Goal: Contribute content: Add original content to the website for others to see

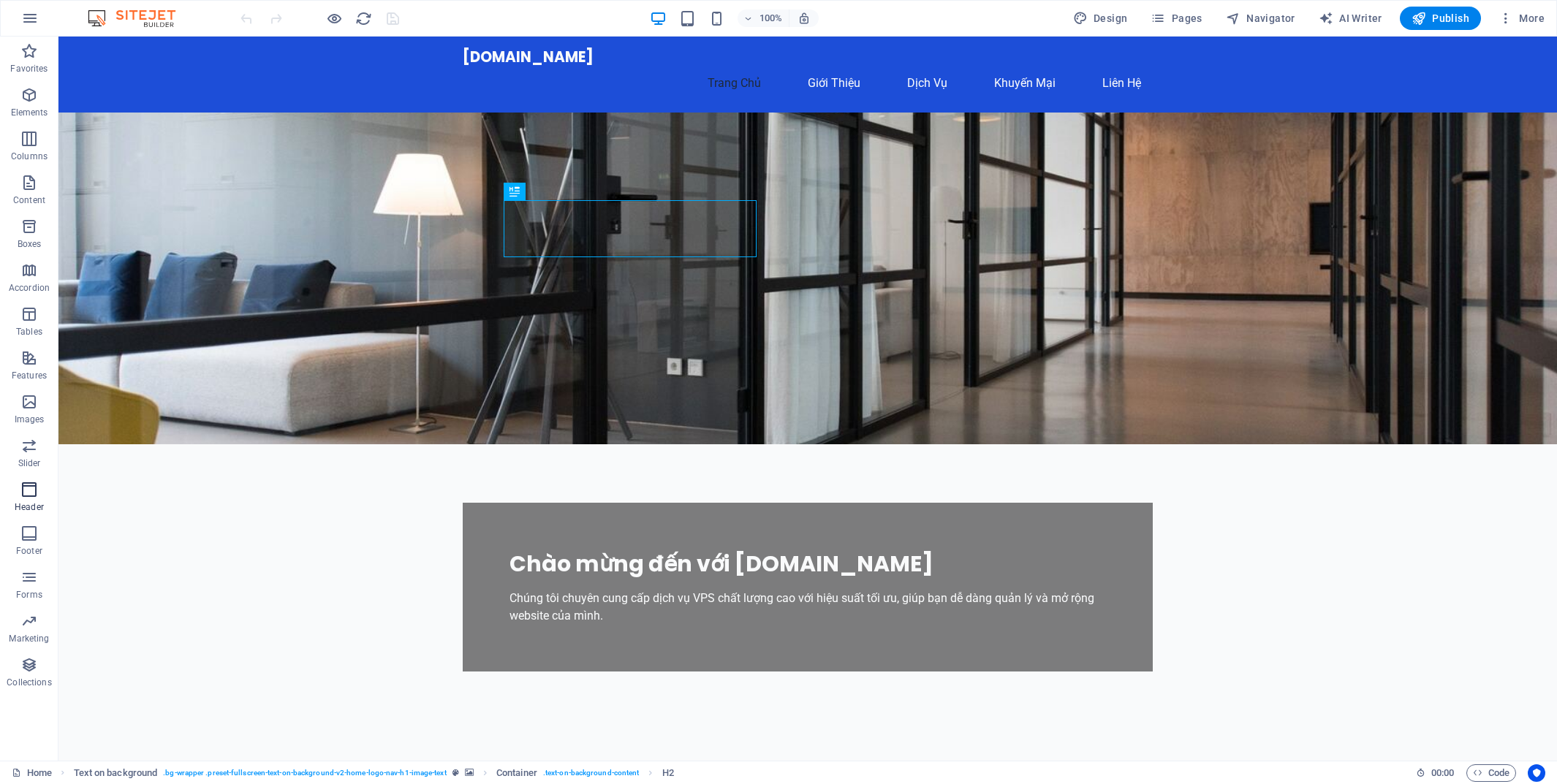
click at [33, 488] on icon "button" at bounding box center [29, 490] width 18 height 18
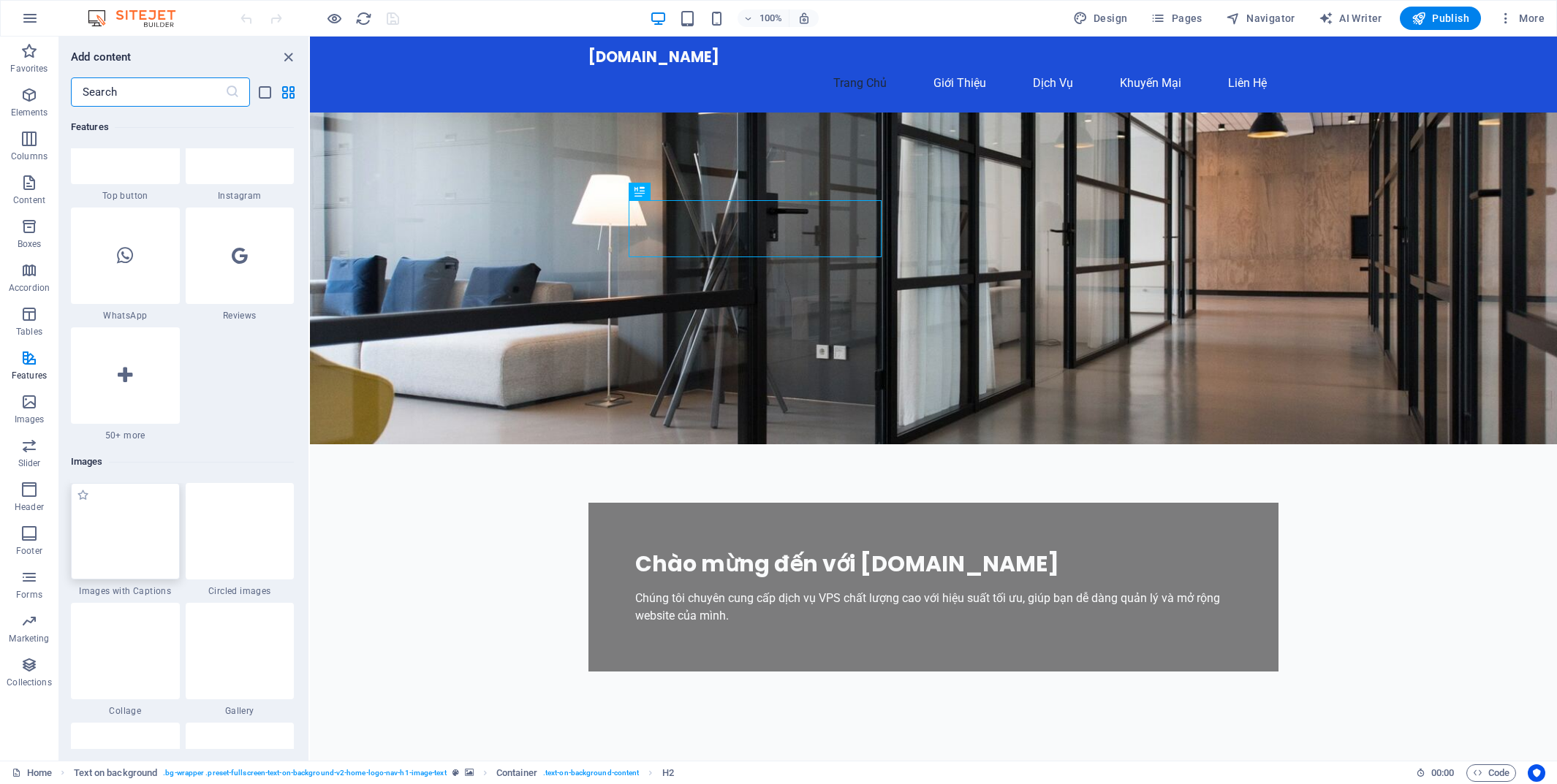
scroll to position [7029, 0]
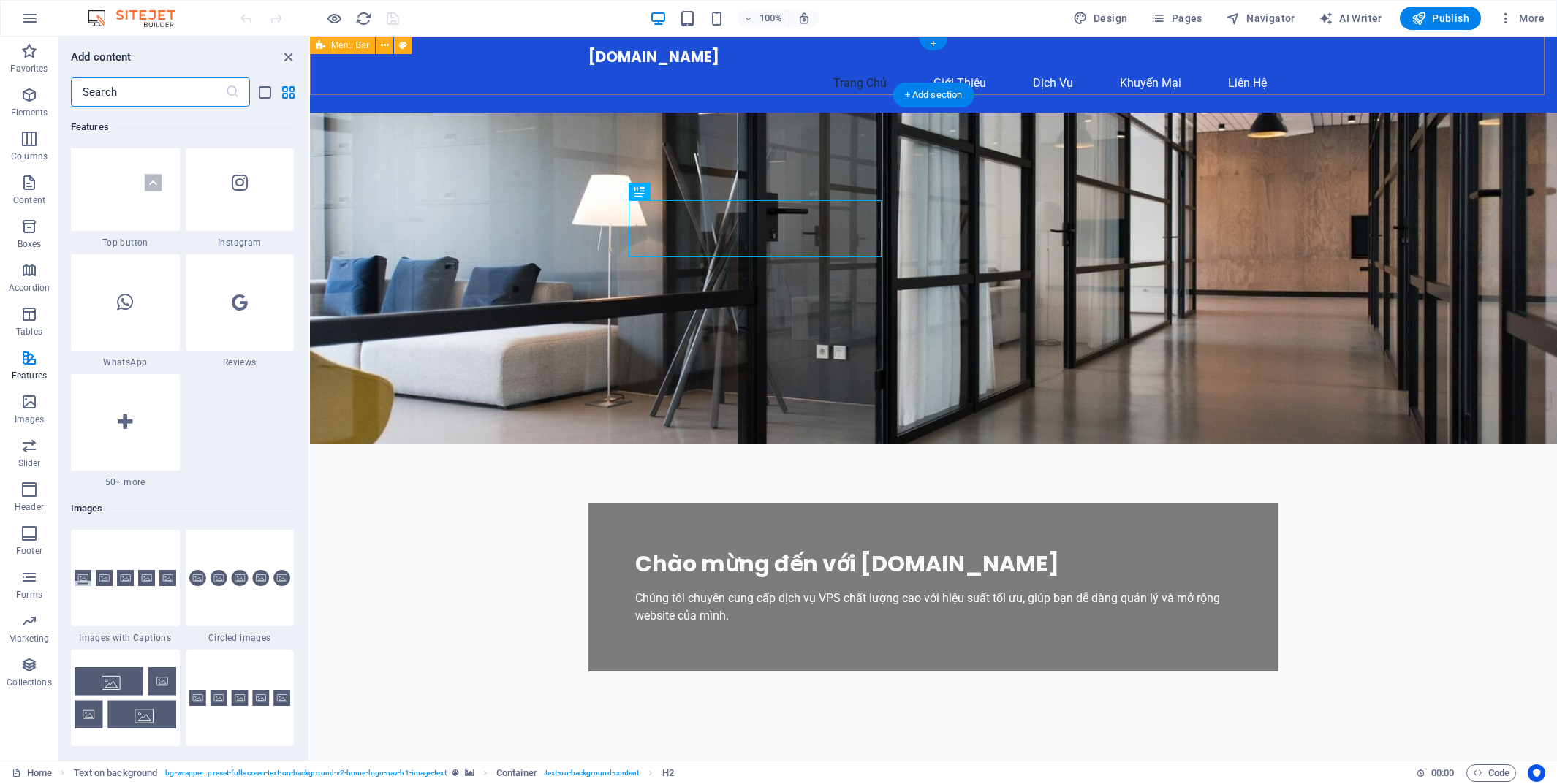
click at [1311, 65] on div "[DOMAIN_NAME] [PERSON_NAME] [PERSON_NAME] Dịch [PERSON_NAME] [PERSON_NAME] Hệ" at bounding box center [933, 74] width 1247 height 76
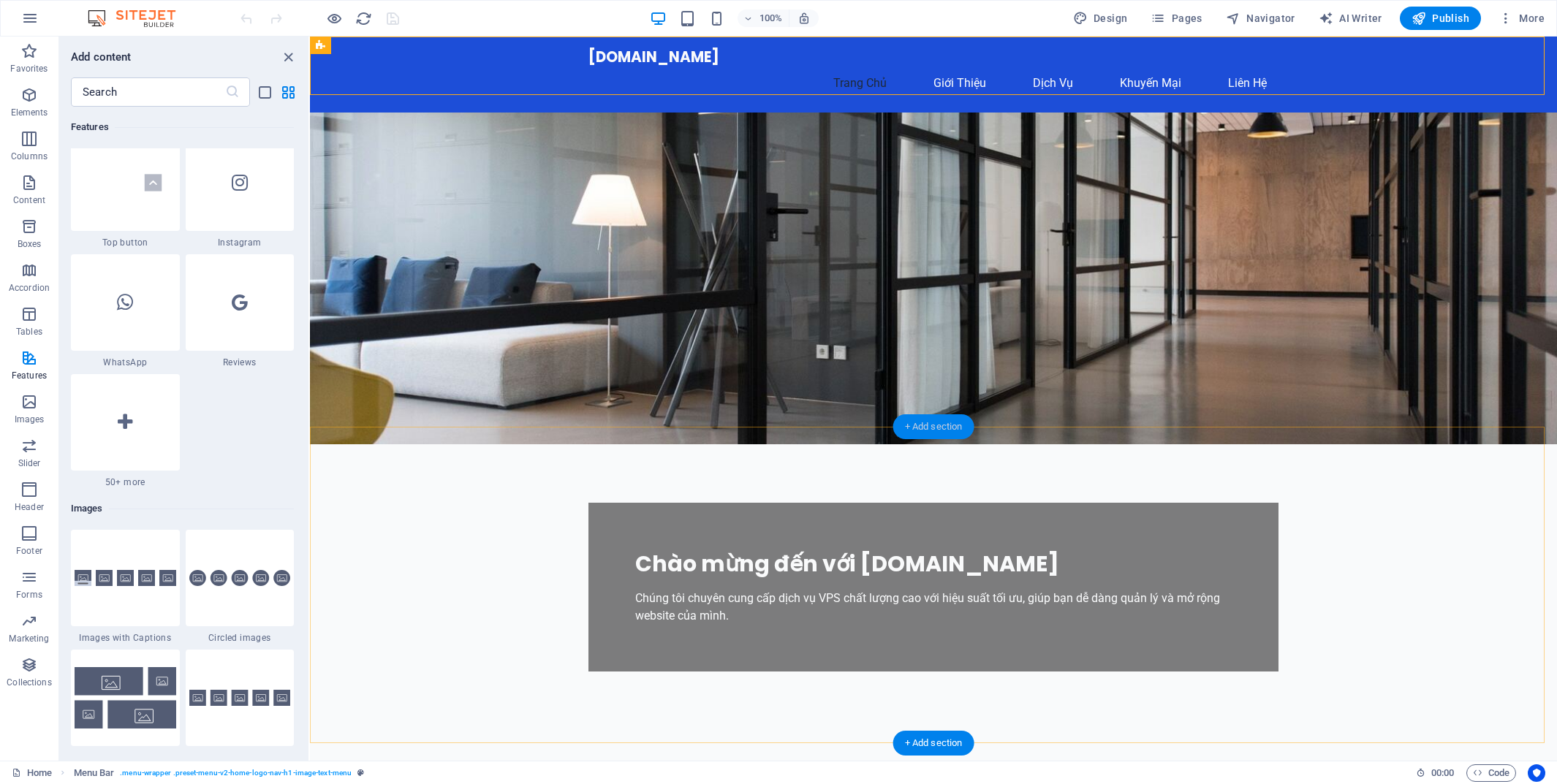
click at [931, 426] on div "+ Add section" at bounding box center [933, 426] width 81 height 25
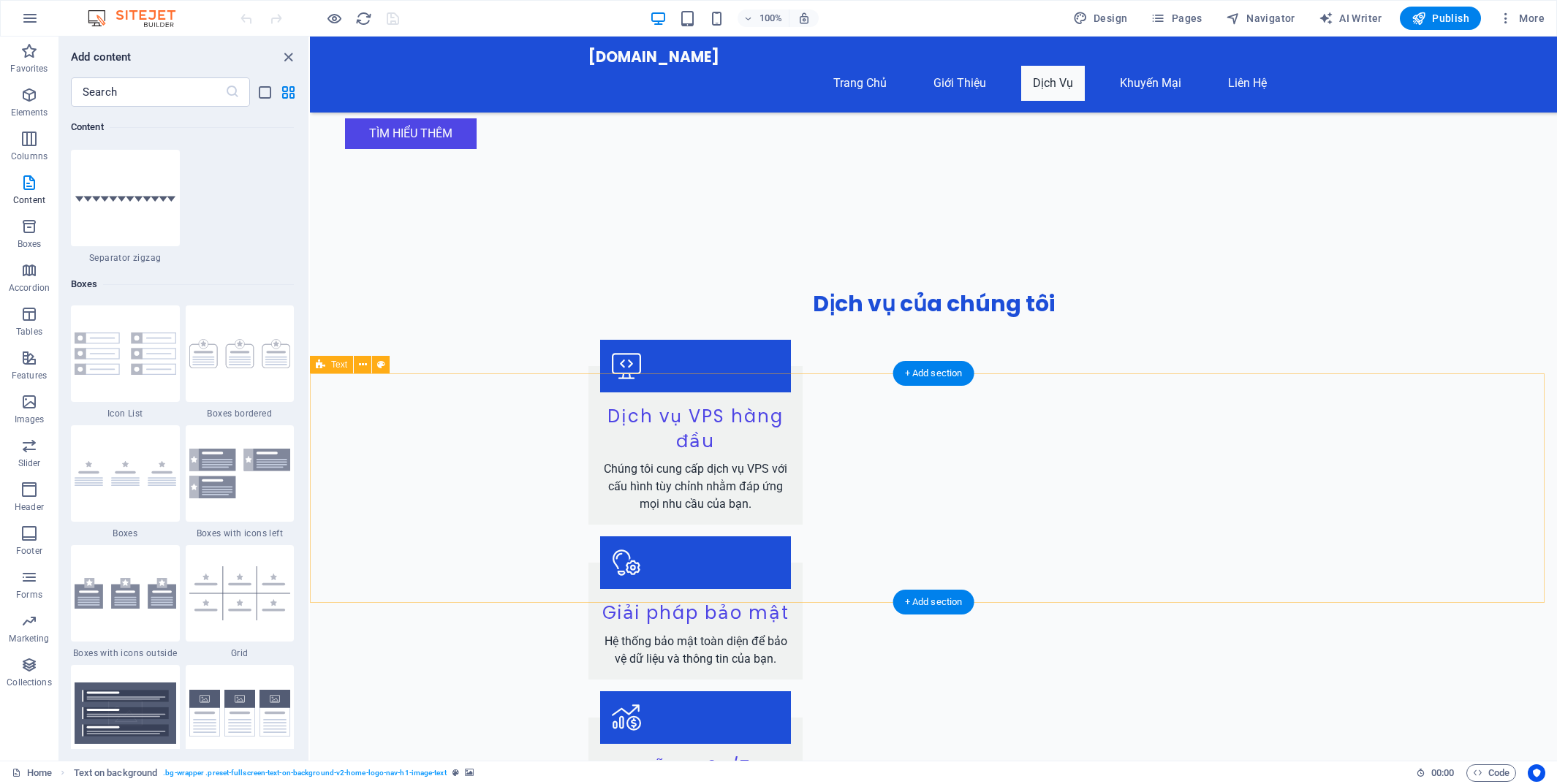
scroll to position [1134, 0]
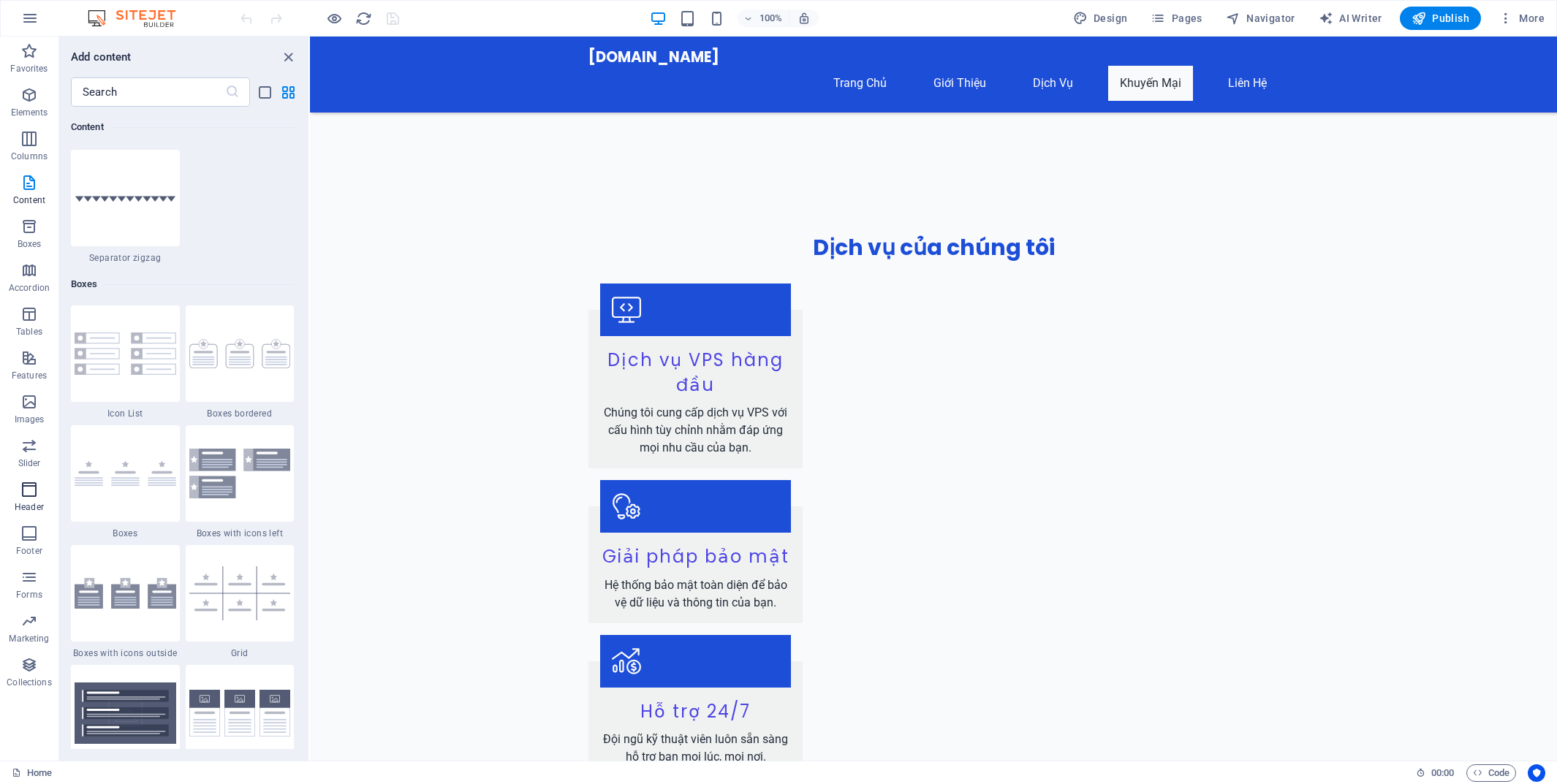
click at [25, 494] on icon "button" at bounding box center [29, 490] width 18 height 18
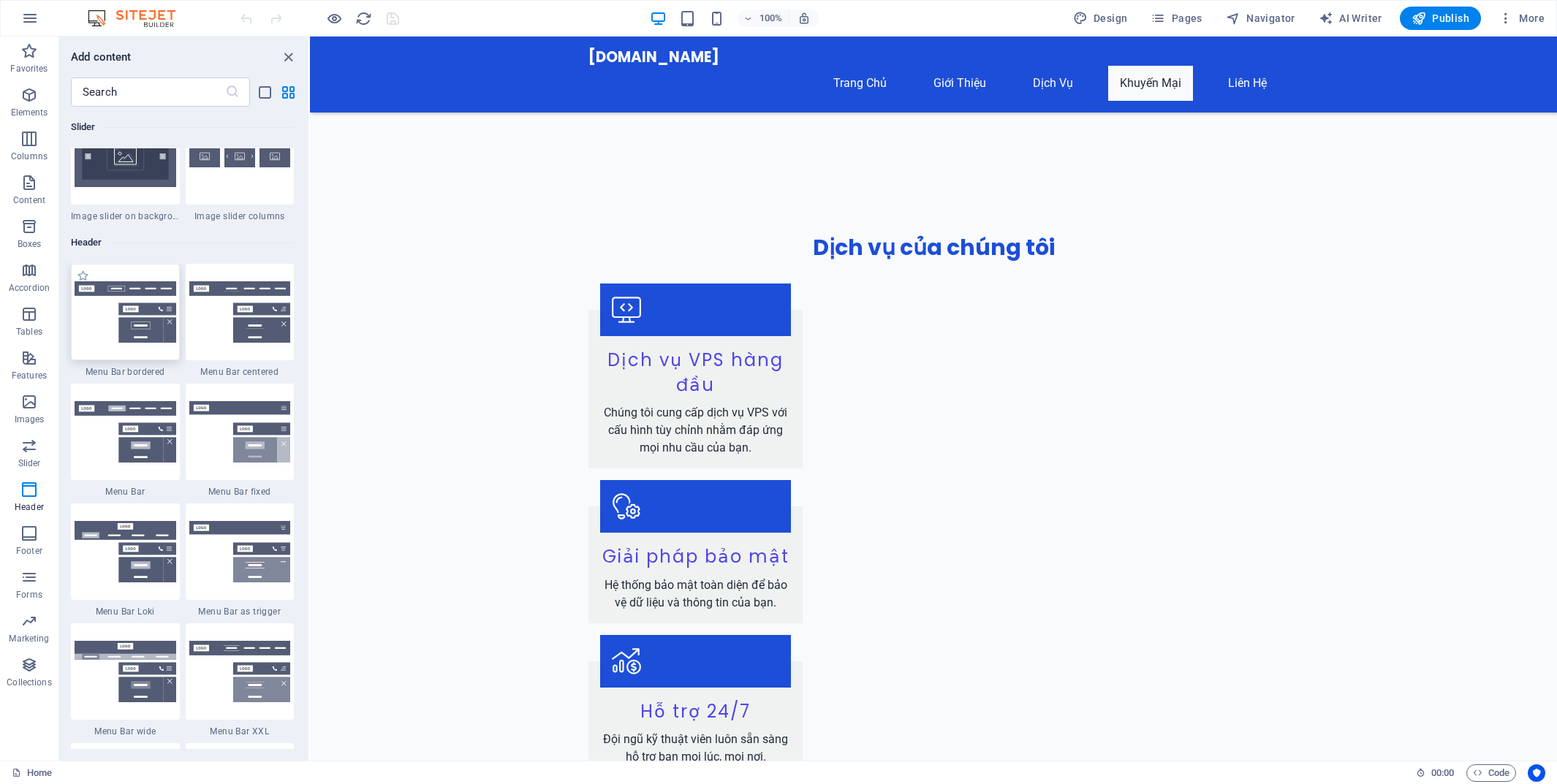
scroll to position [8465, 0]
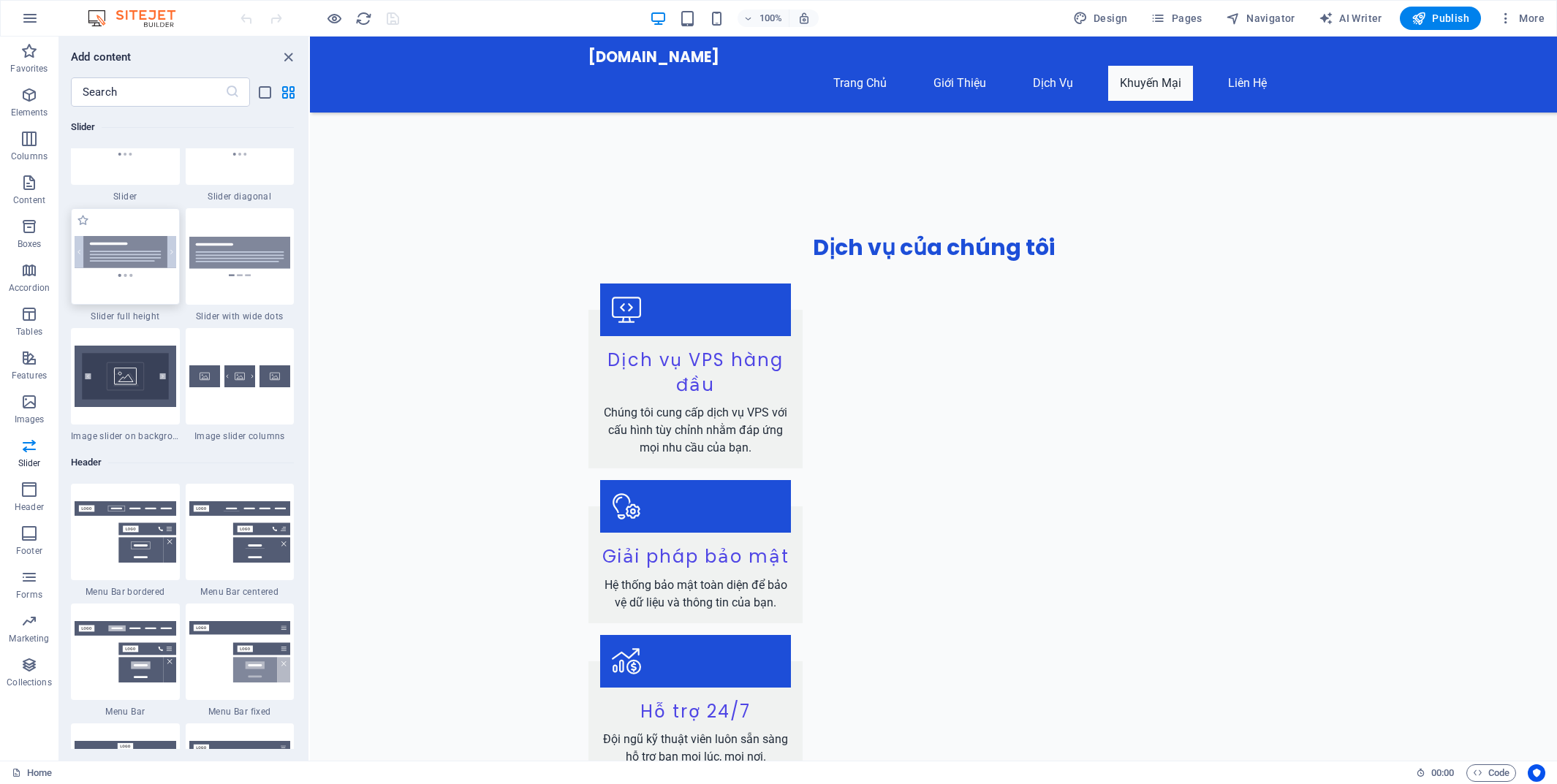
click at [145, 292] on div at bounding box center [125, 256] width 109 height 97
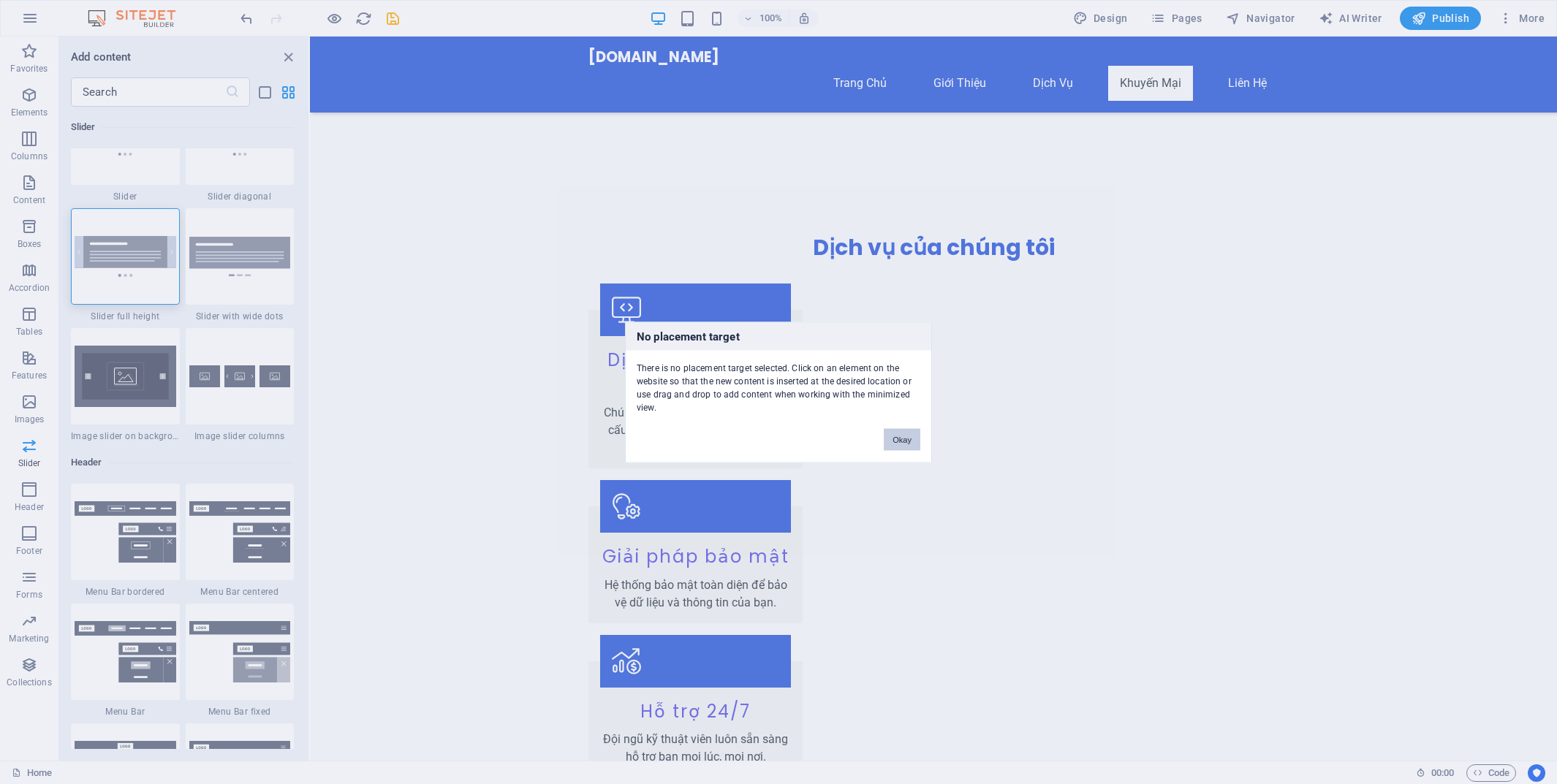
drag, startPoint x: 903, startPoint y: 443, endPoint x: 591, endPoint y: 409, distance: 313.8
click at [903, 443] on button "Okay" at bounding box center [902, 439] width 36 height 22
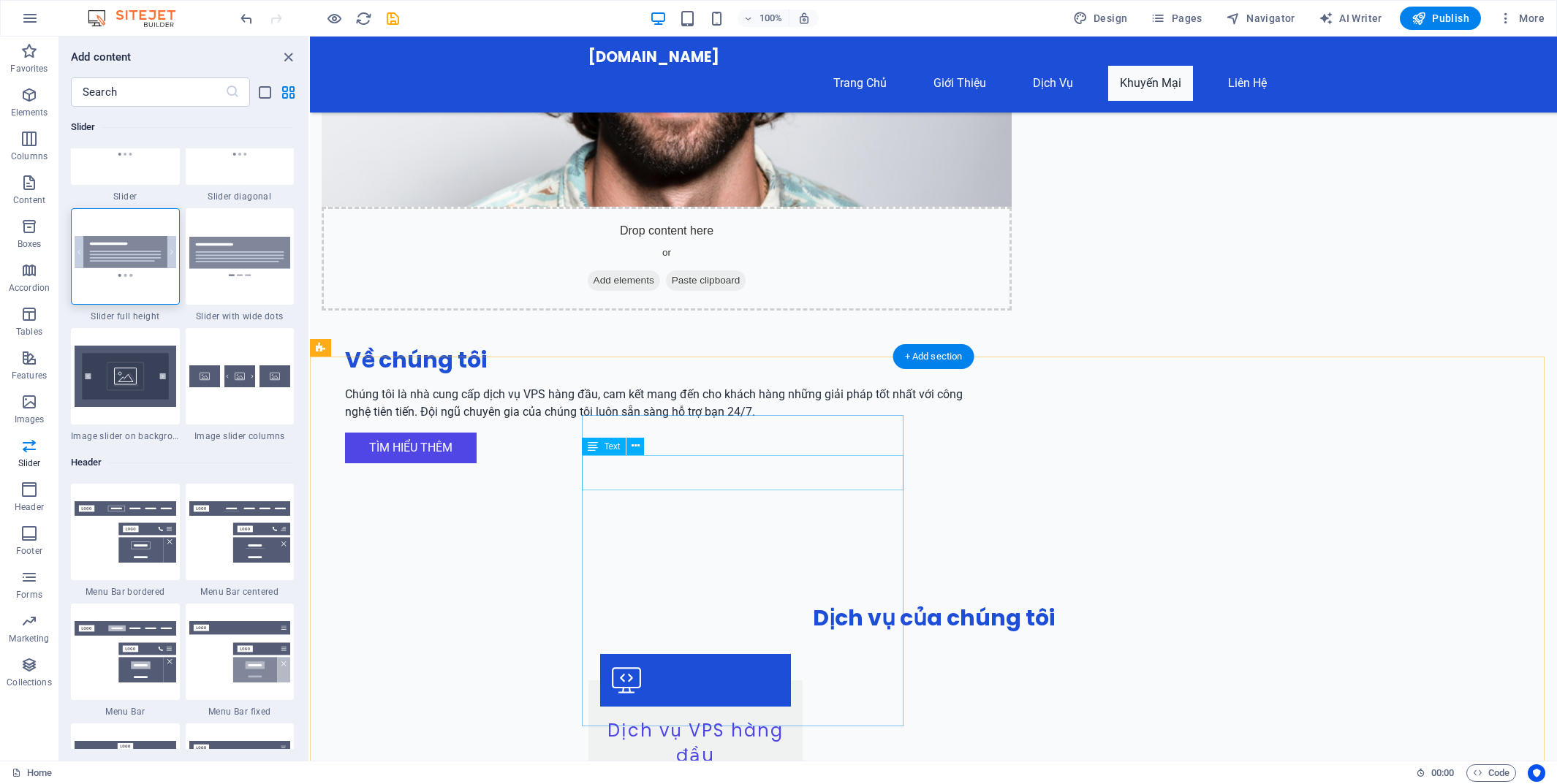
scroll to position [0, 0]
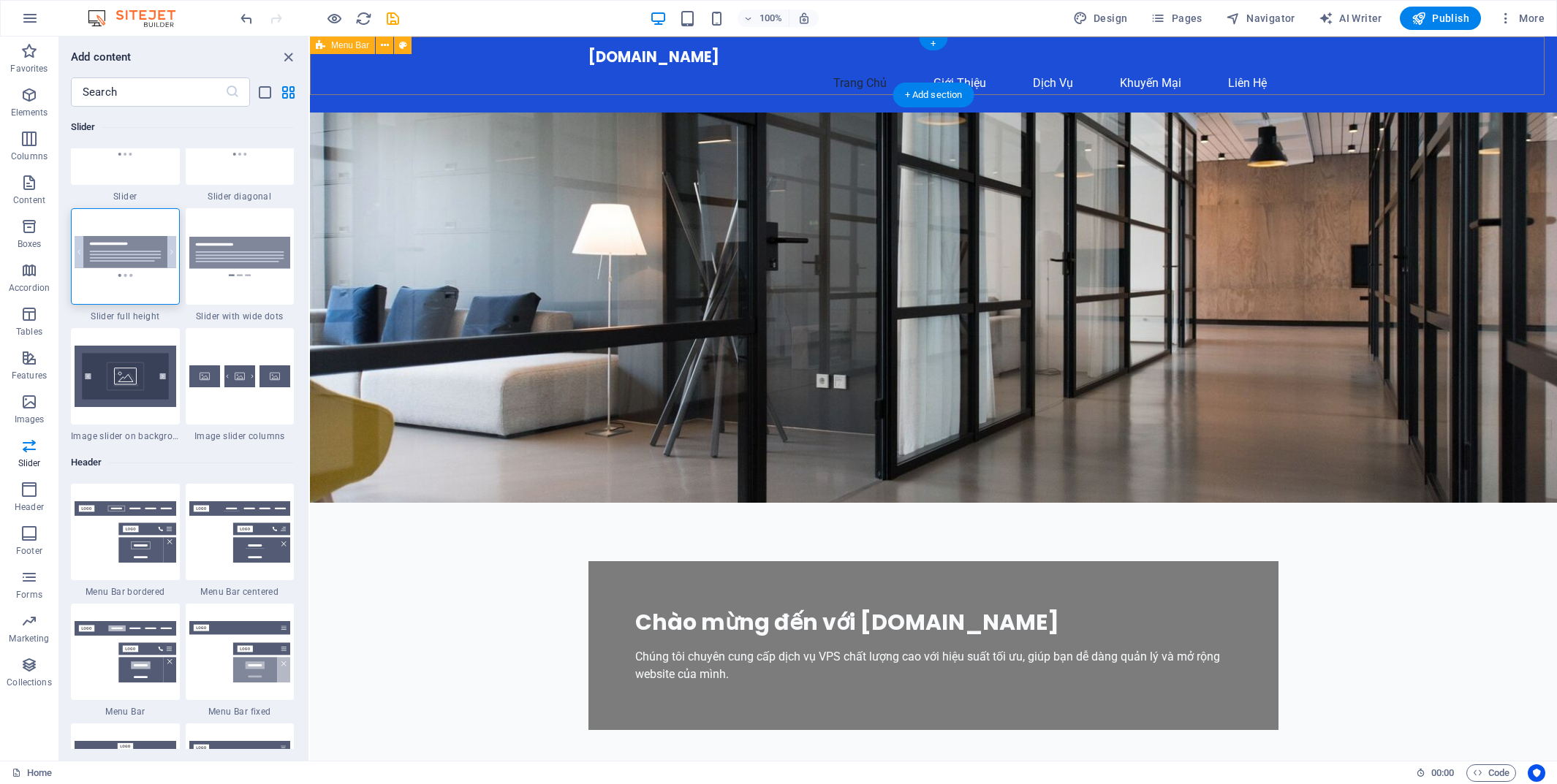
click at [1367, 83] on div "[DOMAIN_NAME] [PERSON_NAME] [PERSON_NAME] Dịch [PERSON_NAME] [PERSON_NAME] Hệ" at bounding box center [933, 74] width 1247 height 76
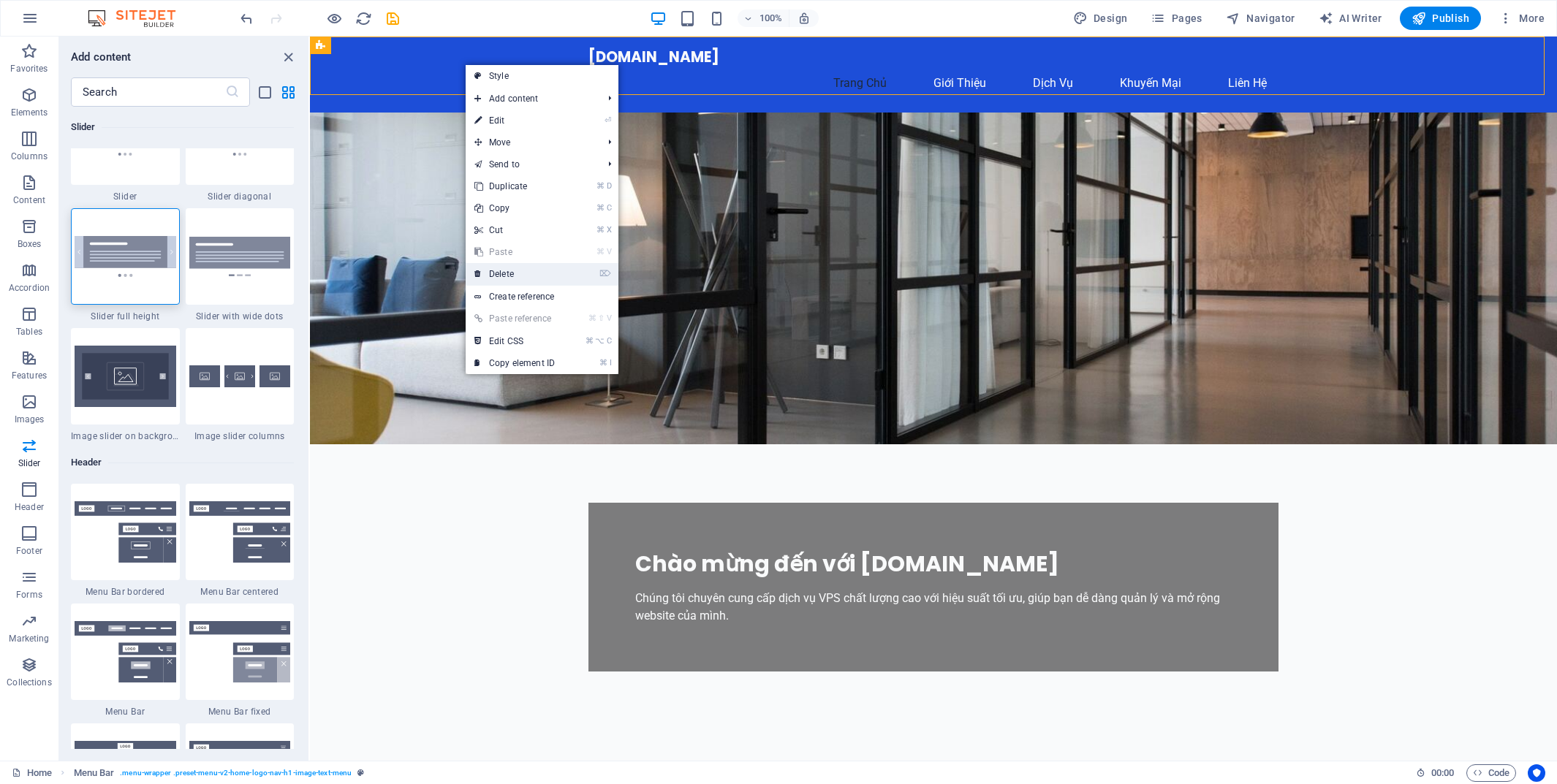
click at [527, 273] on link "⌦ Delete" at bounding box center [515, 274] width 98 height 22
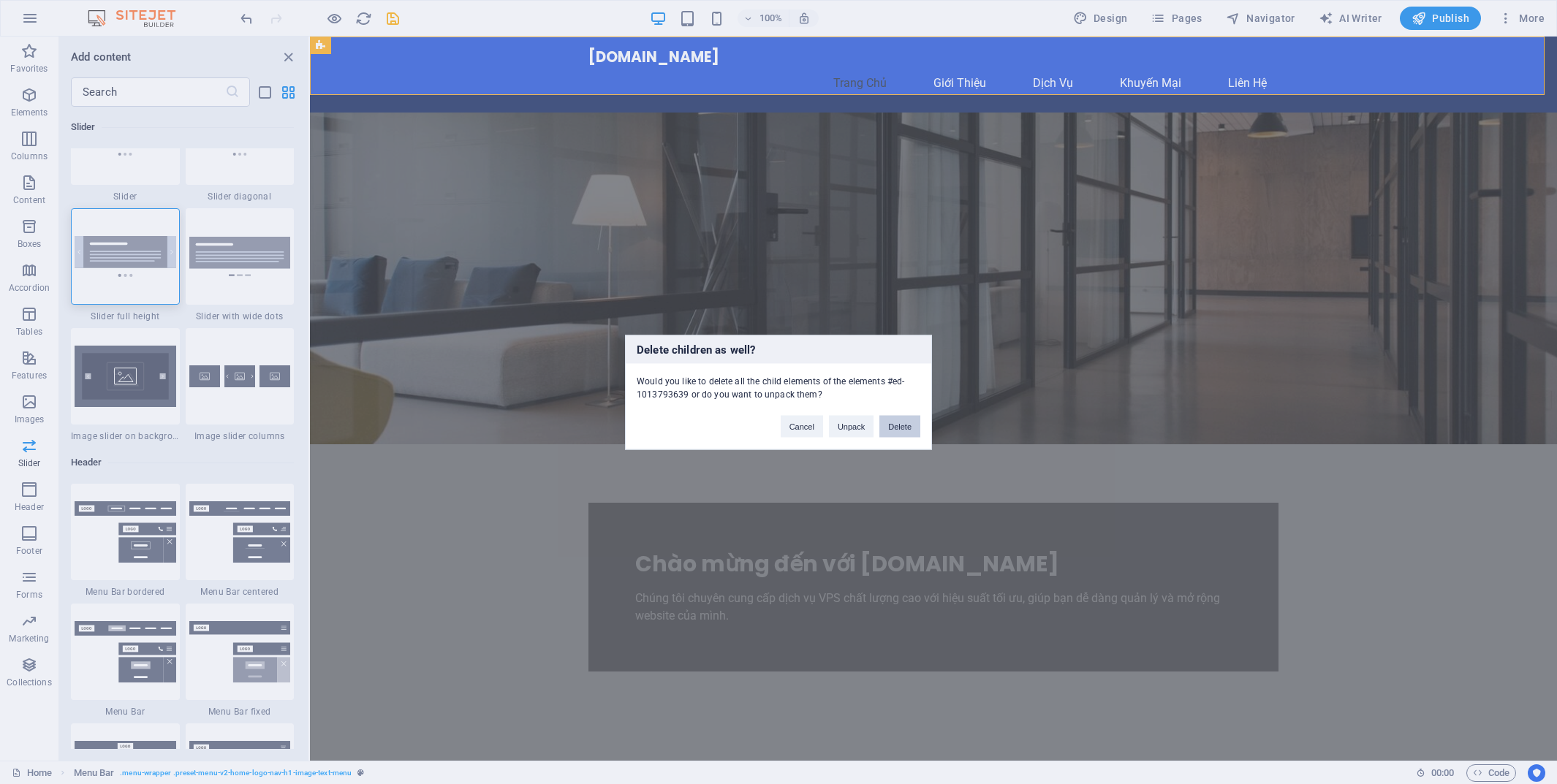
click at [895, 429] on button "Delete" at bounding box center [899, 426] width 41 height 22
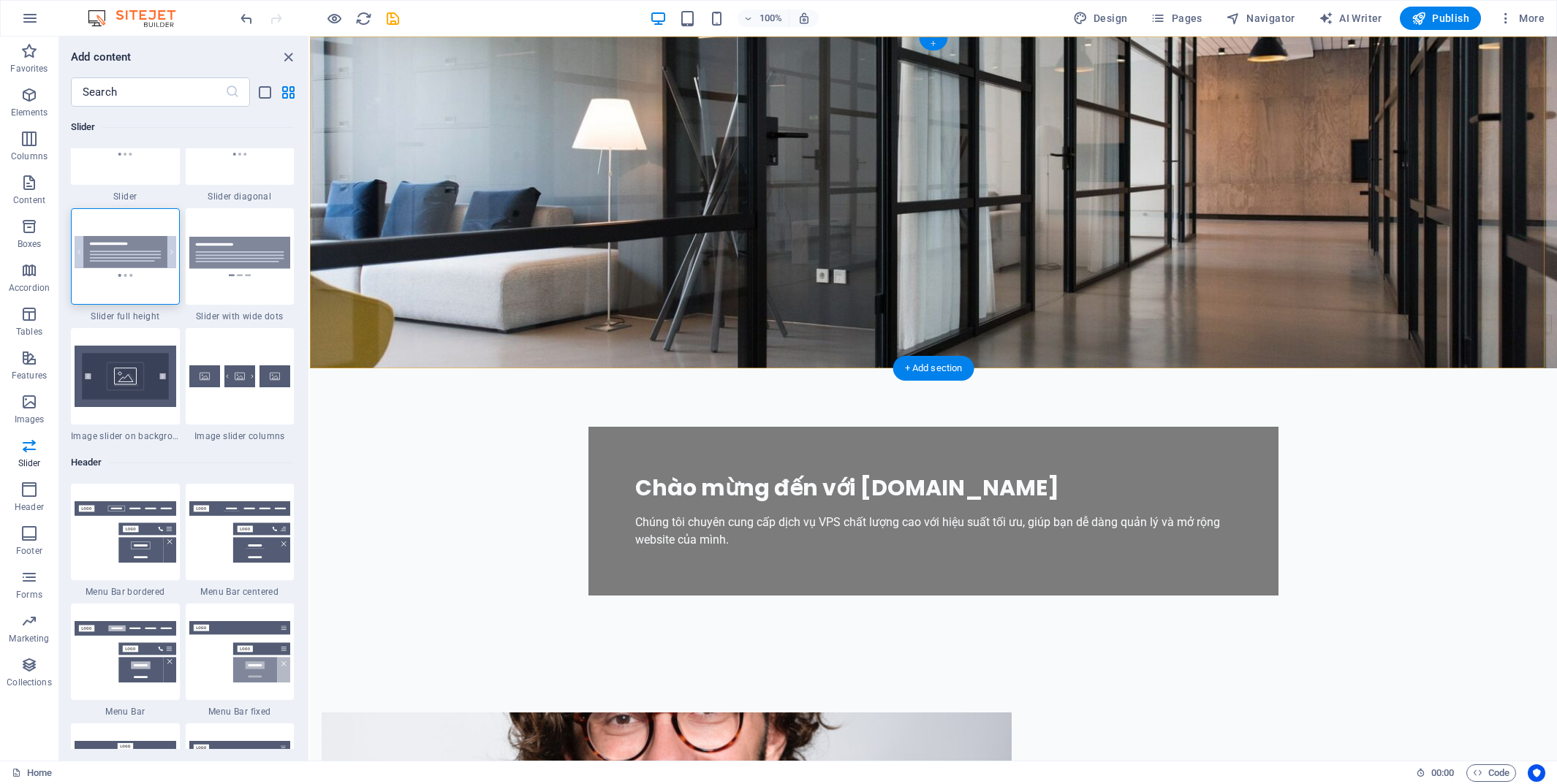
click at [935, 42] on div "+" at bounding box center [933, 43] width 29 height 13
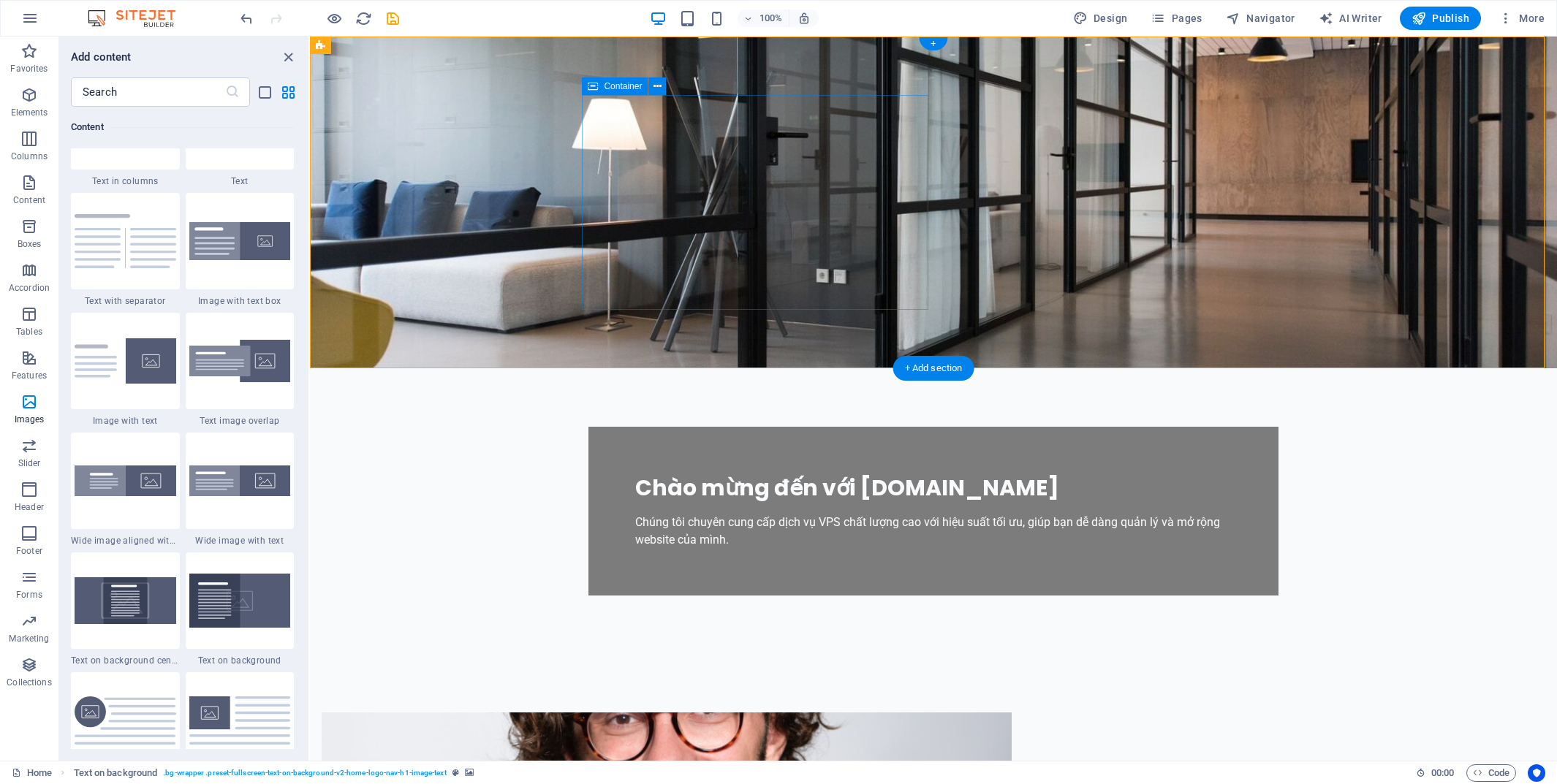
scroll to position [2557, 0]
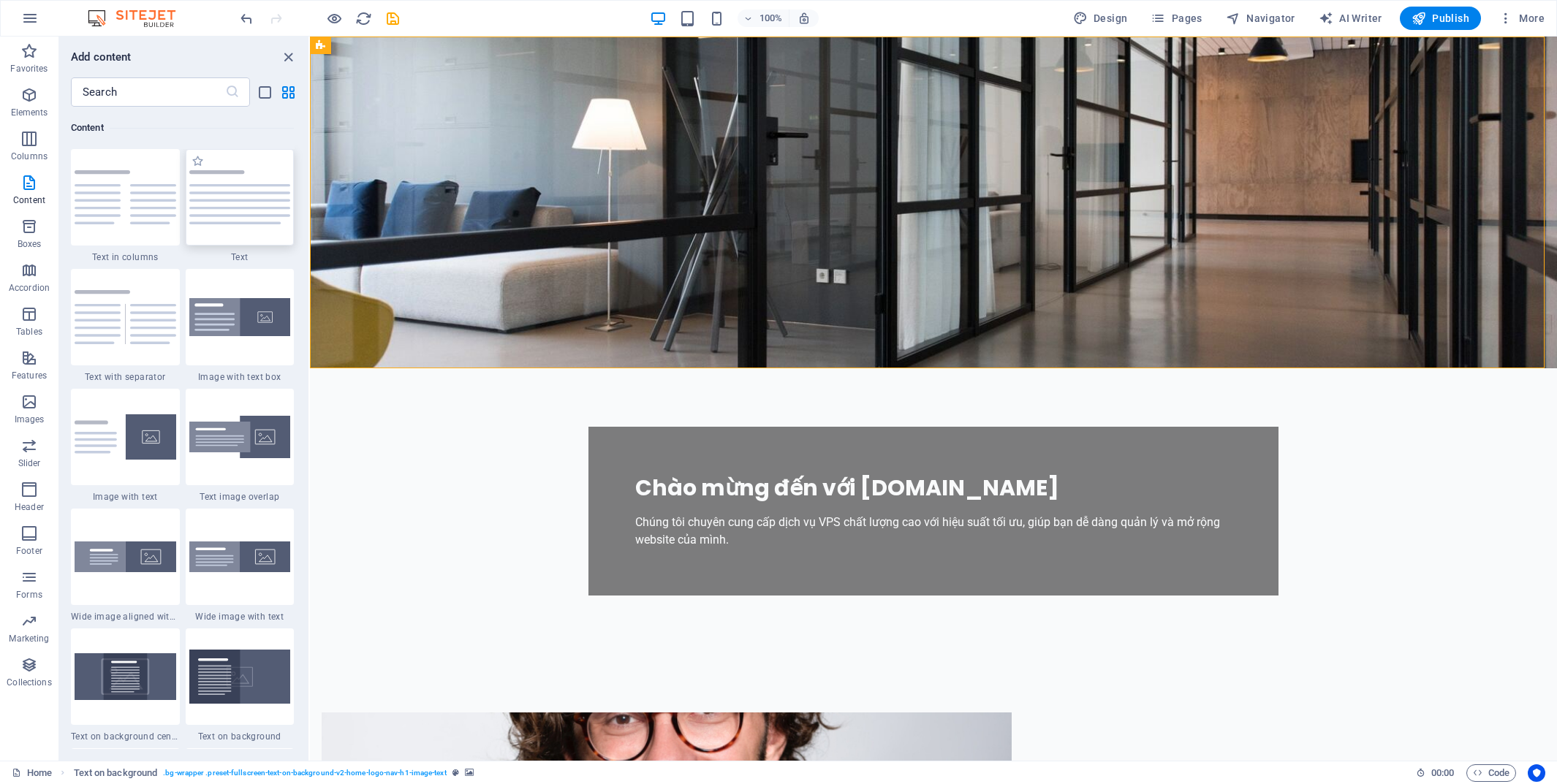
click at [240, 213] on div at bounding box center [240, 197] width 109 height 97
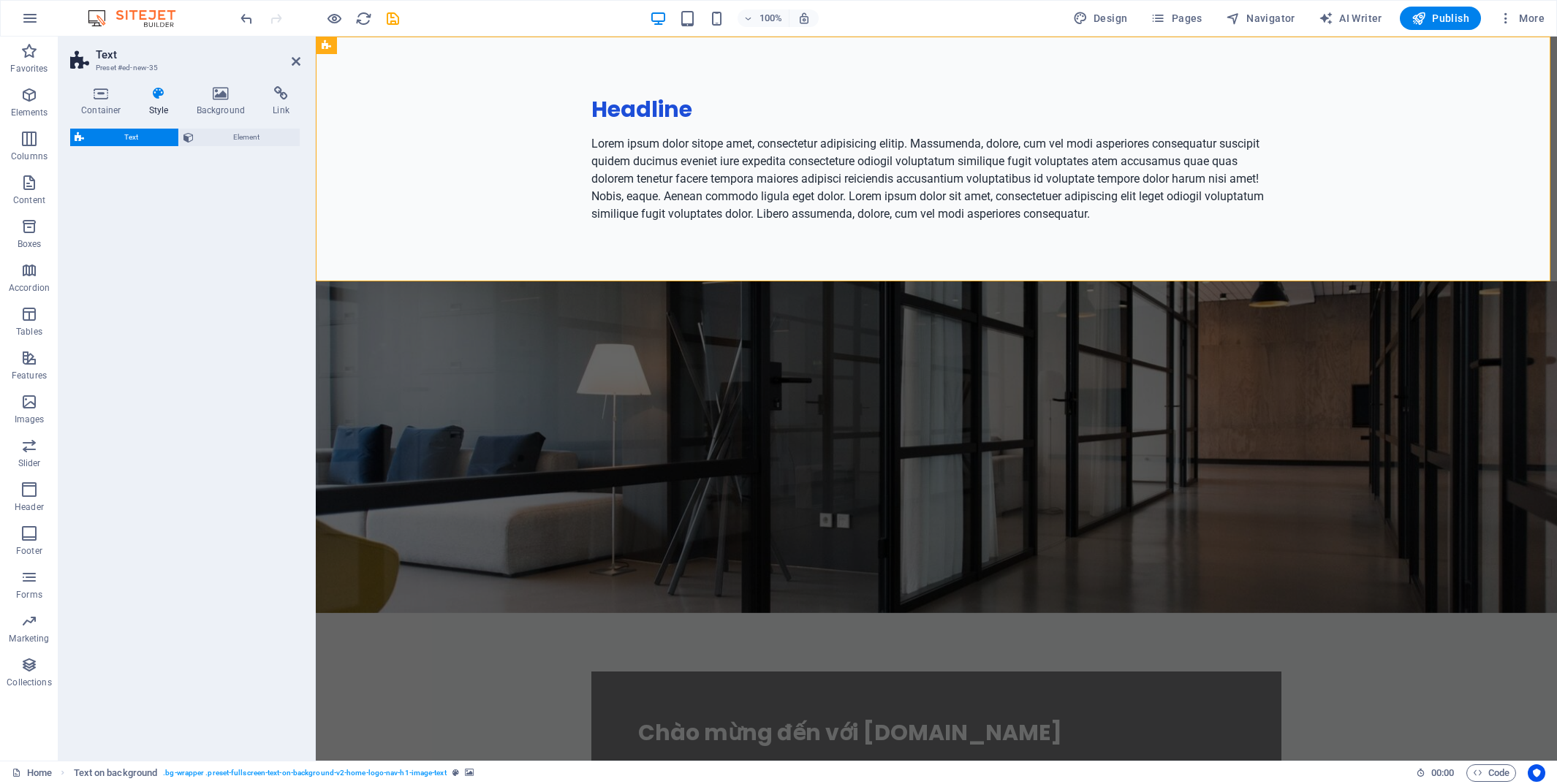
select select "preset-text-v2-default"
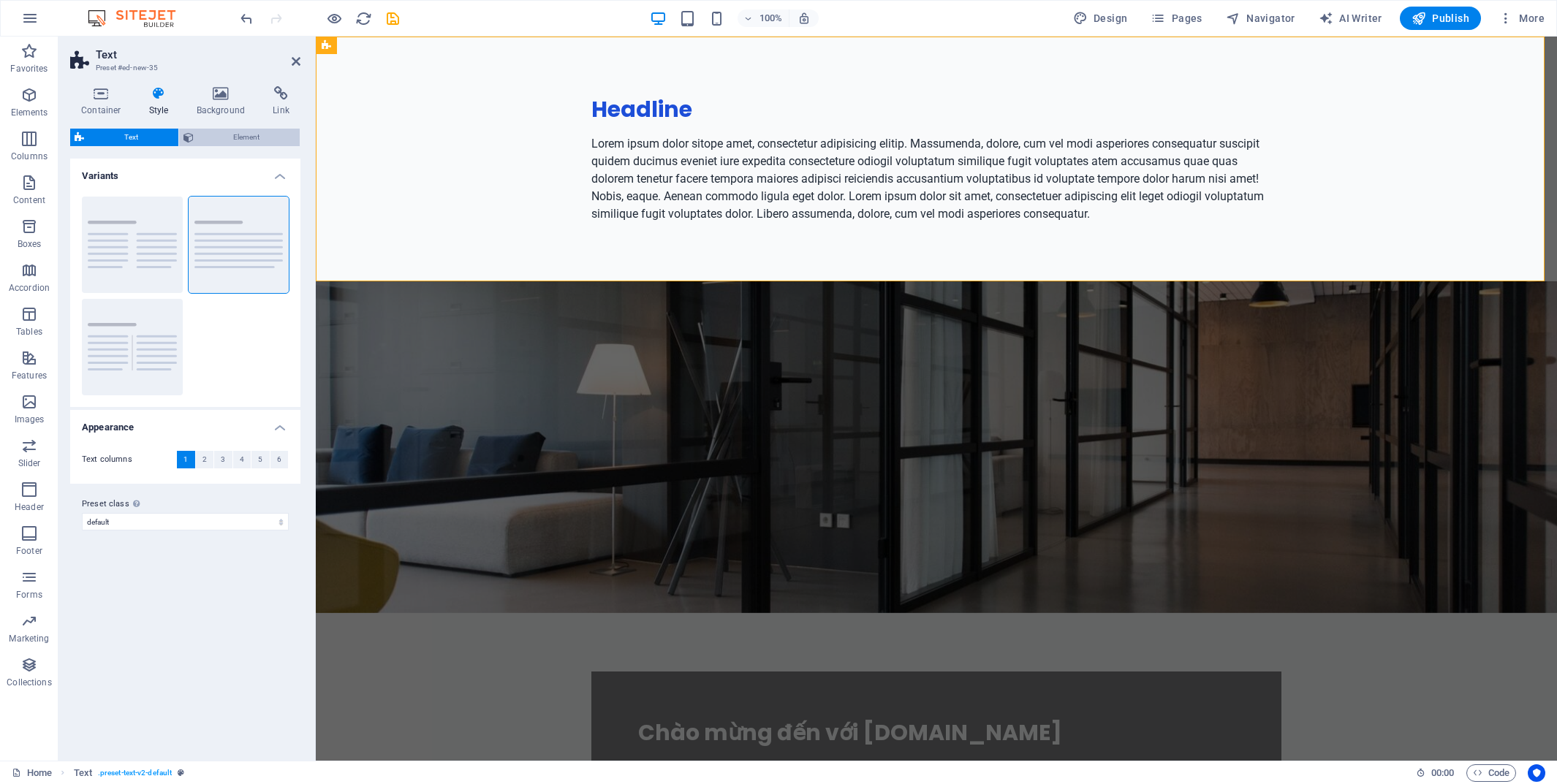
click at [257, 134] on span "Element" at bounding box center [246, 137] width 98 height 18
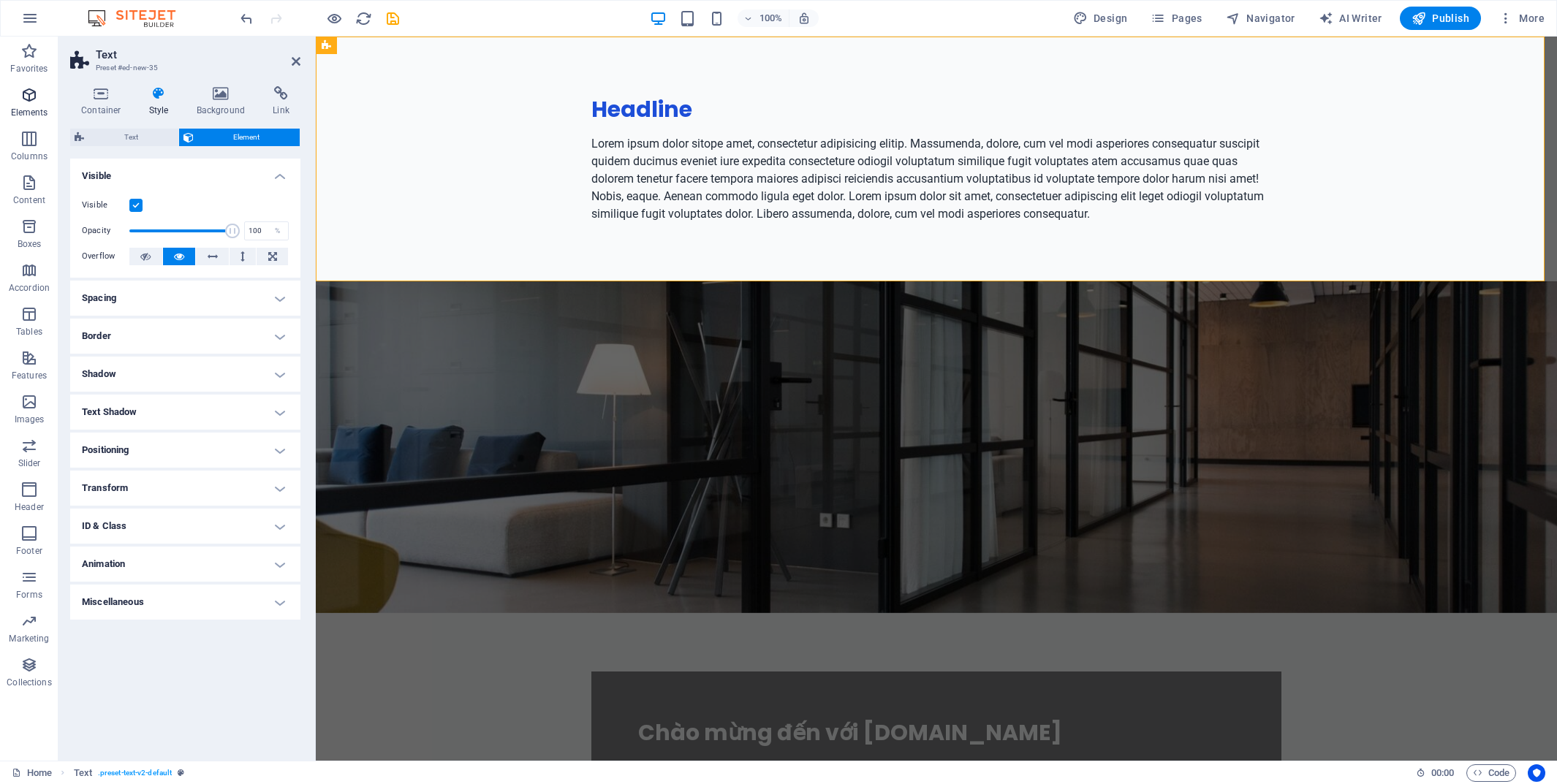
click at [28, 104] on span "Elements" at bounding box center [29, 104] width 59 height 35
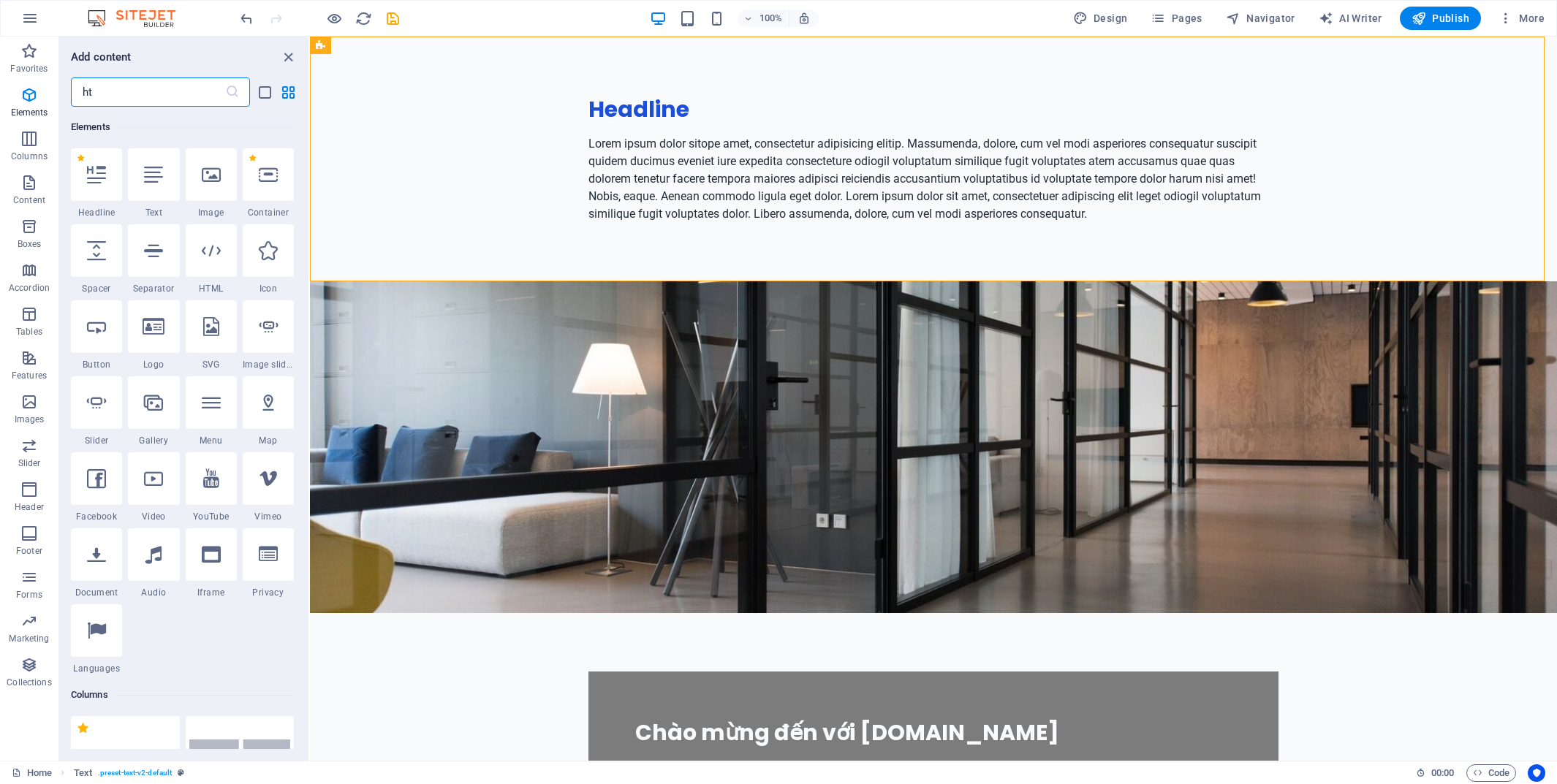
scroll to position [0, 0]
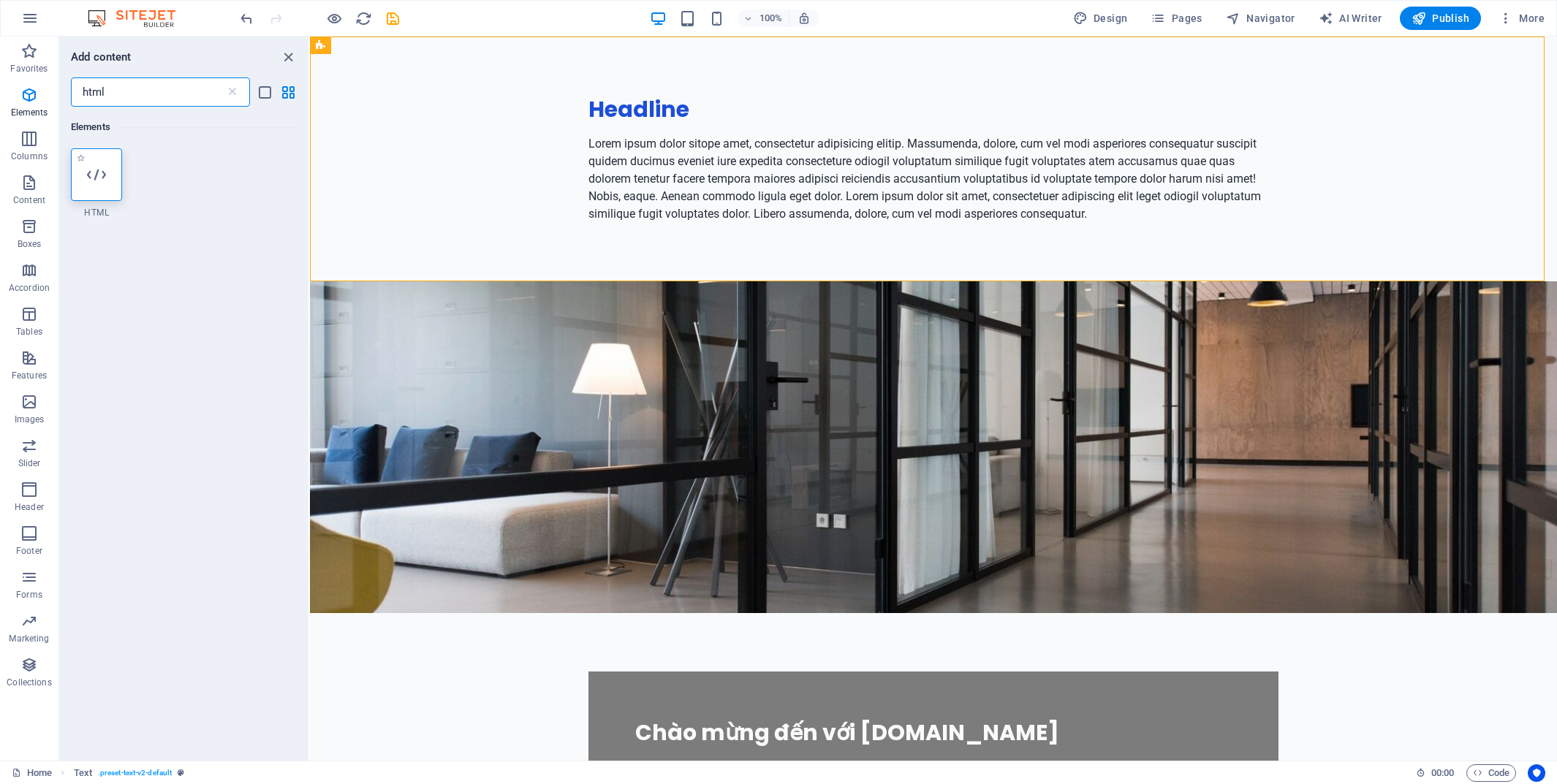
type input "html"
click at [104, 180] on icon at bounding box center [97, 175] width 19 height 19
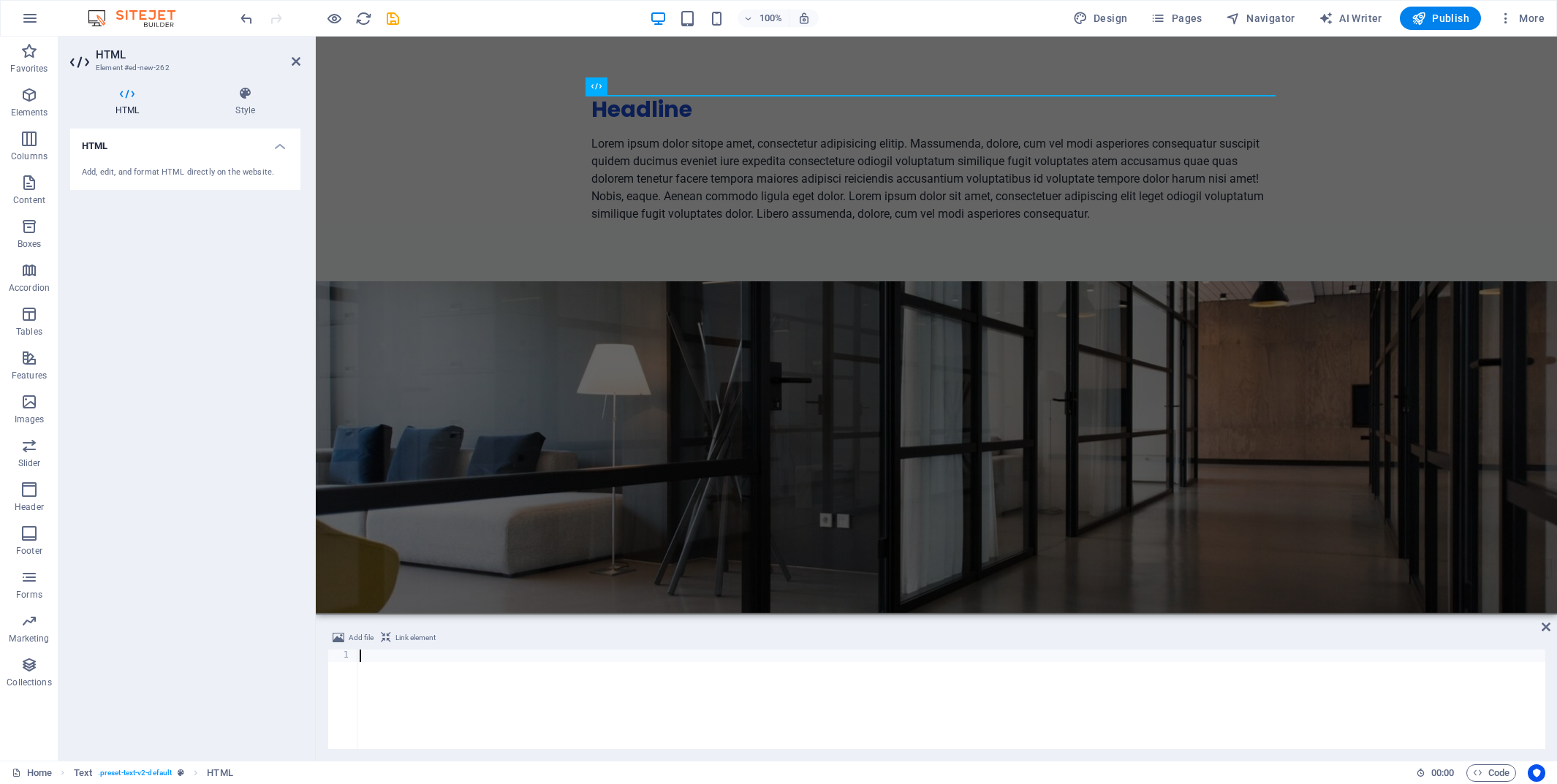
click at [402, 708] on div at bounding box center [951, 711] width 1188 height 124
type textarea "<"
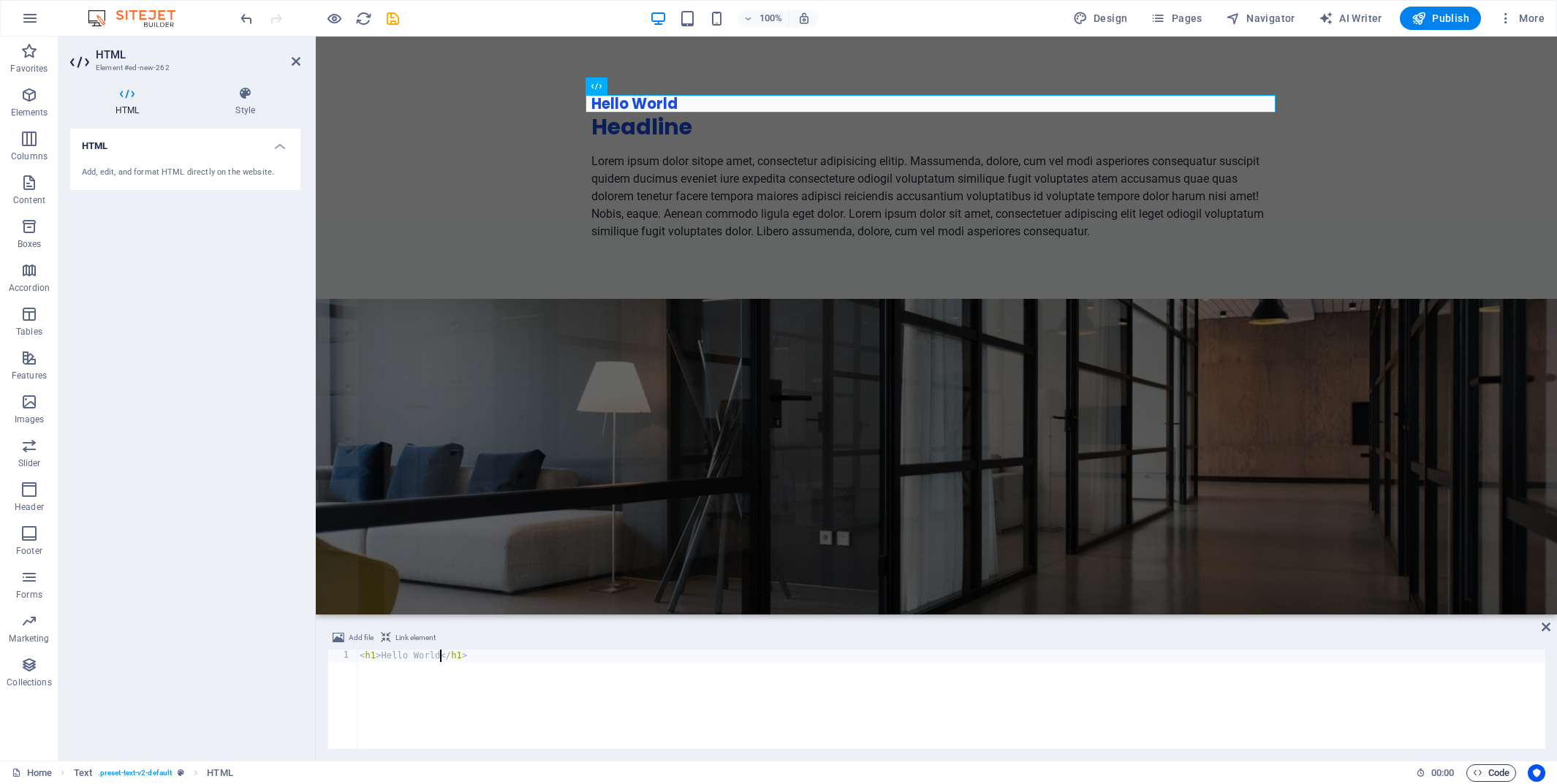
type textarea "<h1>Hello World</h1>"
click at [1505, 772] on span "Code" at bounding box center [1491, 773] width 36 height 18
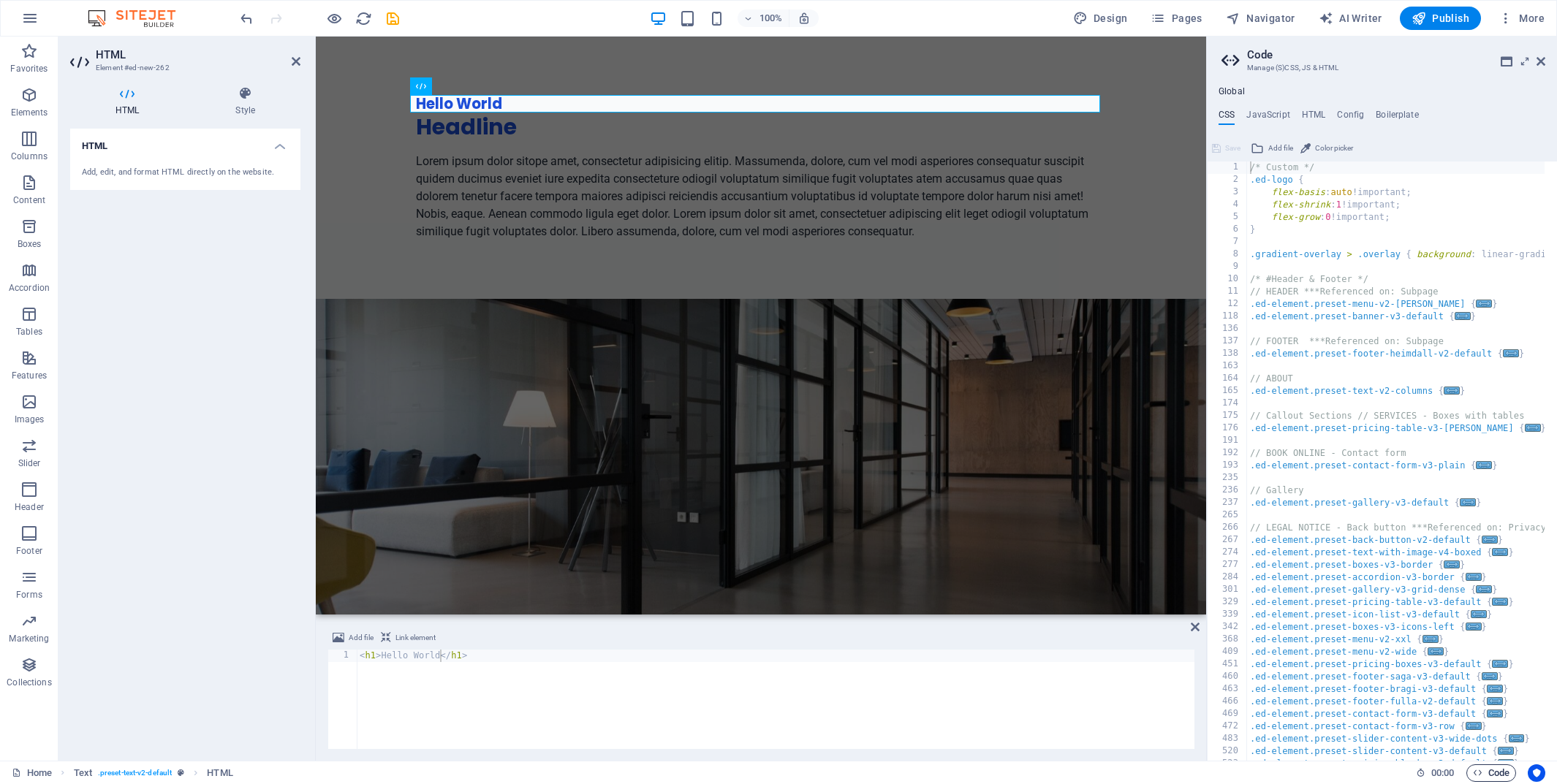
click at [1505, 772] on span "Code" at bounding box center [1491, 773] width 36 height 18
click at [1547, 56] on aside "Code Manage (S)CSS, JS & HTML Global CSS JavaScript HTML Config Boilerplate /* …" at bounding box center [1382, 399] width 351 height 725
click at [1535, 59] on h2 "Code" at bounding box center [1396, 54] width 298 height 13
click at [1541, 61] on icon at bounding box center [1541, 61] width 8 height 12
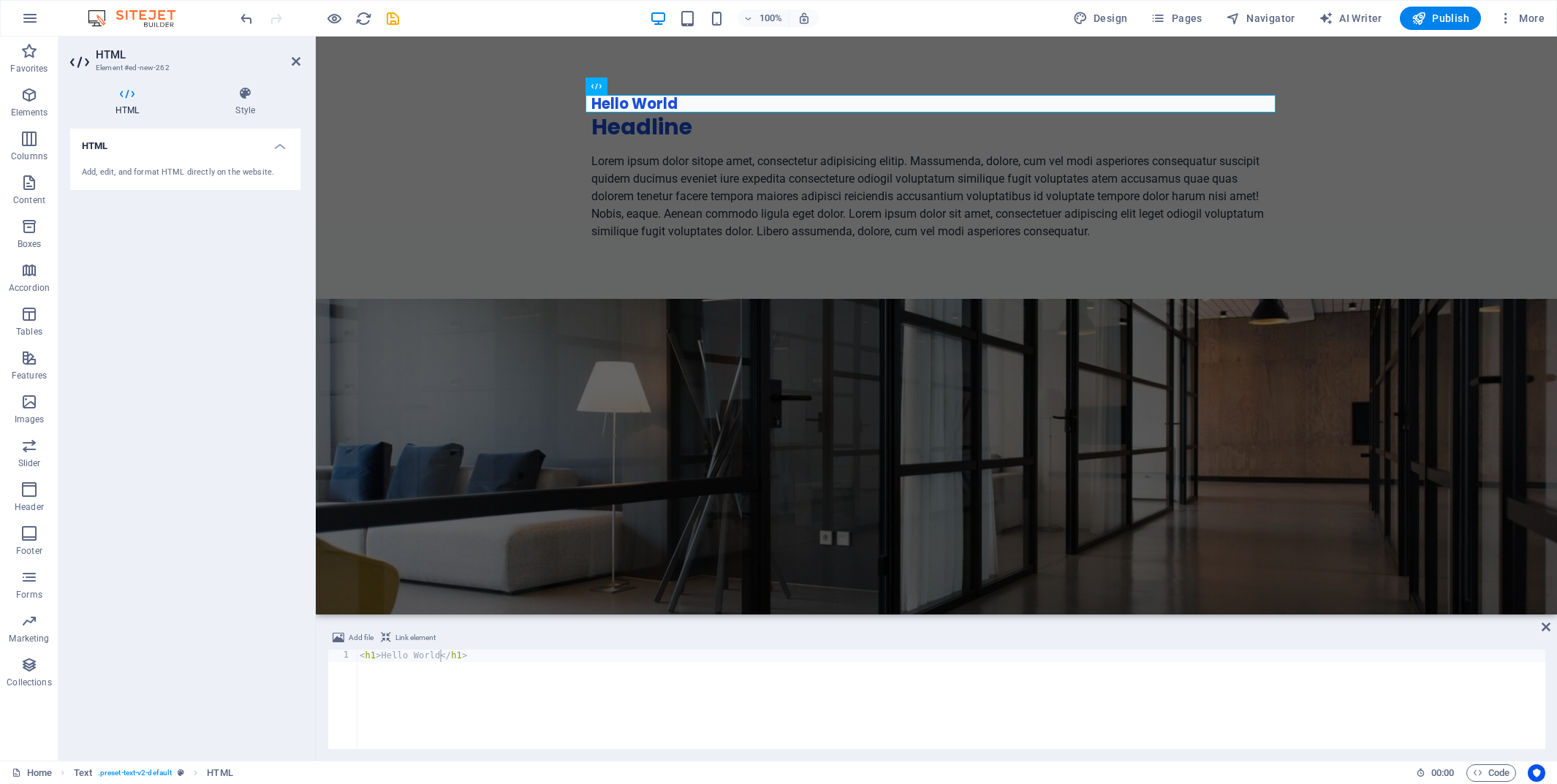
click at [263, 670] on div "HTML Add, edit, and format HTML directly on the website." at bounding box center [185, 439] width 230 height 620
click at [216, 663] on div "HTML Add, edit, and format HTML directly on the website." at bounding box center [185, 439] width 230 height 620
click at [414, 641] on span "Link element" at bounding box center [416, 638] width 40 height 18
click at [414, 639] on span "Link element" at bounding box center [416, 638] width 40 height 18
drag, startPoint x: 417, startPoint y: 631, endPoint x: 443, endPoint y: 689, distance: 63.6
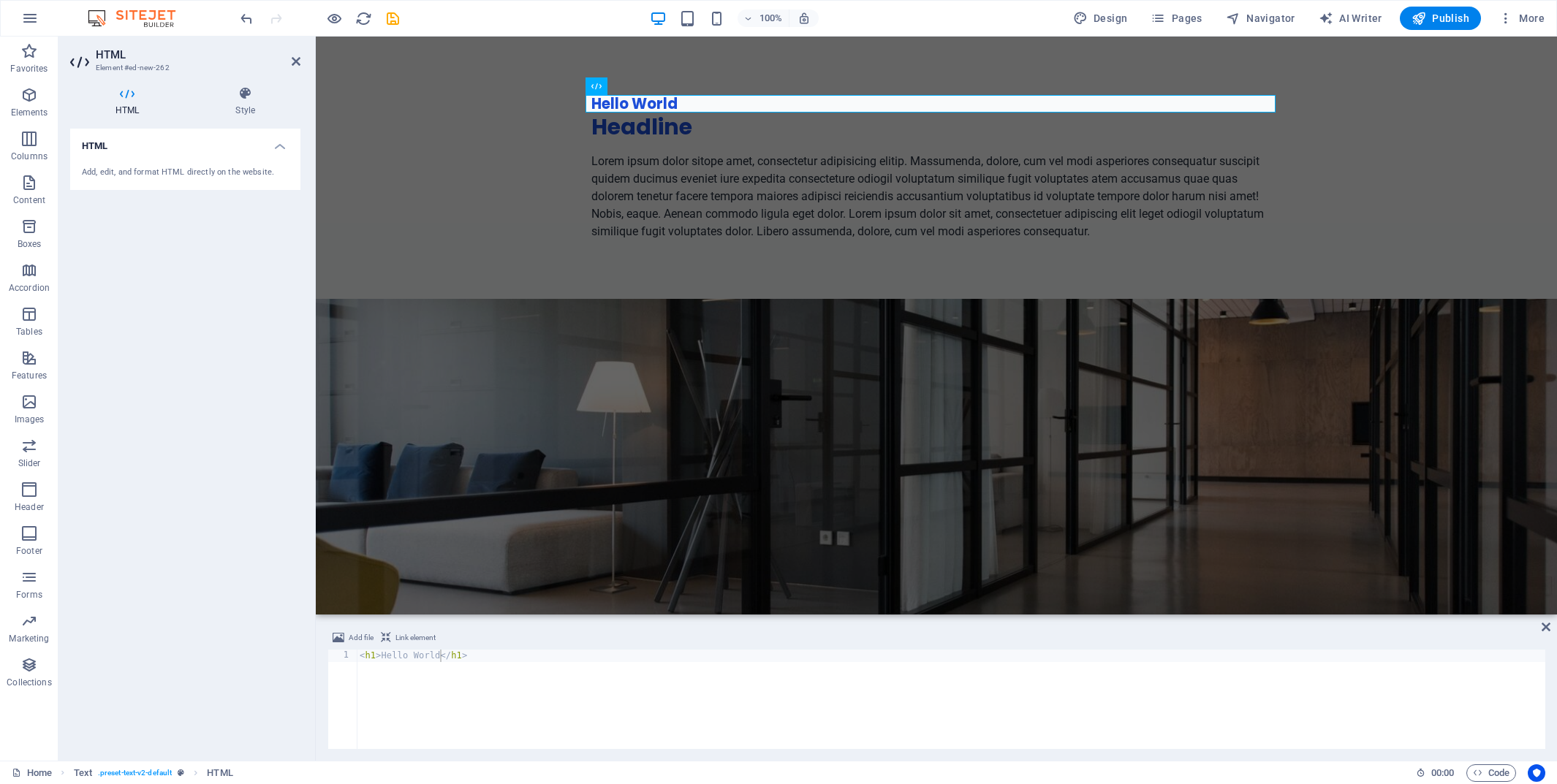
click at [418, 634] on span "Link element" at bounding box center [416, 638] width 40 height 18
click at [438, 690] on div "< h1 > Hello World </ h1 >" at bounding box center [951, 711] width 1188 height 124
drag, startPoint x: 180, startPoint y: 688, endPoint x: 206, endPoint y: 694, distance: 26.7
click at [182, 688] on div "HTML Add, edit, and format HTML directly on the website." at bounding box center [185, 439] width 230 height 620
click at [478, 696] on div "< h1 > Hello World </ h1 >" at bounding box center [951, 711] width 1188 height 124
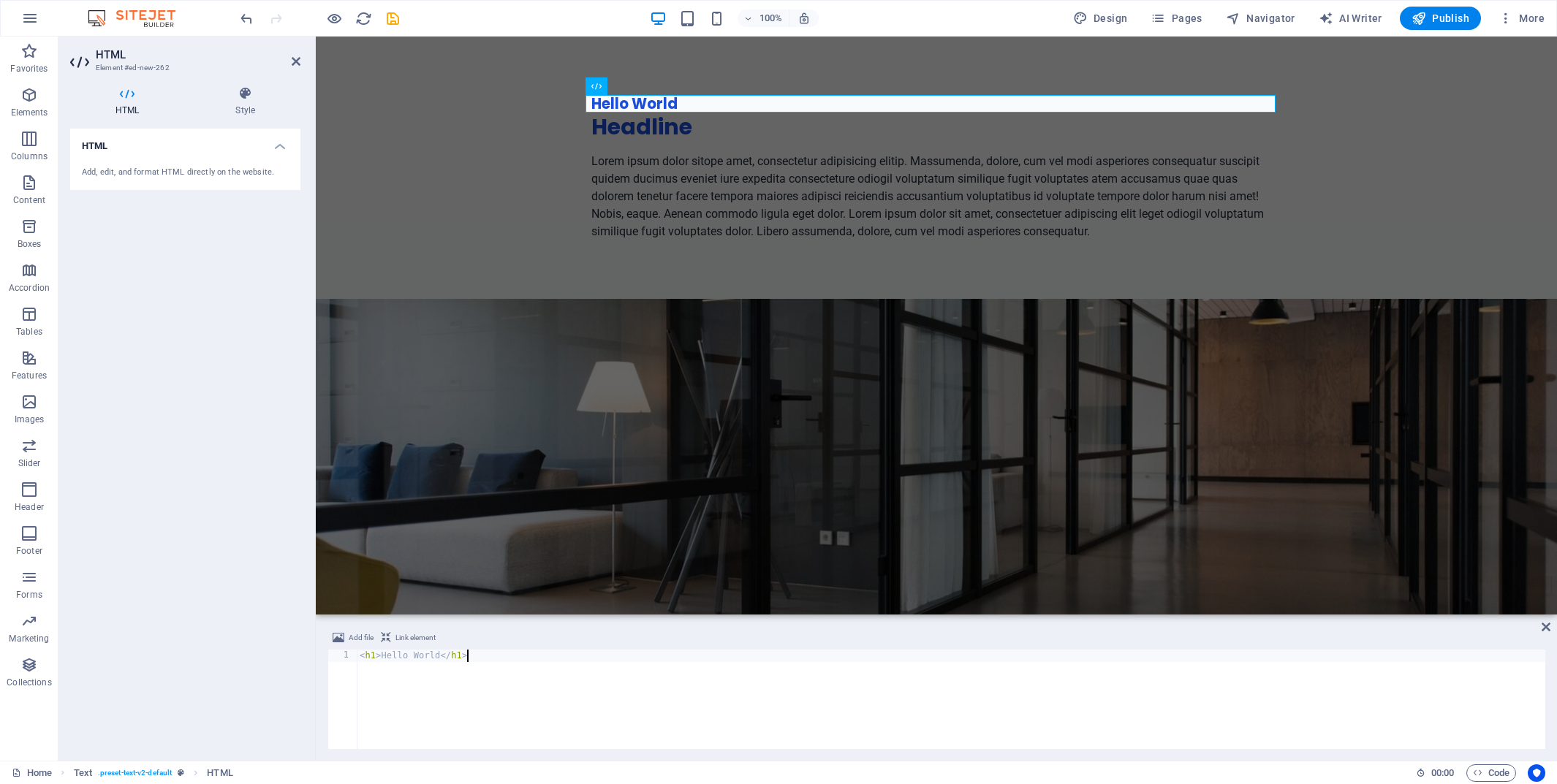
checkbox input "false"
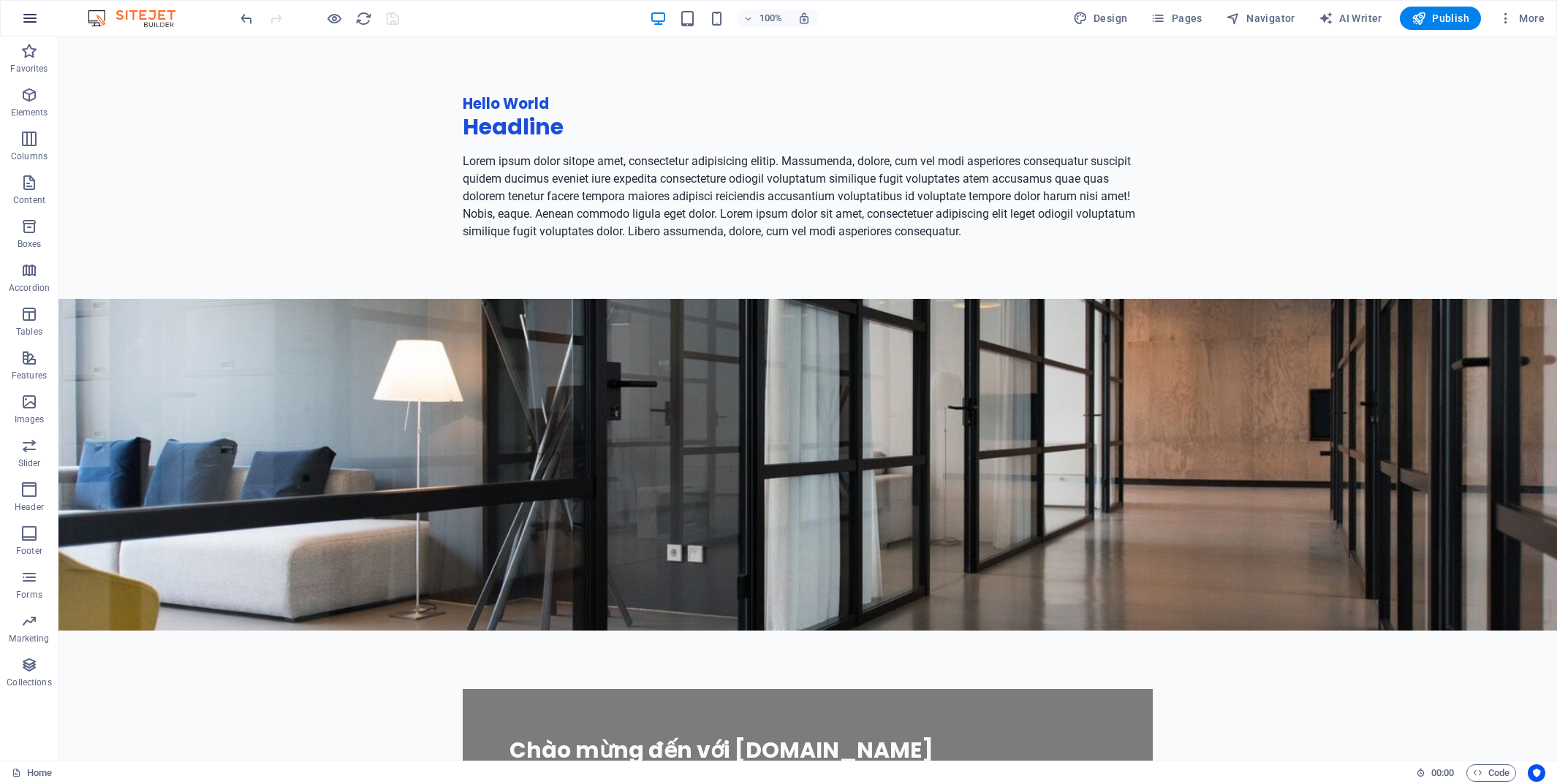
click at [36, 29] on button "button" at bounding box center [29, 18] width 35 height 35
click at [39, 102] on span "Elements" at bounding box center [29, 104] width 59 height 35
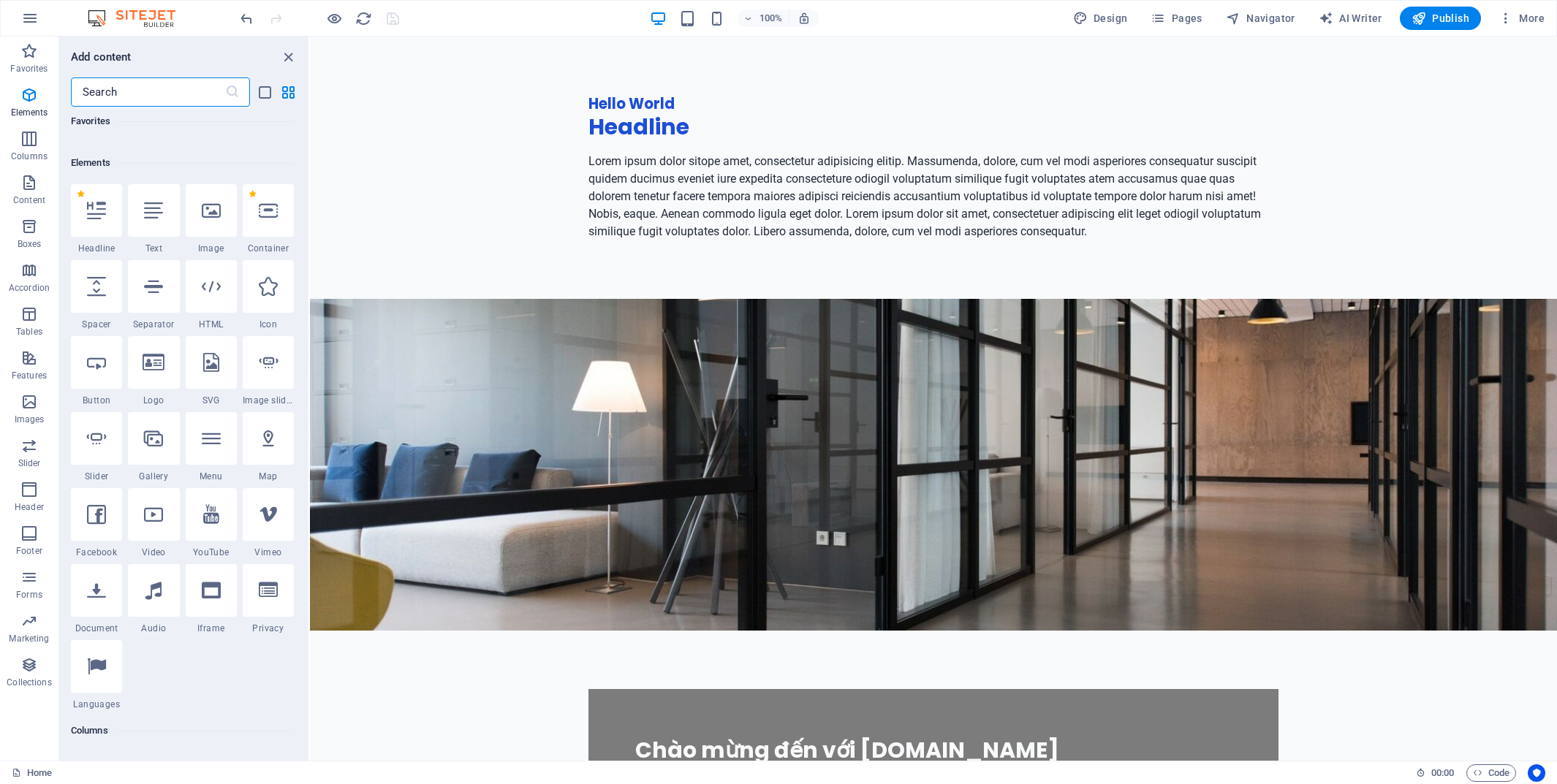
scroll to position [156, 0]
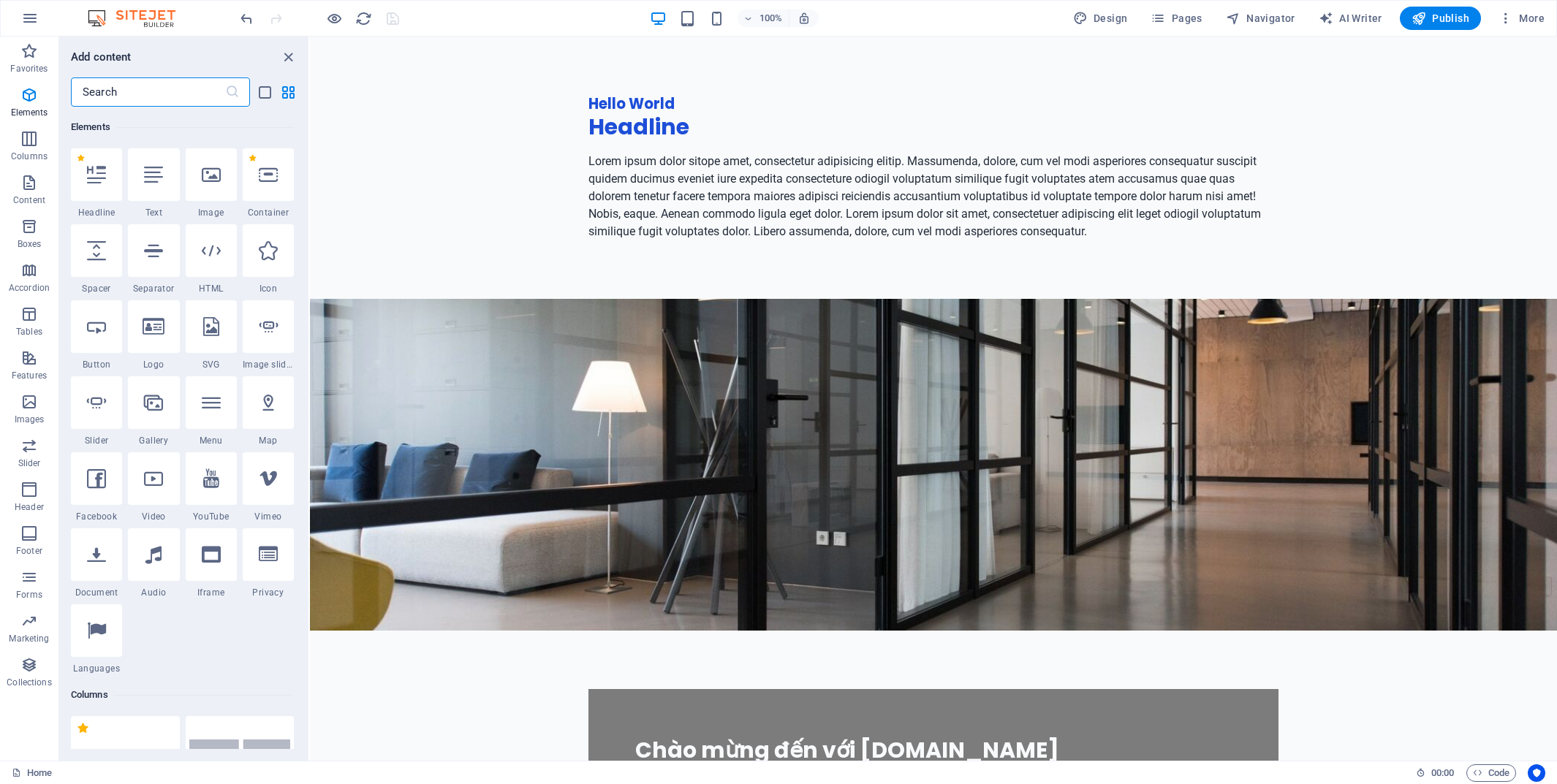
click at [124, 83] on input "text" at bounding box center [148, 92] width 155 height 29
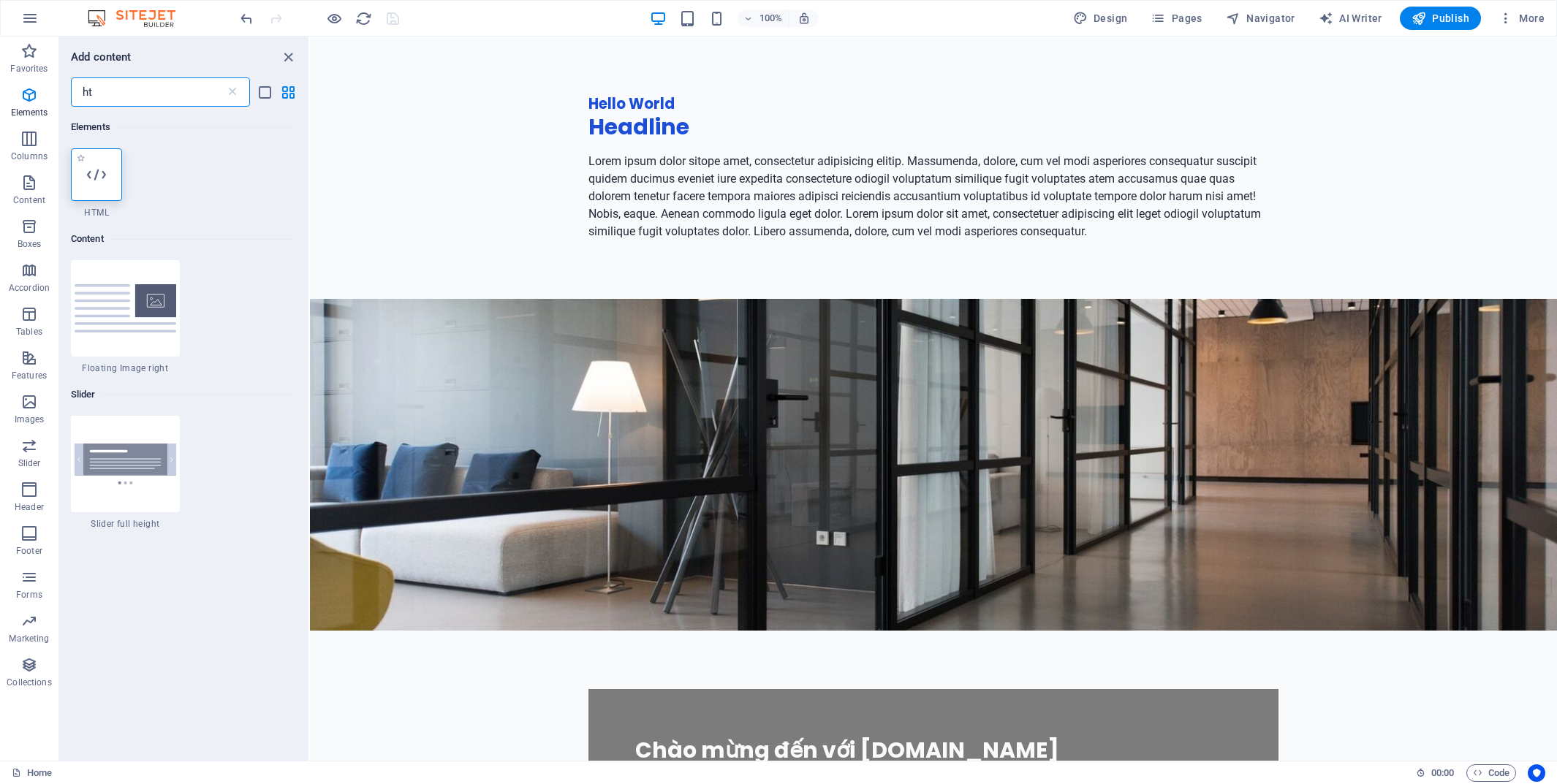
type input "ht"
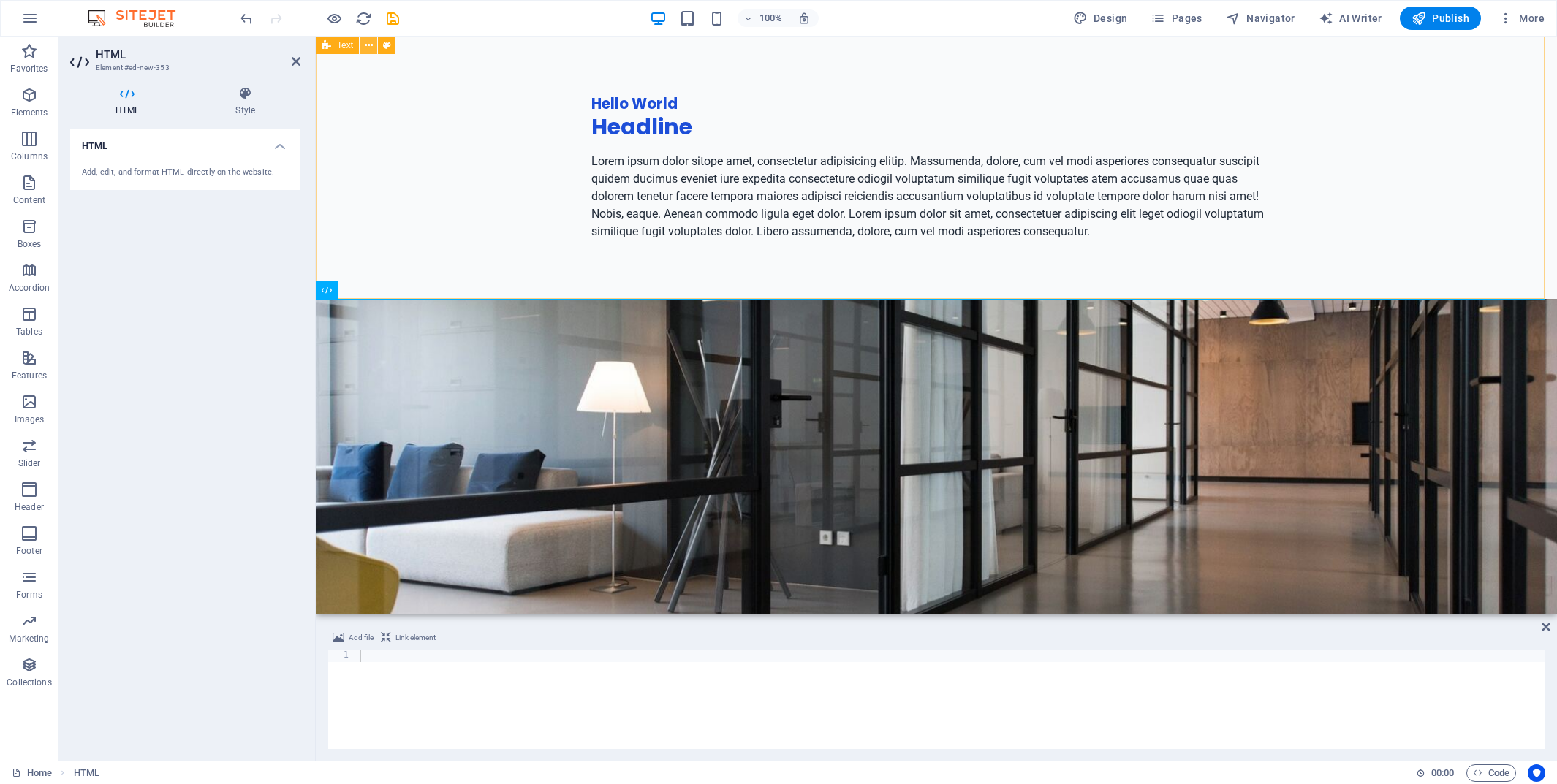
click at [372, 46] on button at bounding box center [369, 45] width 18 height 18
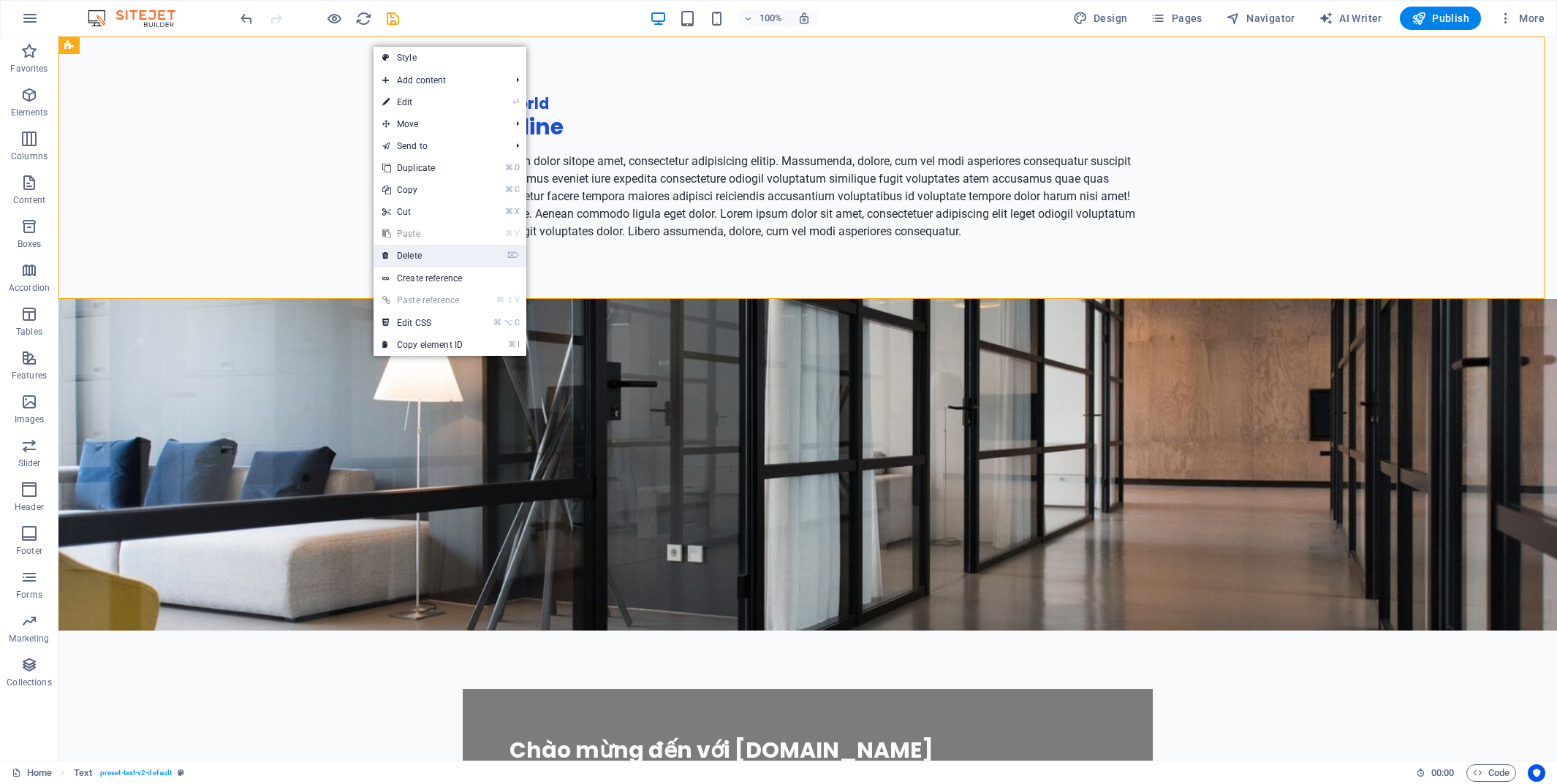
click at [419, 257] on link "⌦ Delete" at bounding box center [422, 256] width 98 height 22
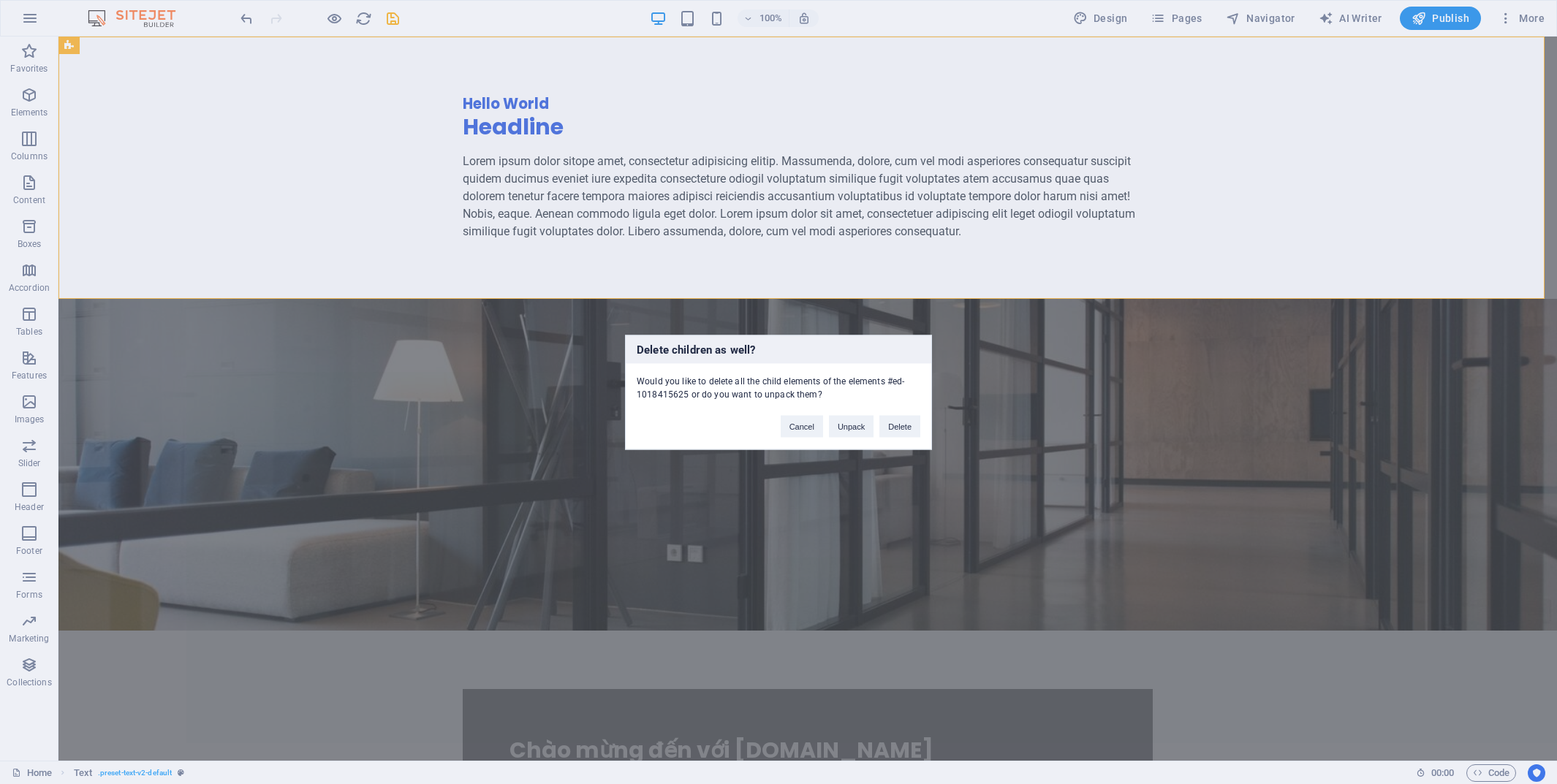
click at [902, 429] on button "Delete" at bounding box center [899, 426] width 41 height 22
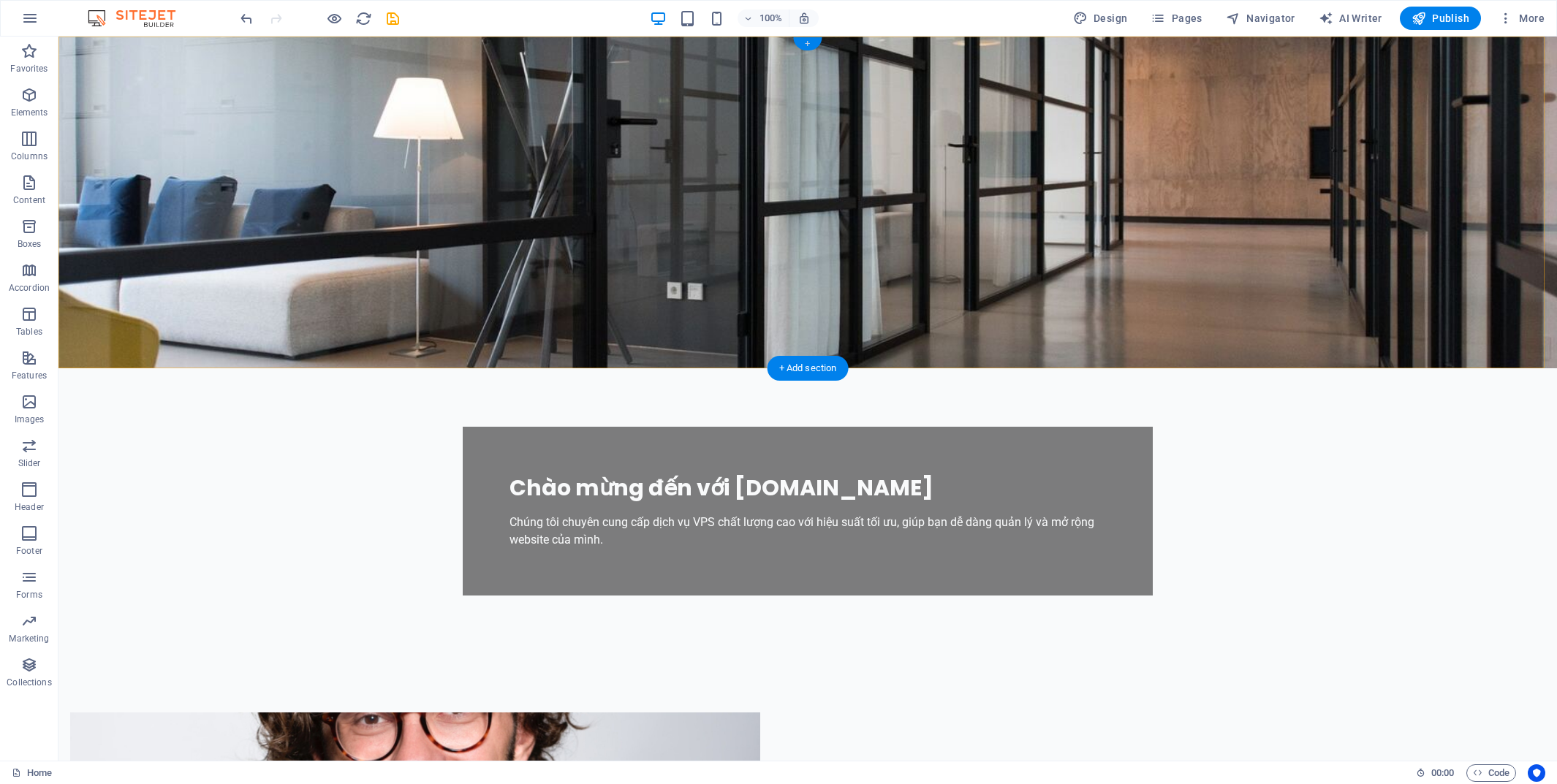
click at [805, 39] on div "+" at bounding box center [807, 43] width 29 height 13
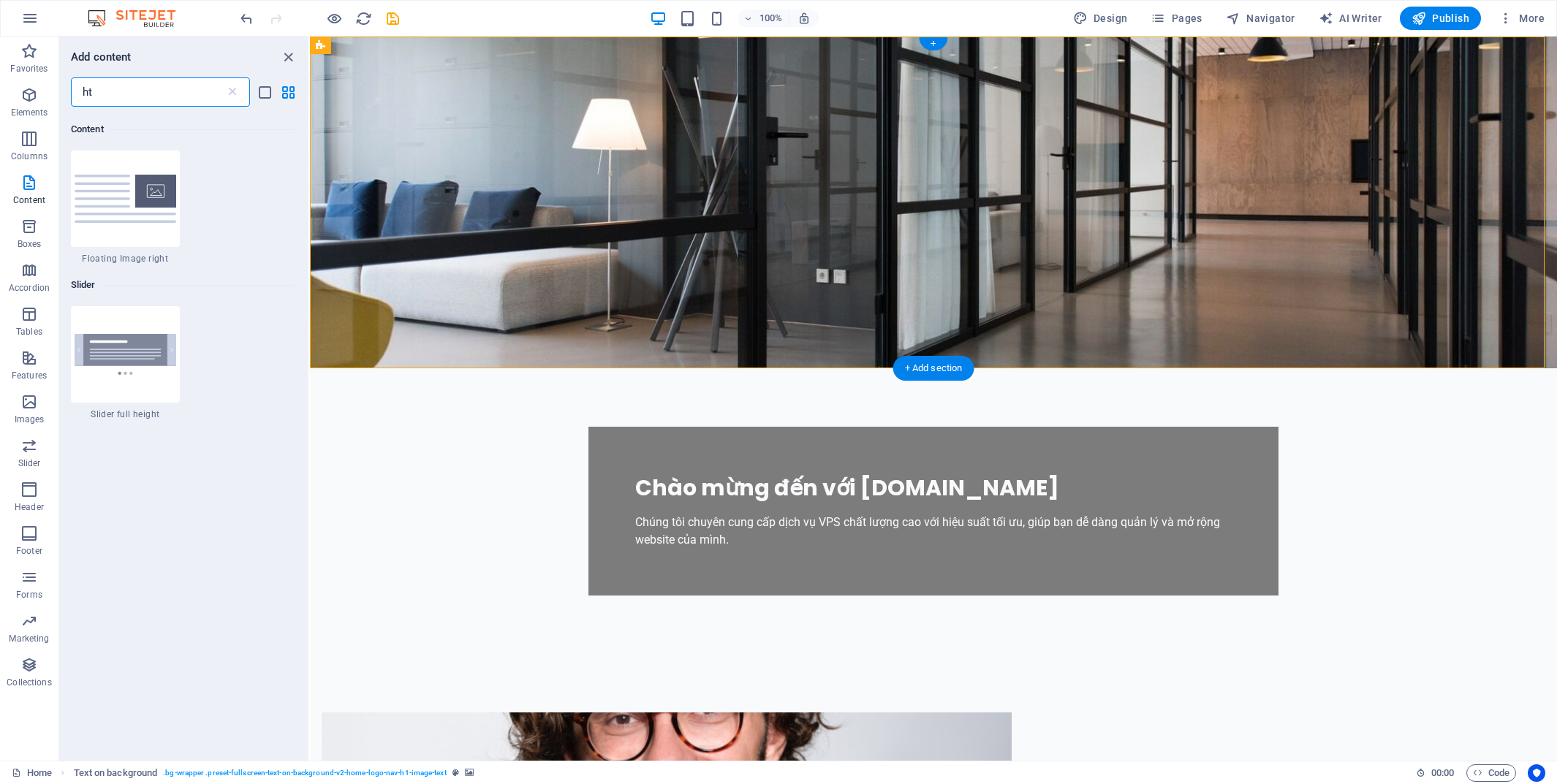
scroll to position [112, 0]
click at [127, 91] on input "ht" at bounding box center [148, 92] width 155 height 29
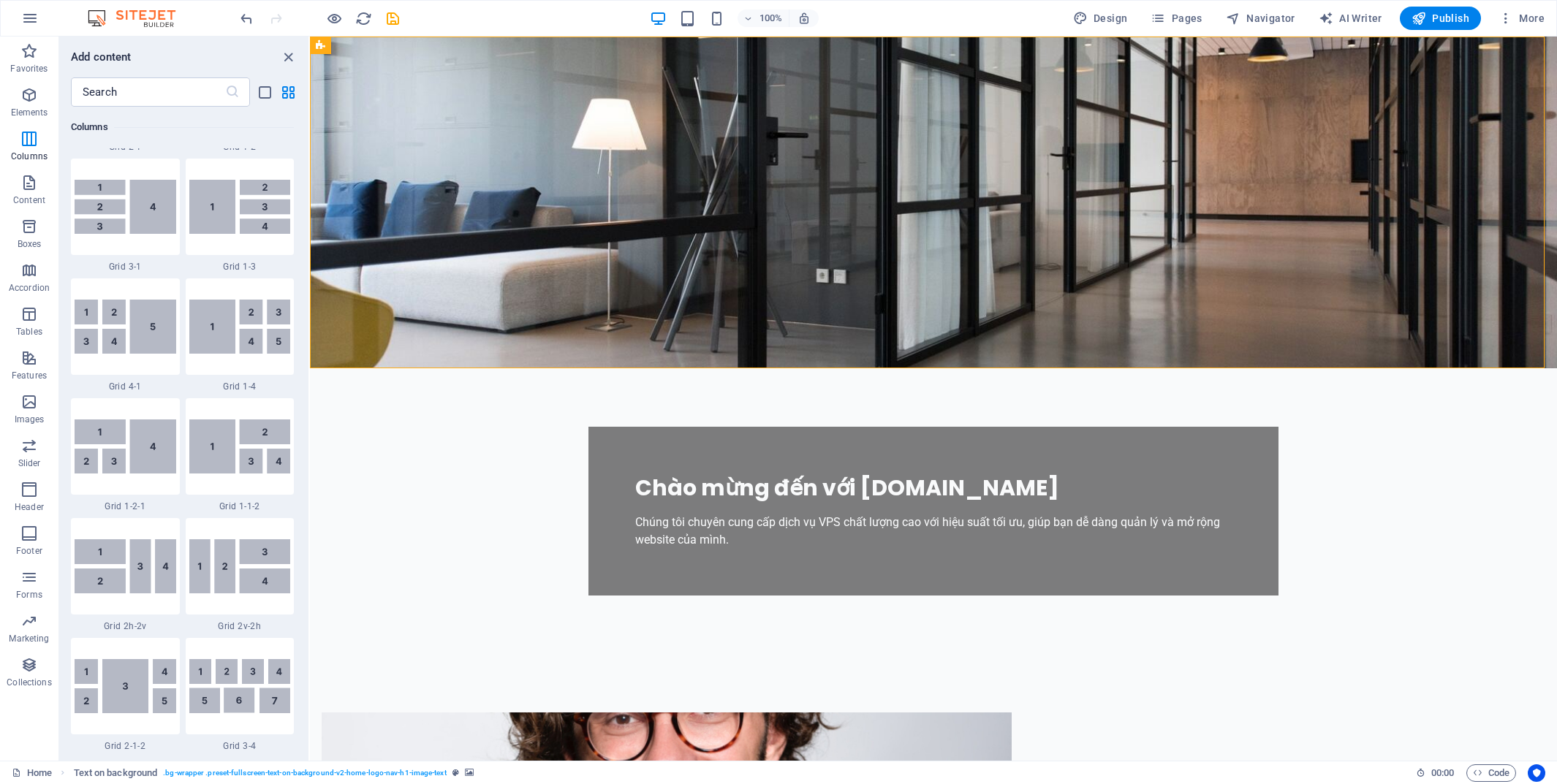
scroll to position [2067, 0]
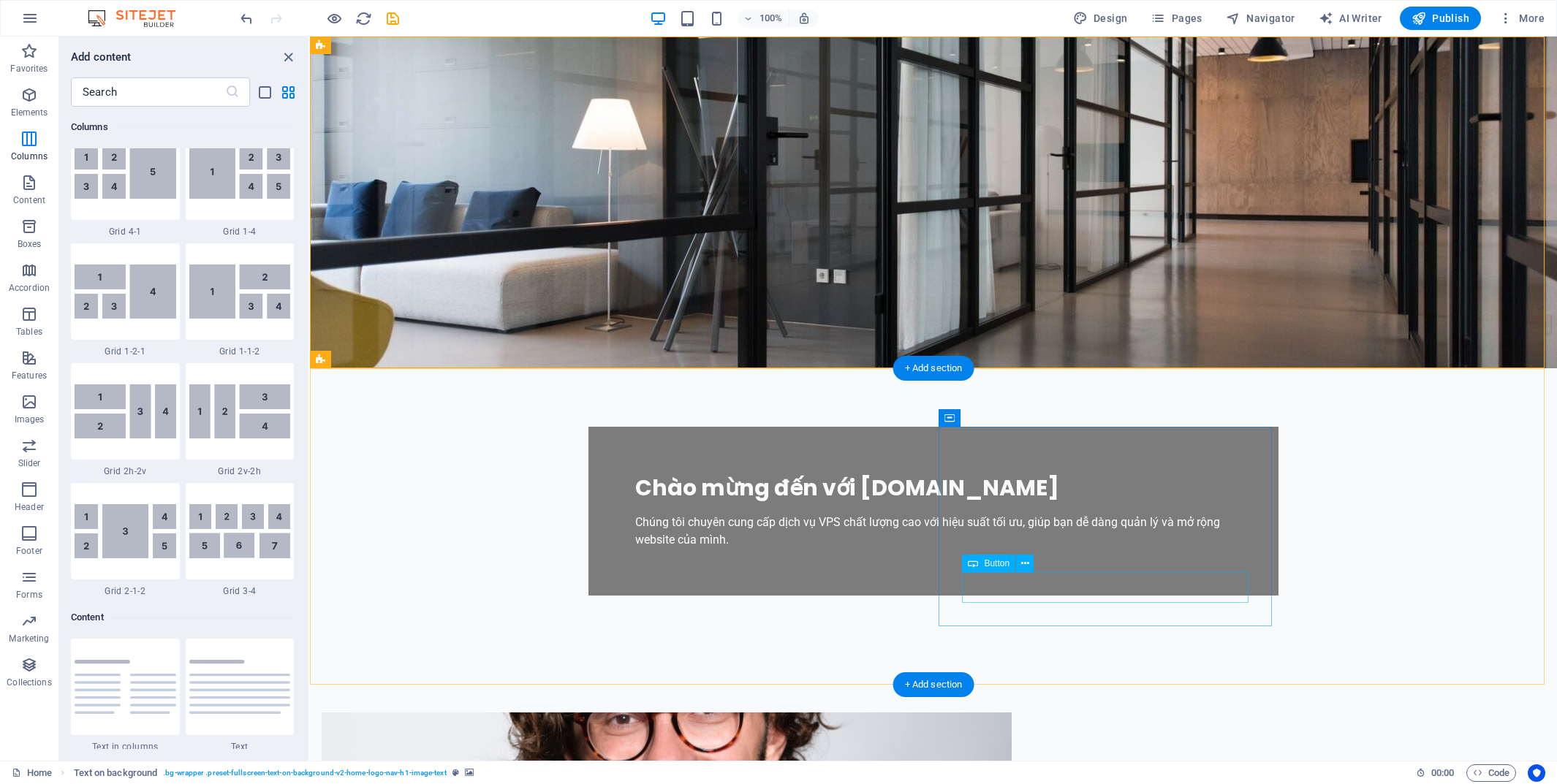
click at [1025, 565] on icon at bounding box center [1025, 564] width 8 height 15
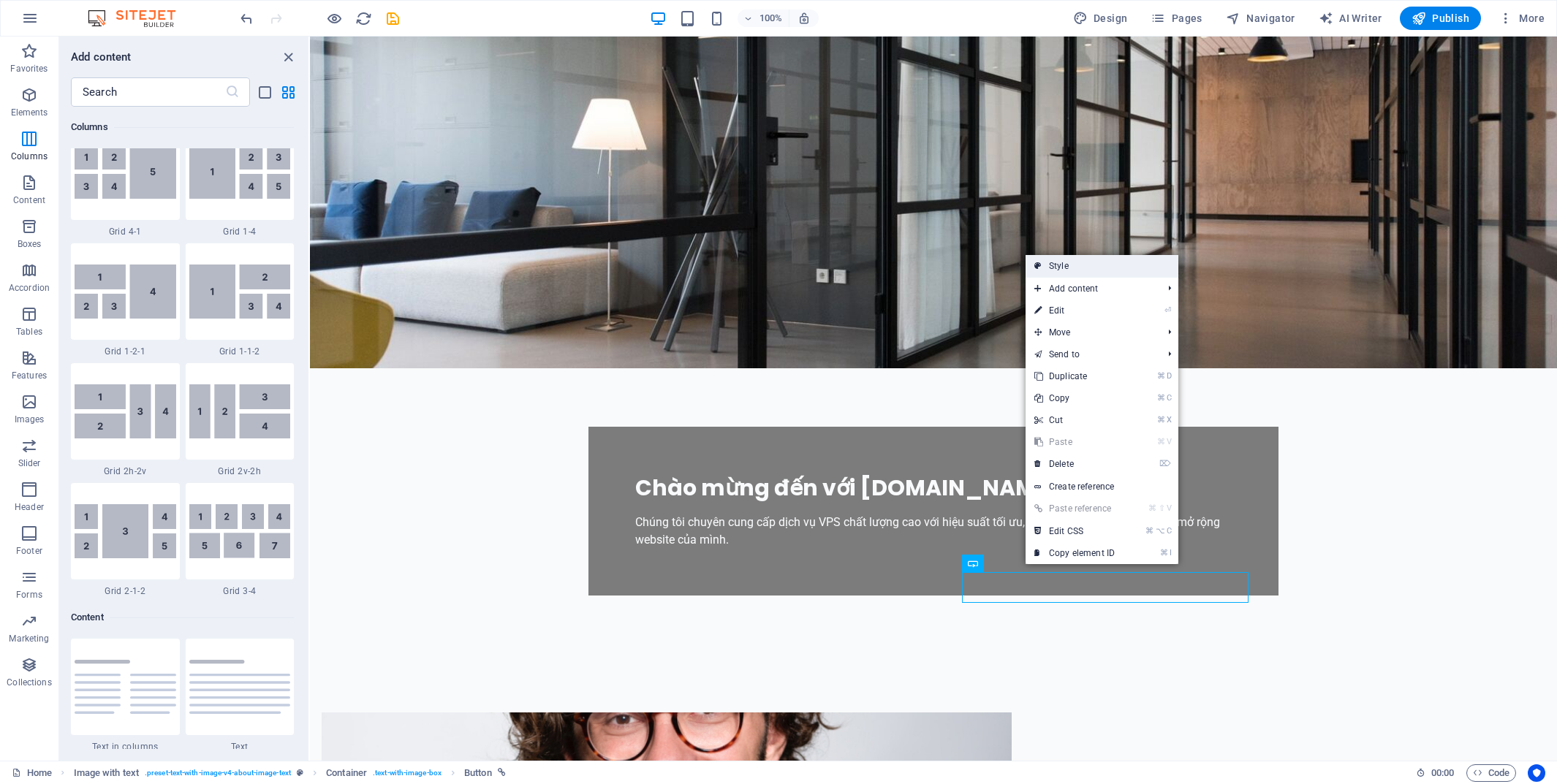
click at [1079, 265] on link "Style" at bounding box center [1102, 266] width 153 height 22
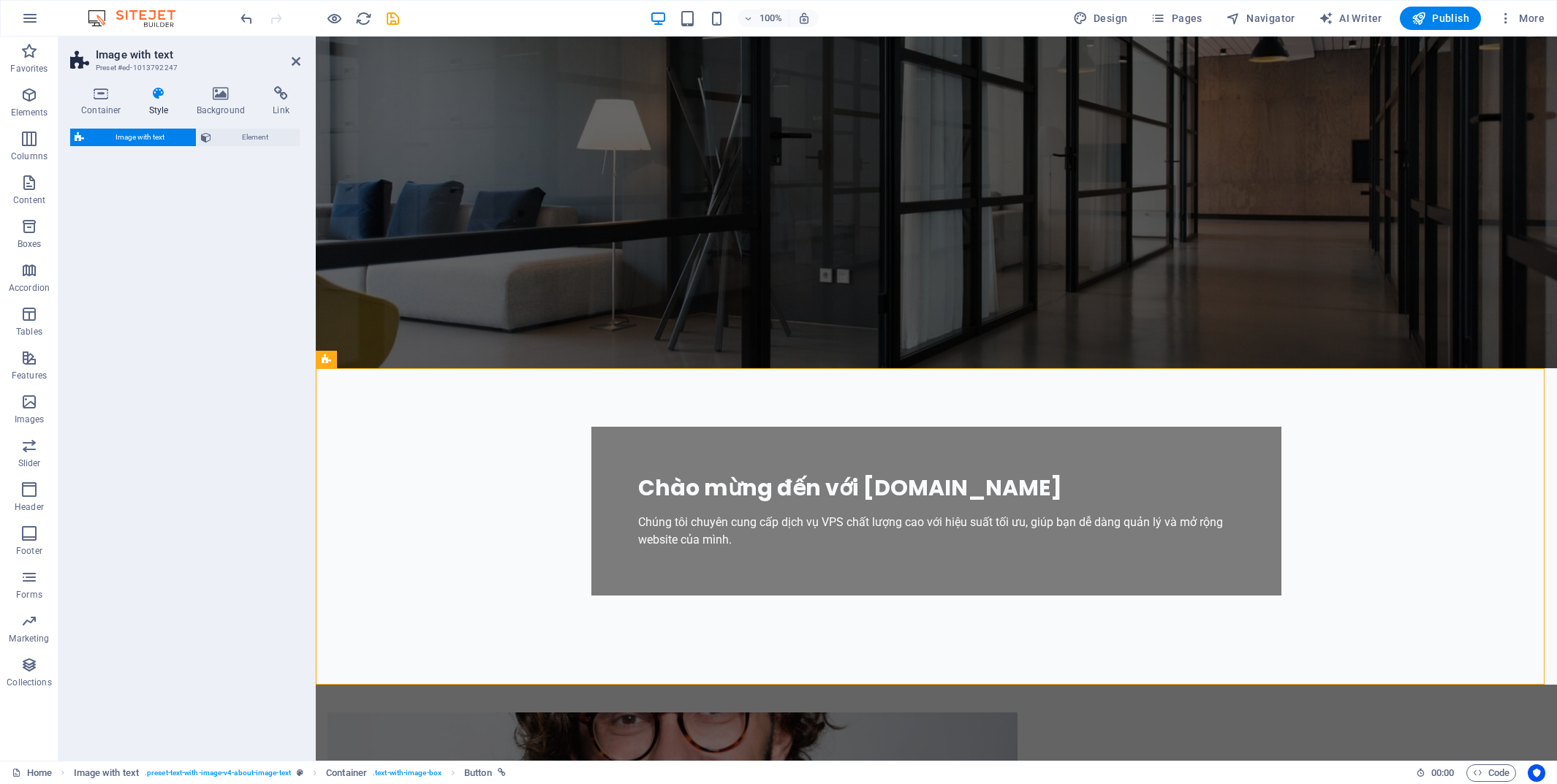
select select "rem"
select select "px"
select select "preset-text-with-image-v4-about-image-text"
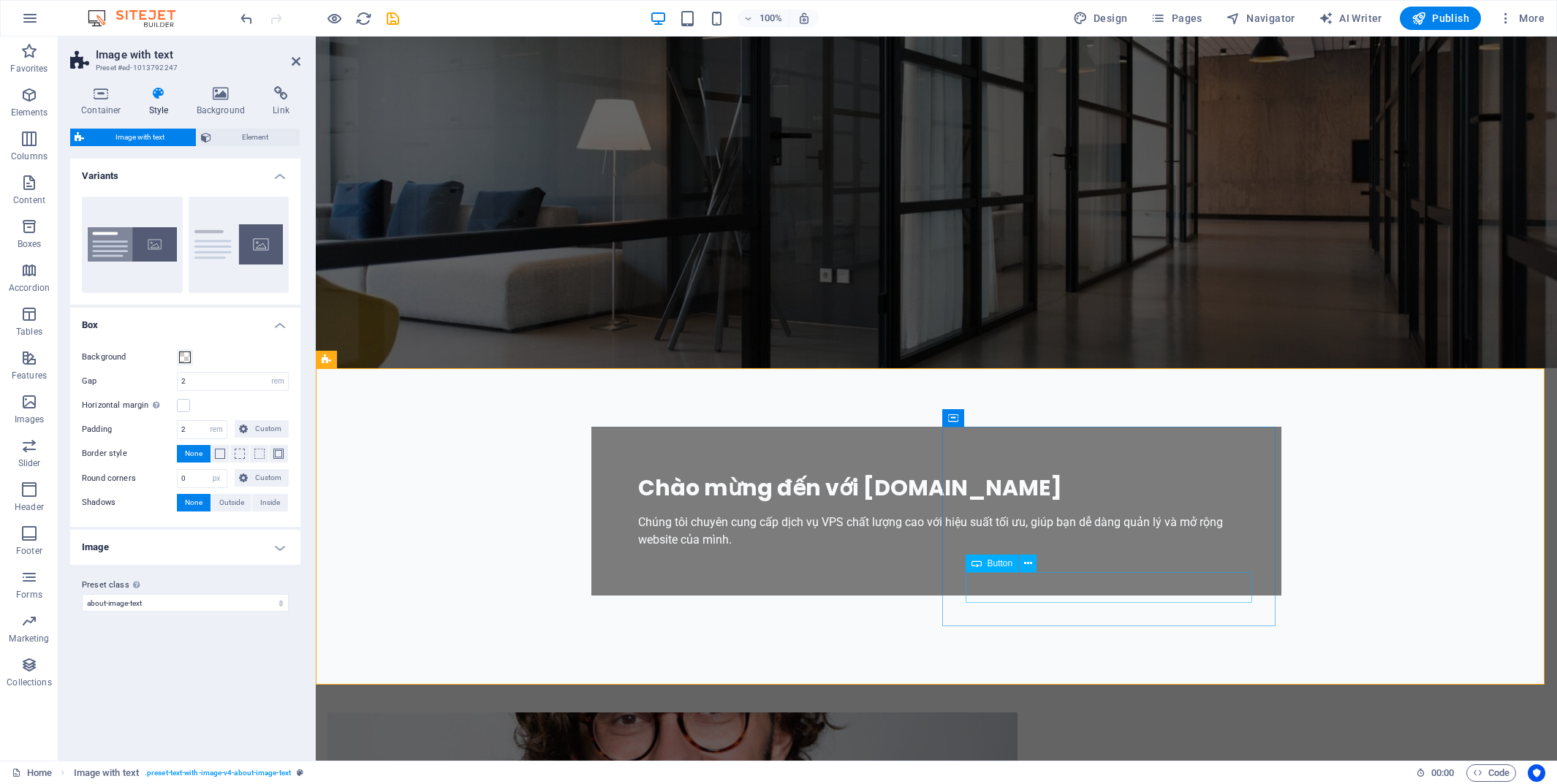
drag, startPoint x: 353, startPoint y: 529, endPoint x: 377, endPoint y: 532, distance: 24.2
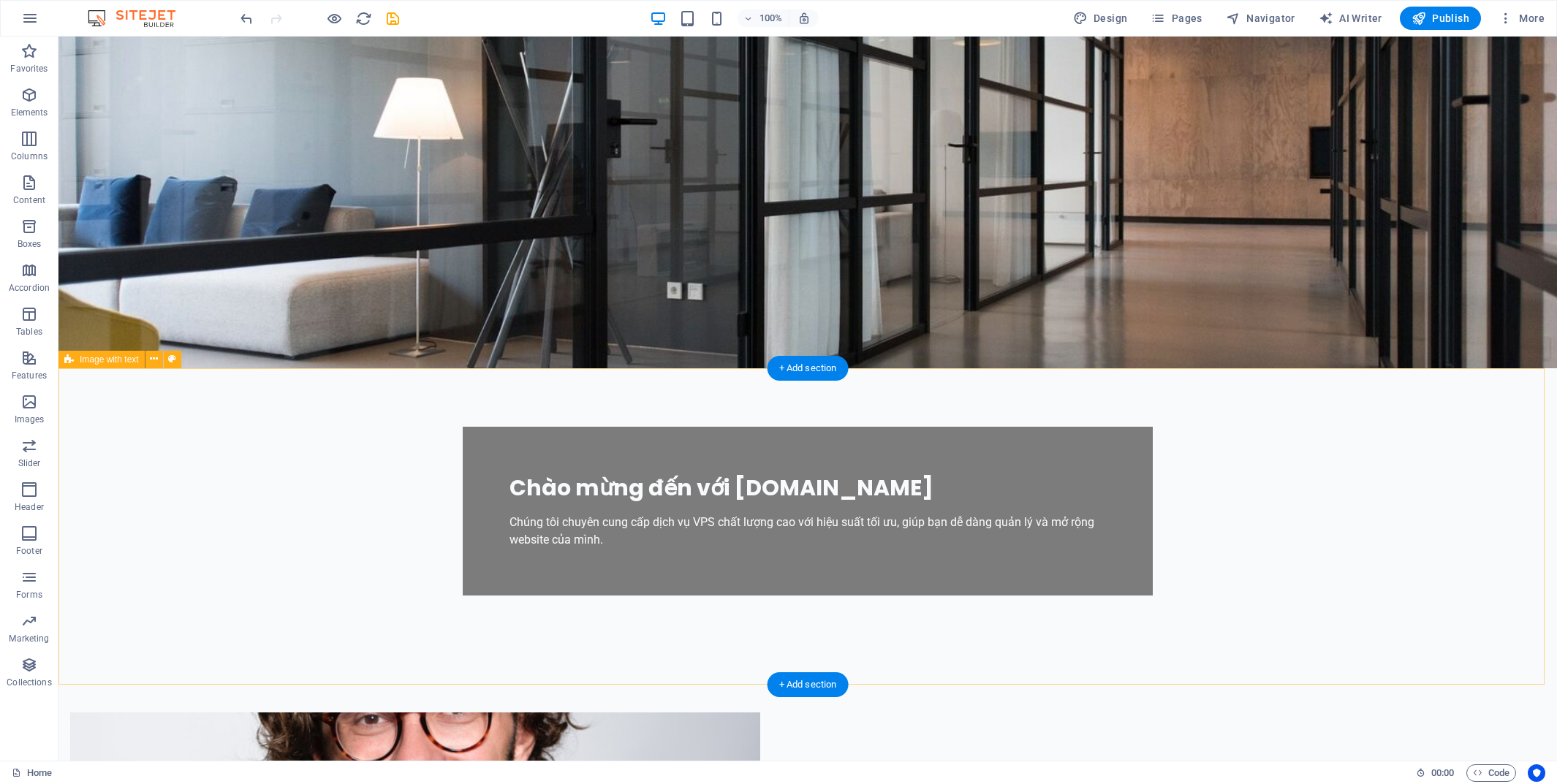
drag, startPoint x: 829, startPoint y: 406, endPoint x: 573, endPoint y: 406, distance: 256.0
select select "rem"
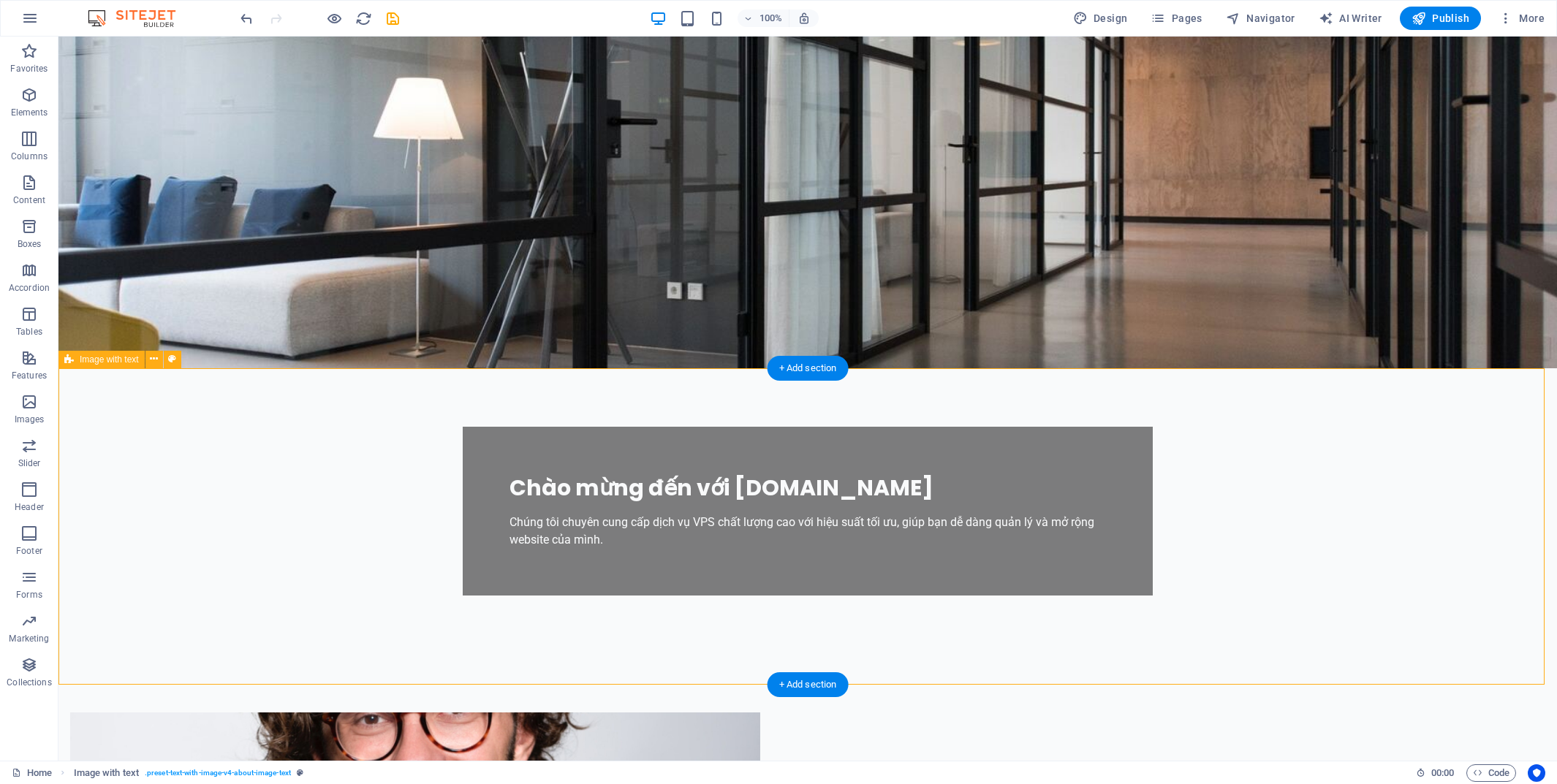
select select "rem"
select select "px"
select select "preset-text-with-image-v4-about-image-text"
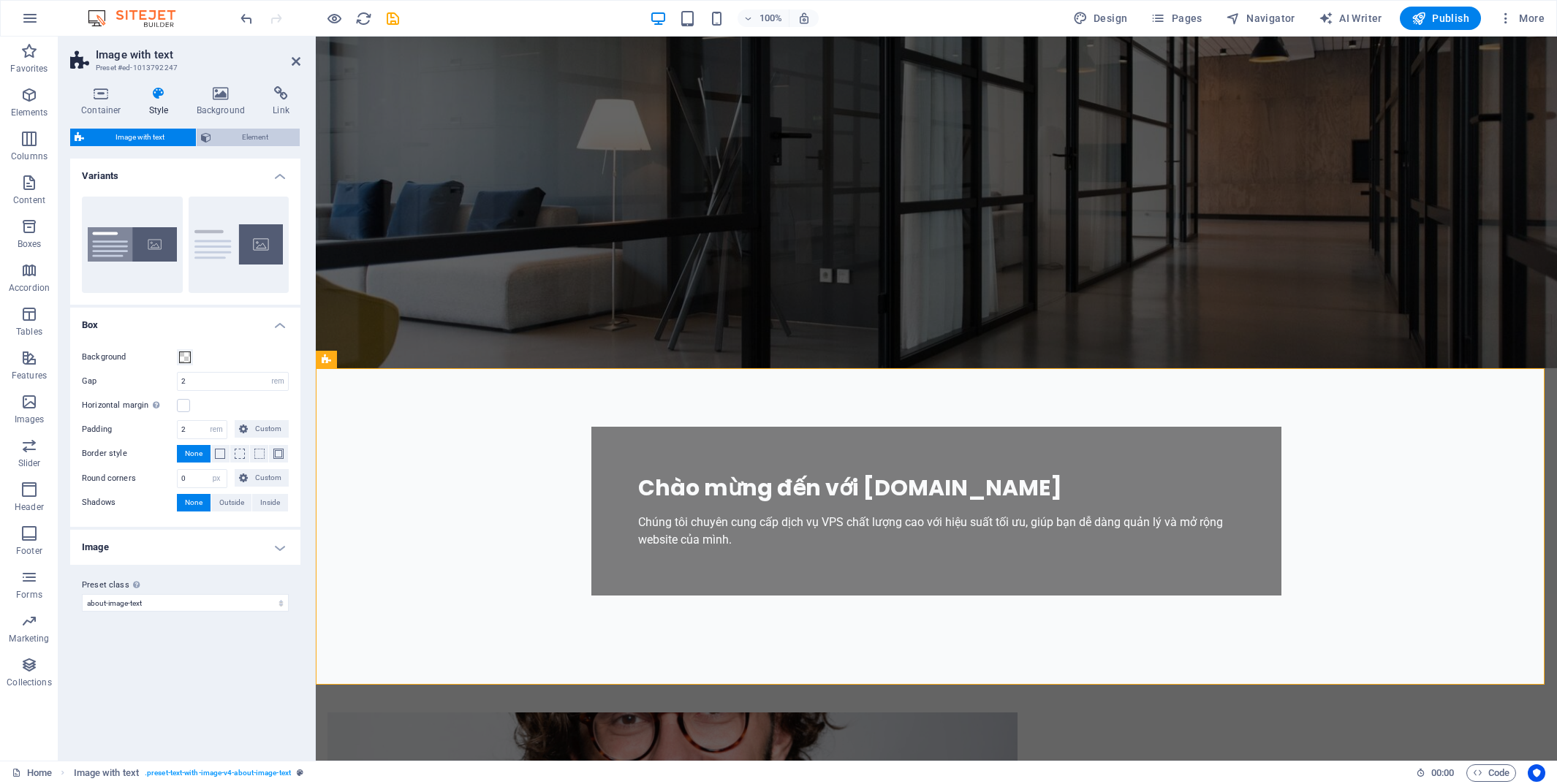
click at [246, 136] on span "Element" at bounding box center [256, 137] width 80 height 18
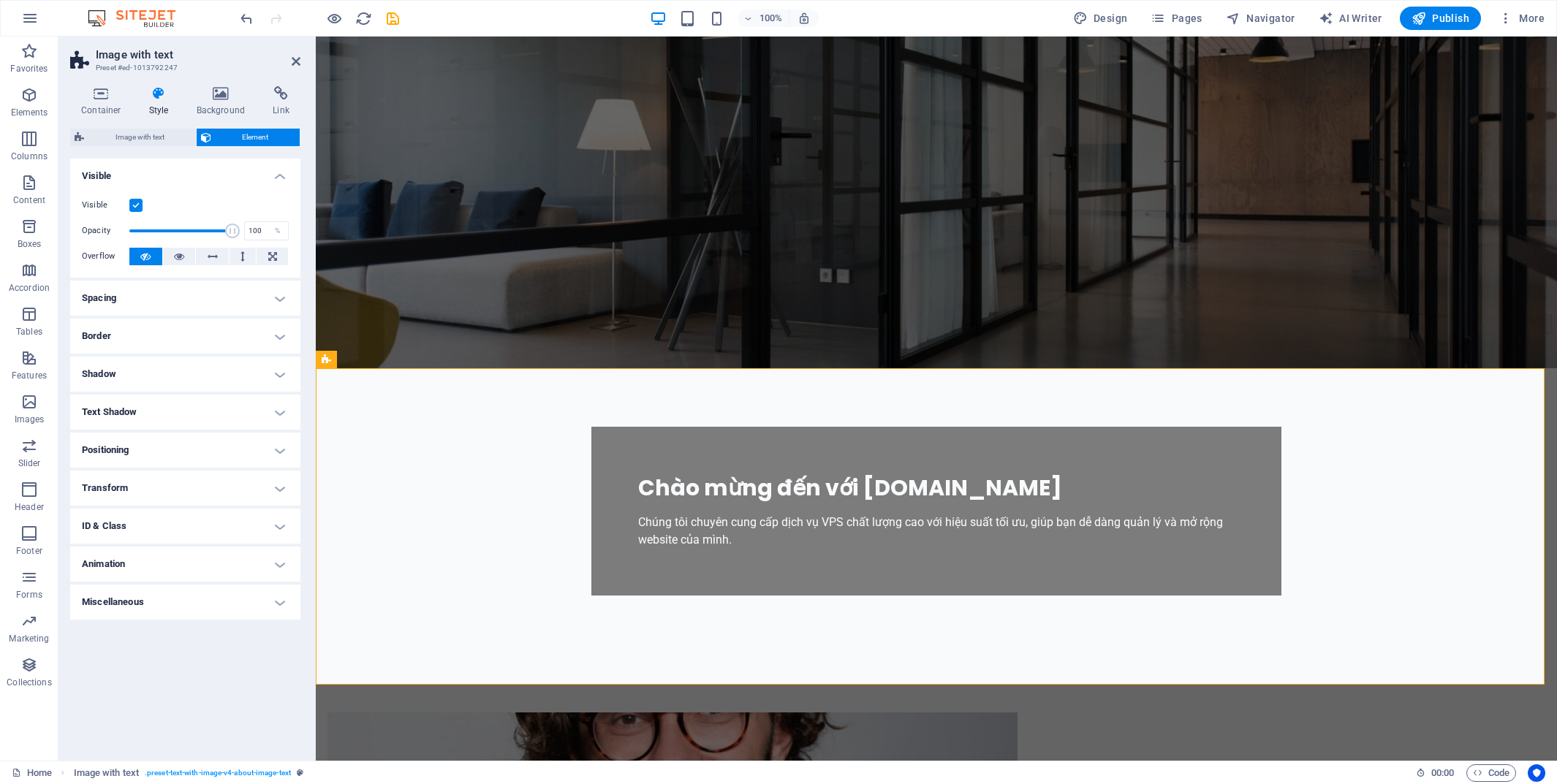
click at [155, 518] on h4 "ID & Class" at bounding box center [185, 526] width 230 height 35
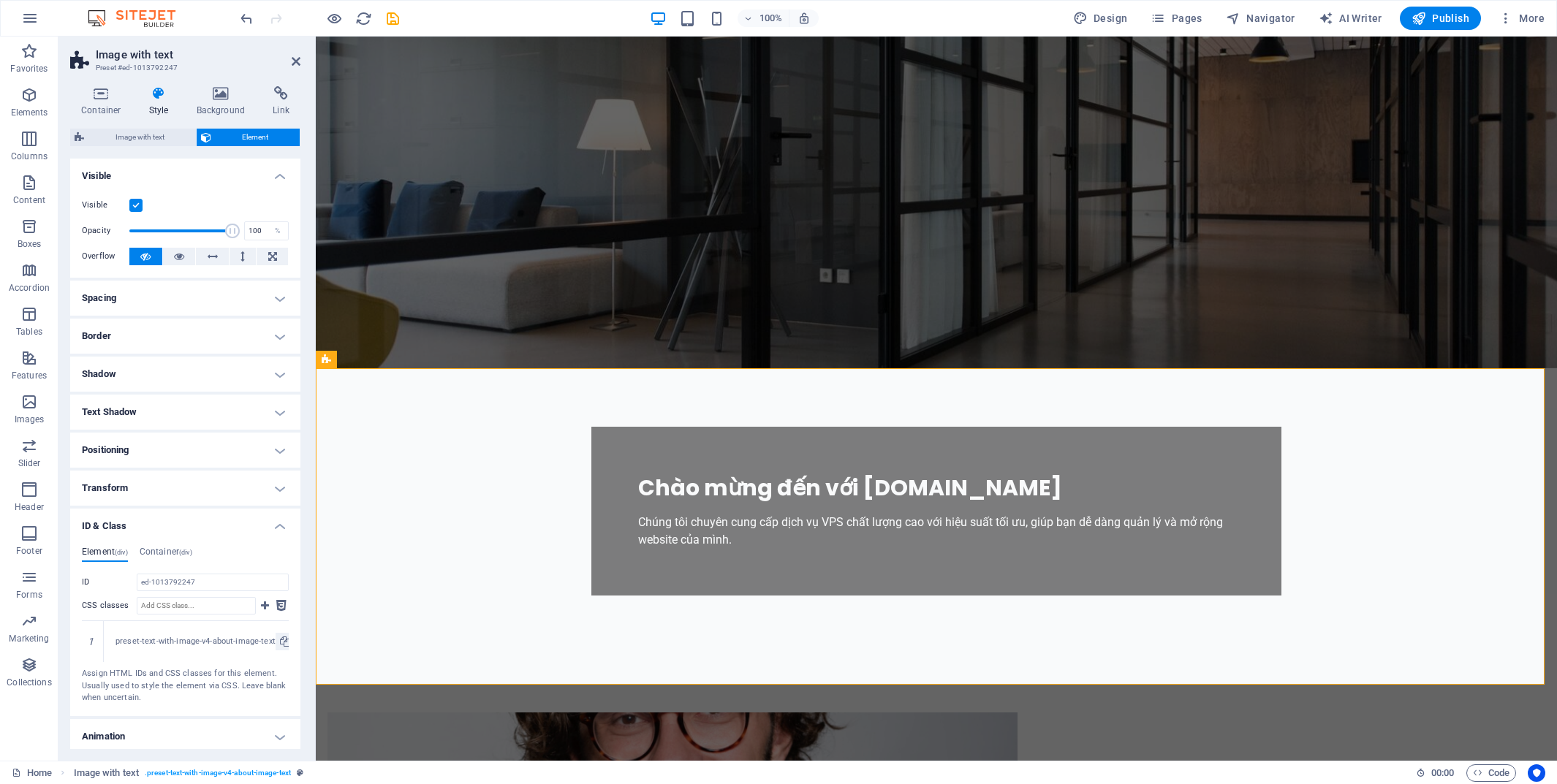
click at [169, 523] on h4 "ID & Class" at bounding box center [185, 522] width 230 height 26
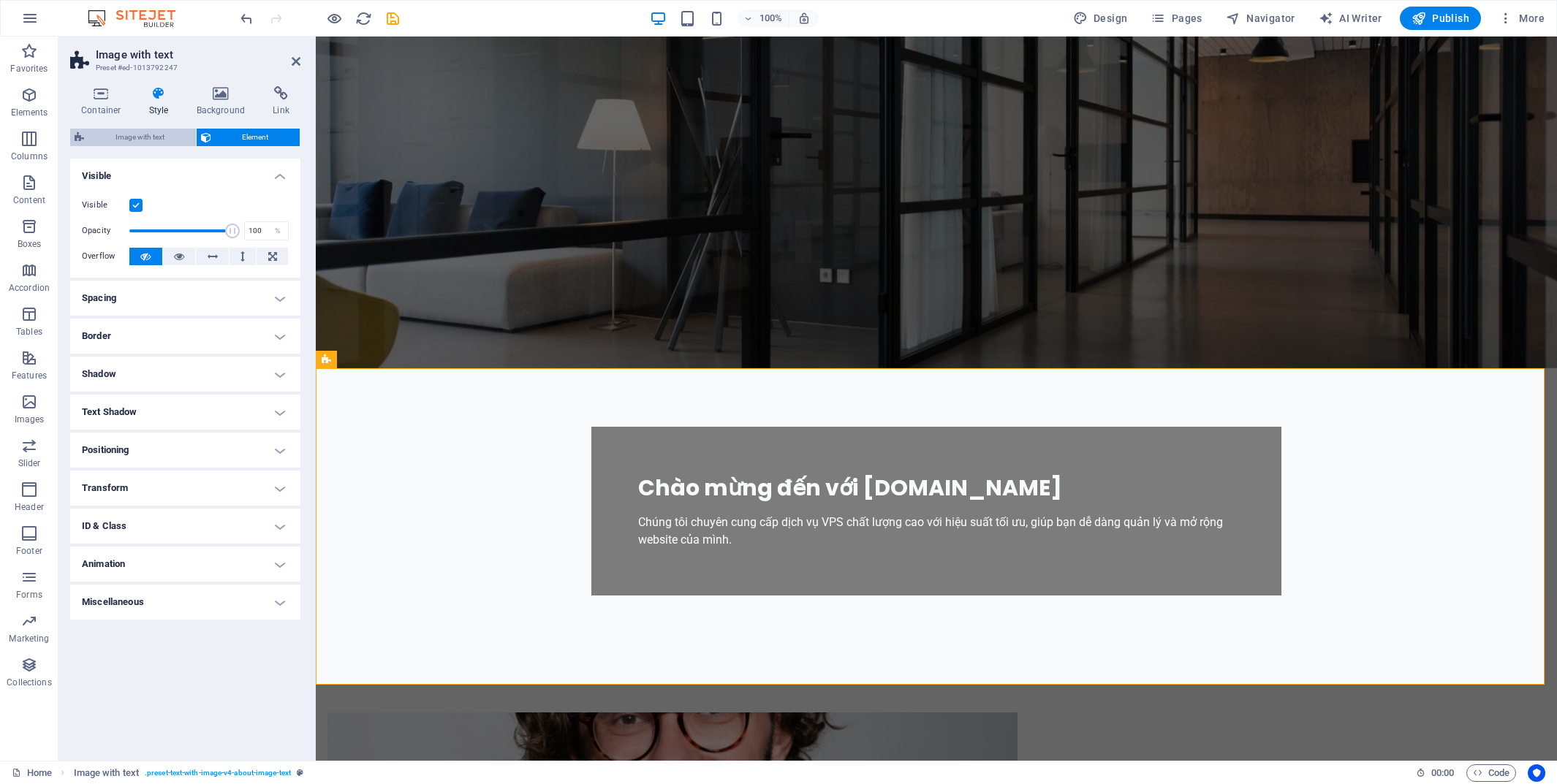
click at [85, 133] on button "Image with text" at bounding box center [133, 137] width 126 height 18
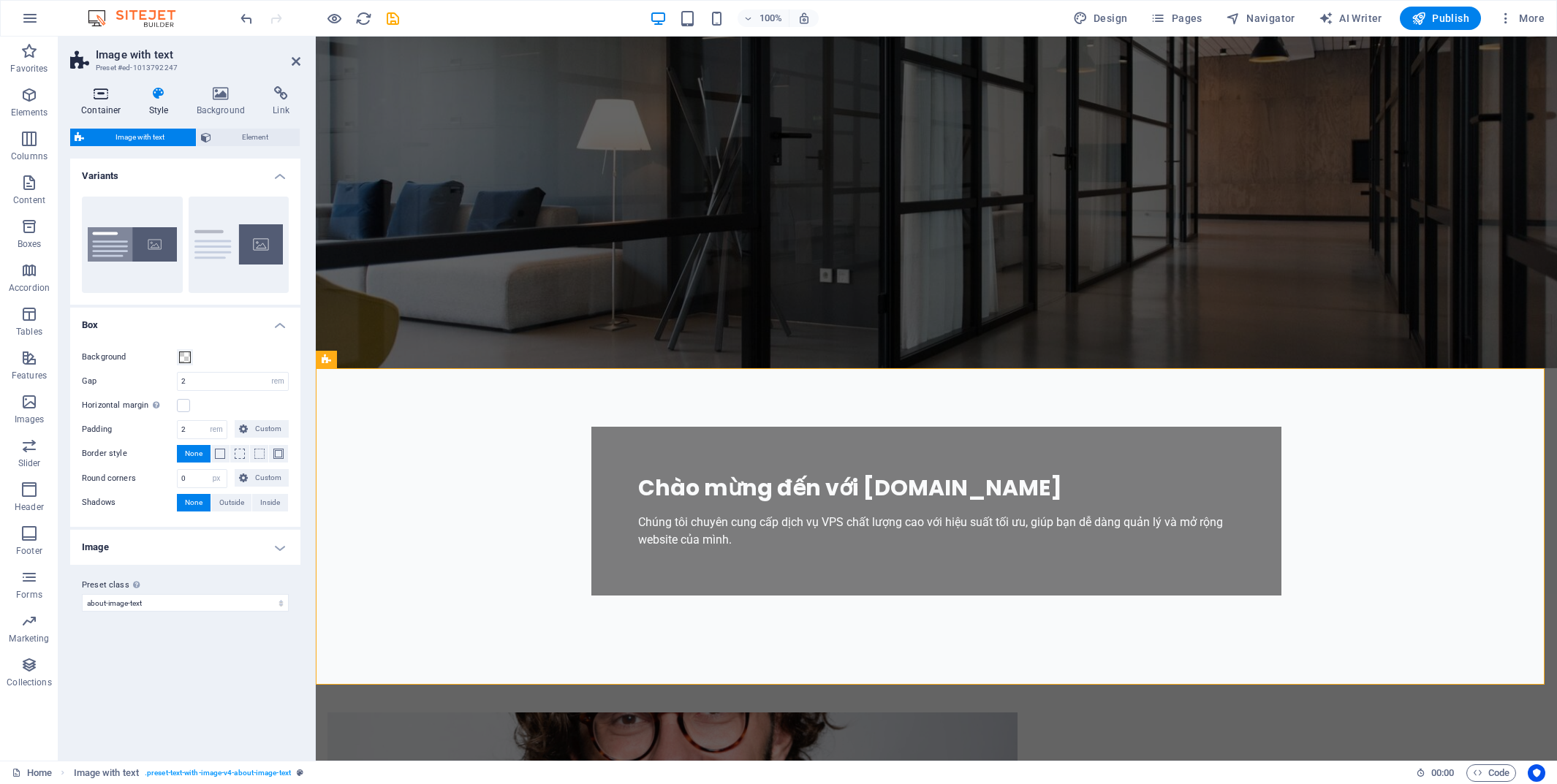
click at [92, 100] on icon at bounding box center [101, 93] width 62 height 15
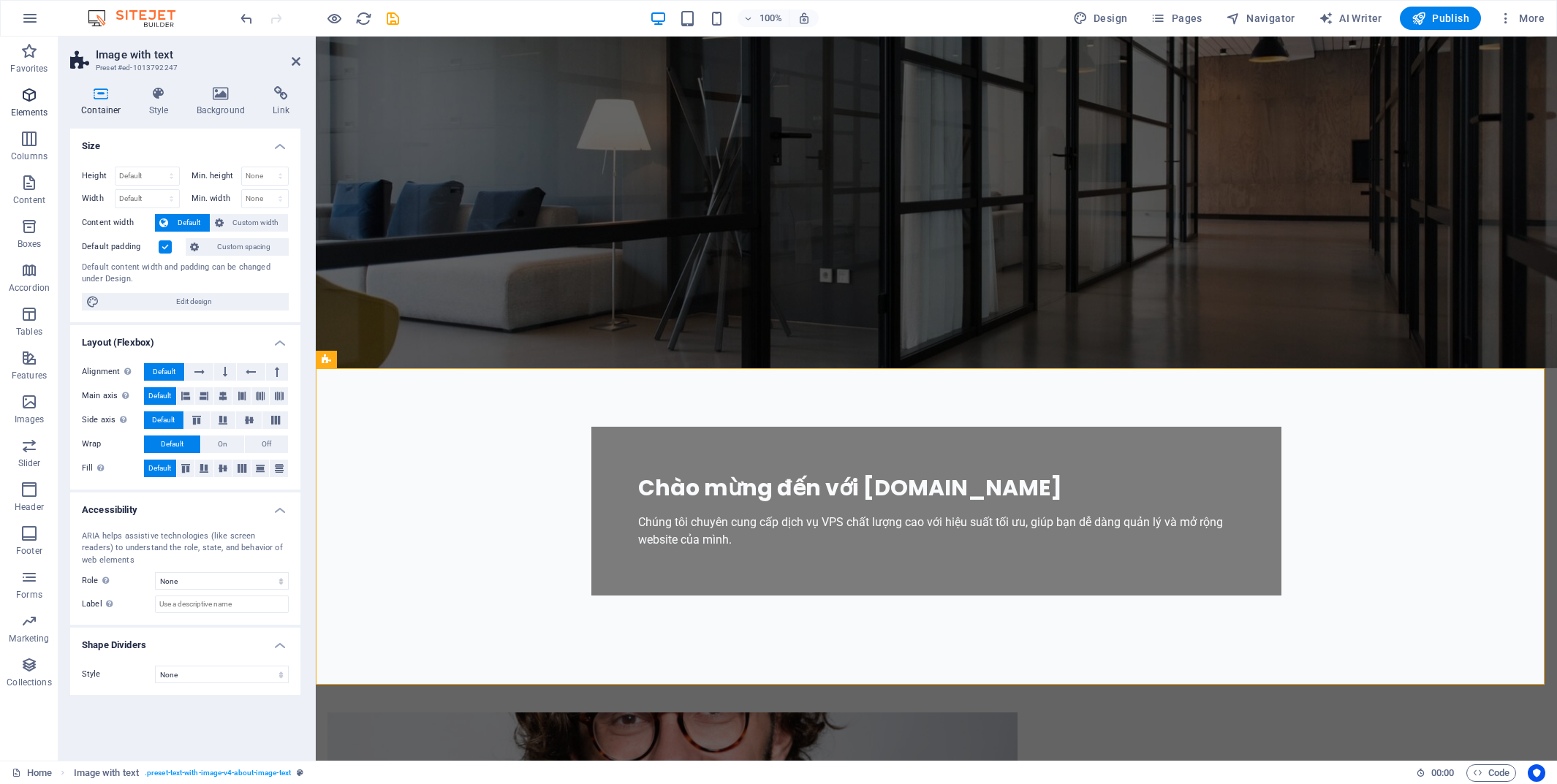
click at [20, 99] on icon "button" at bounding box center [29, 95] width 18 height 18
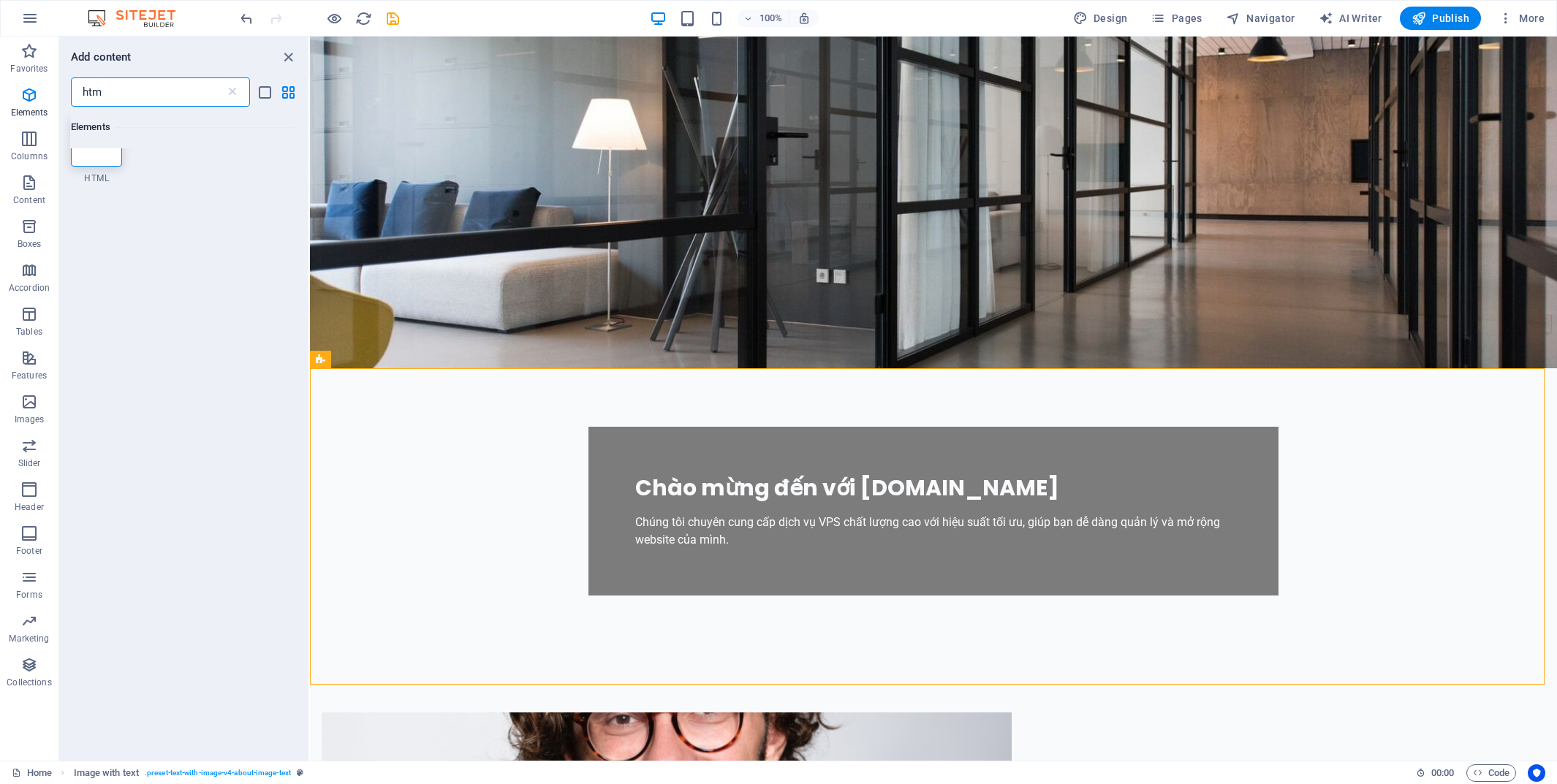
scroll to position [0, 0]
type input "htm"
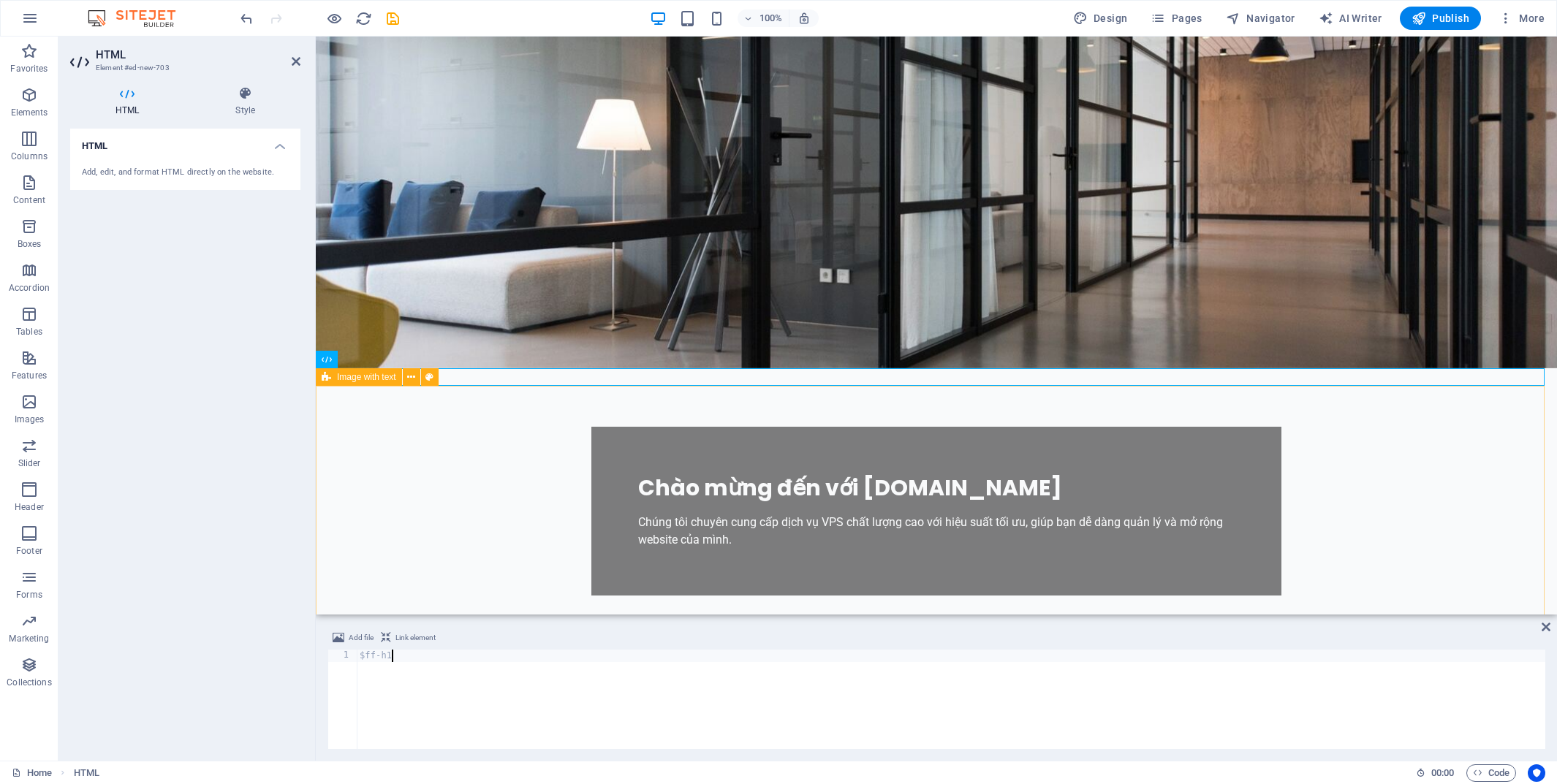
type textarea "$ff-h"
click at [238, 511] on div "HTML Add, edit, and format HTML directly on the website." at bounding box center [185, 439] width 230 height 620
click at [490, 682] on div "< h1 > [PERSON_NAME] </ h1 >" at bounding box center [951, 711] width 1188 height 124
click at [374, 658] on div "< h1 > [PERSON_NAME] </ h1 >" at bounding box center [951, 711] width 1188 height 124
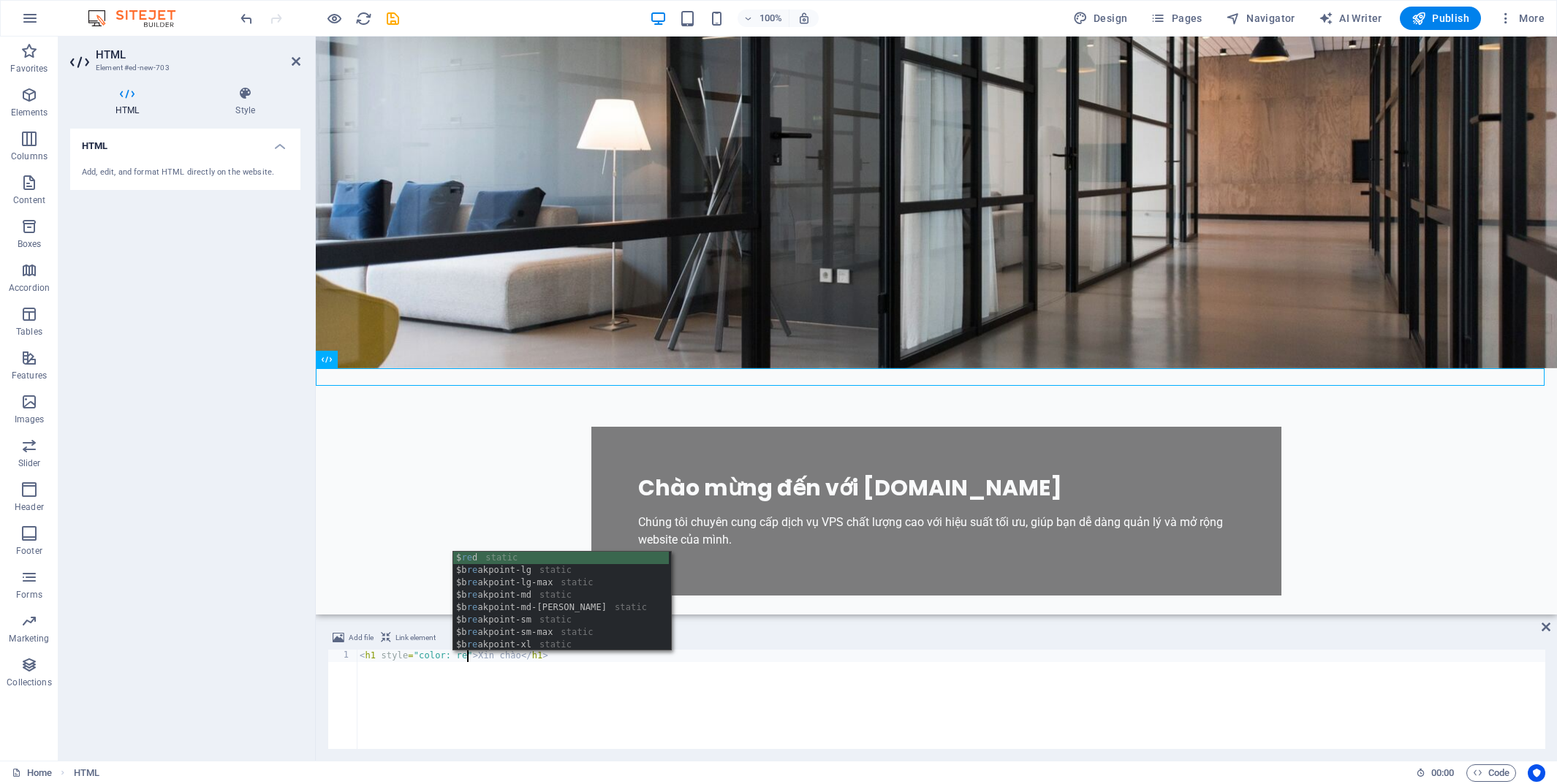
scroll to position [0, 9]
type textarea "<h1 style="color: red">Xin chào</h1>"
click at [206, 556] on div "HTML Add, edit, and format HTML directly on the website." at bounding box center [185, 439] width 230 height 620
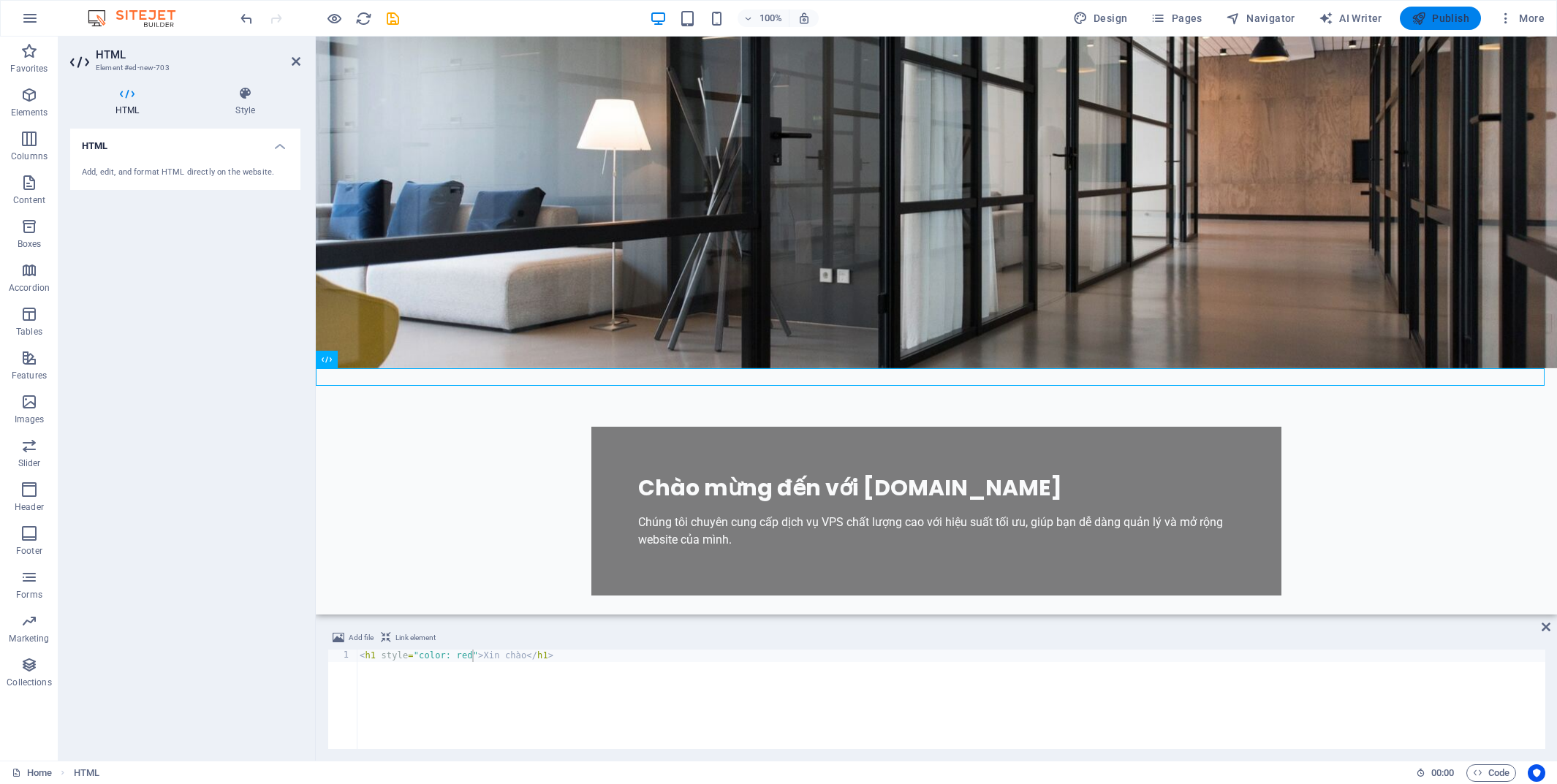
click at [1420, 19] on icon "button" at bounding box center [1419, 18] width 15 height 15
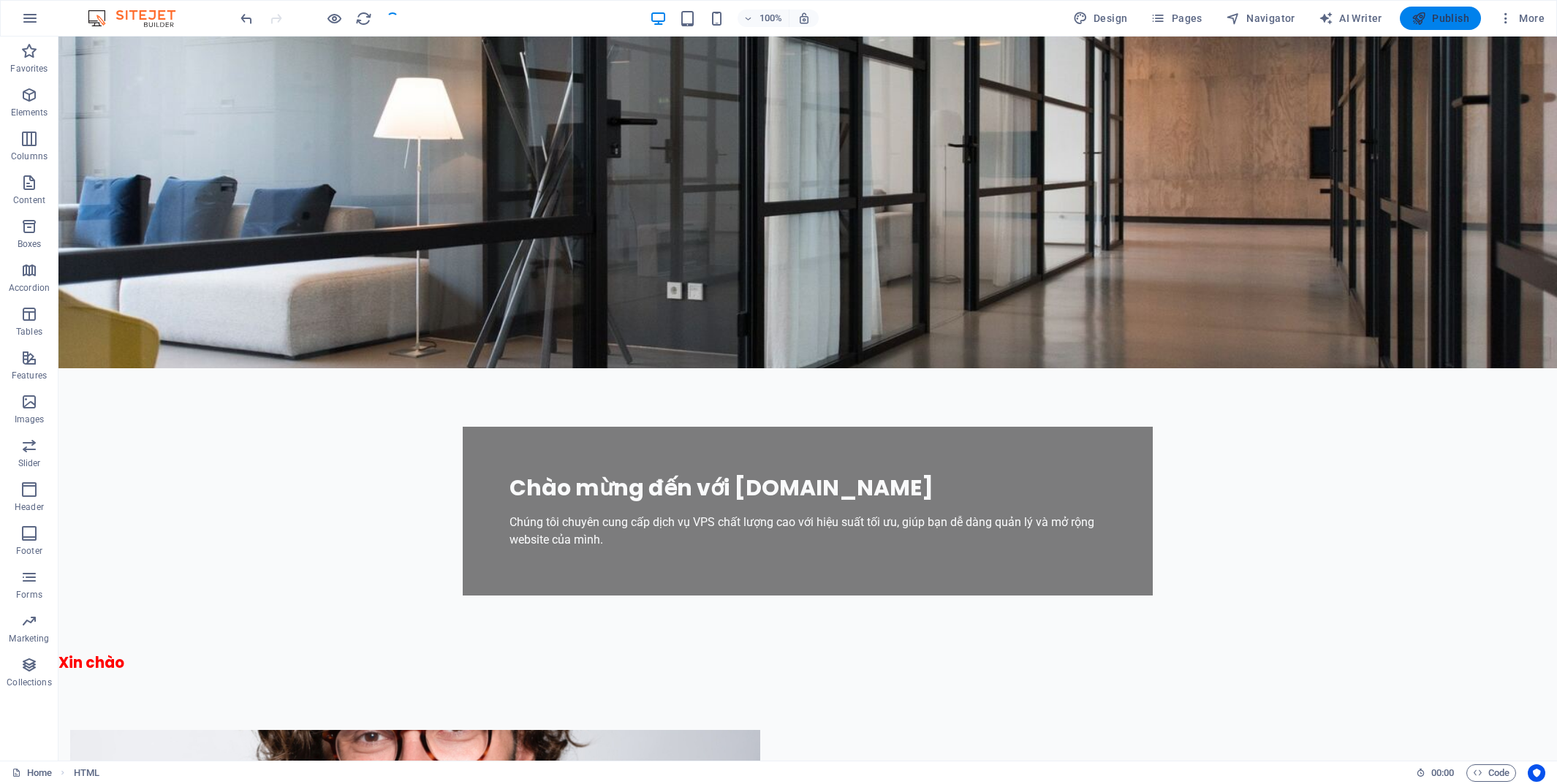
checkbox input "false"
drag, startPoint x: 1431, startPoint y: 20, endPoint x: 1436, endPoint y: 29, distance: 10.3
click at [1432, 20] on span "Publish" at bounding box center [1440, 18] width 58 height 15
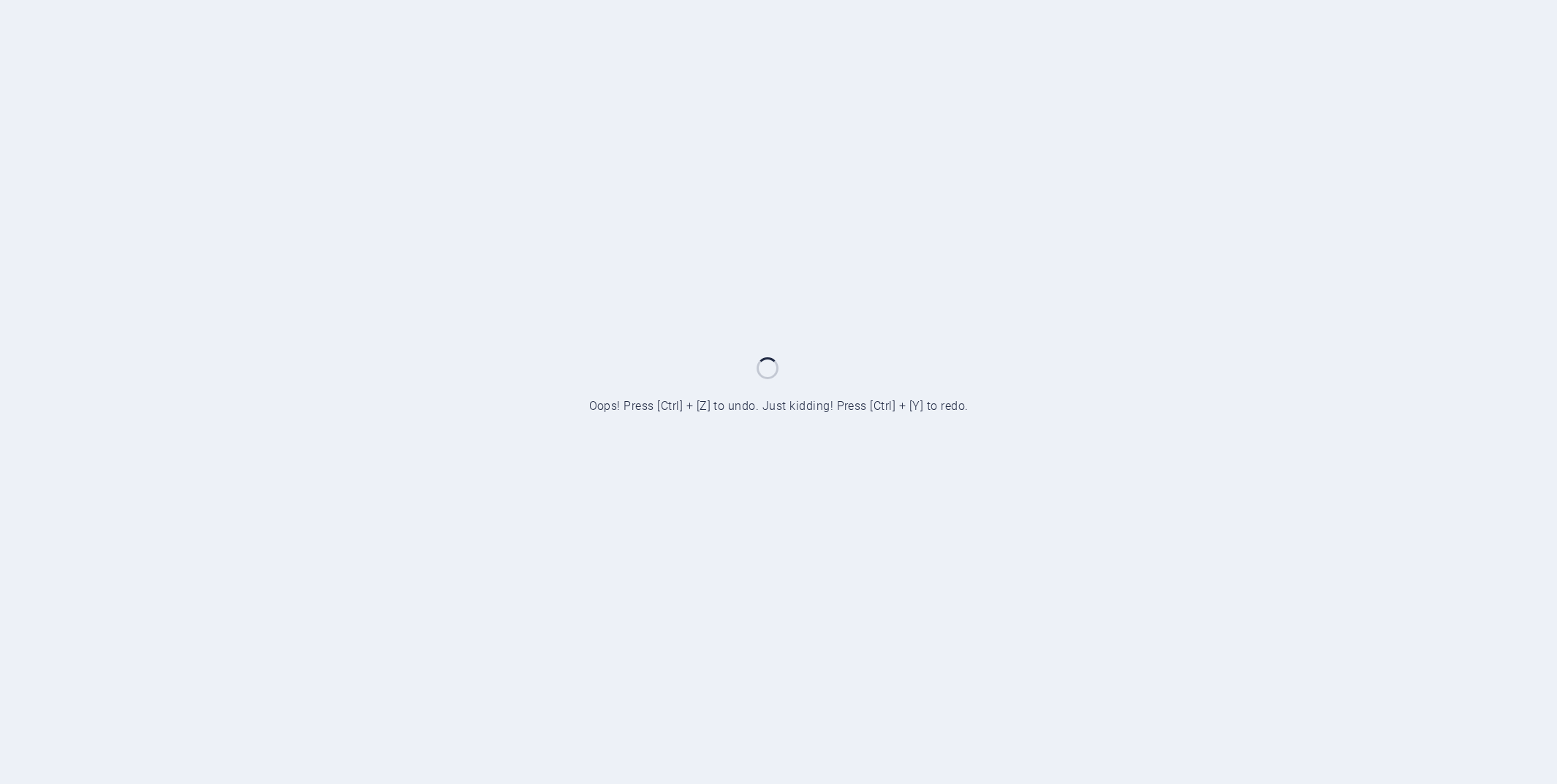
click at [538, 14] on div at bounding box center [778, 392] width 1557 height 784
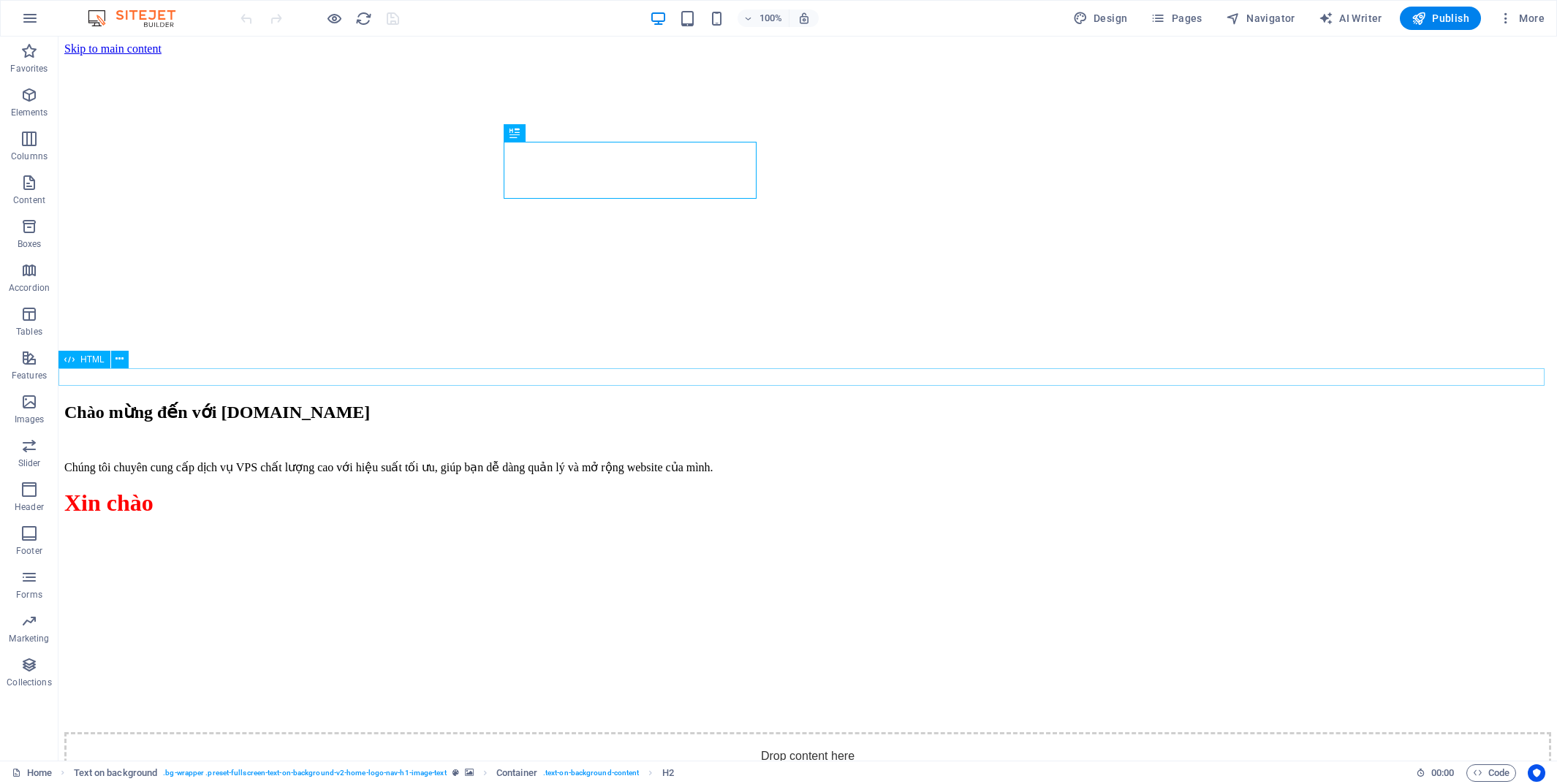
click at [111, 490] on div "Xin chào" at bounding box center [807, 503] width 1487 height 27
click at [122, 360] on icon at bounding box center [119, 359] width 8 height 15
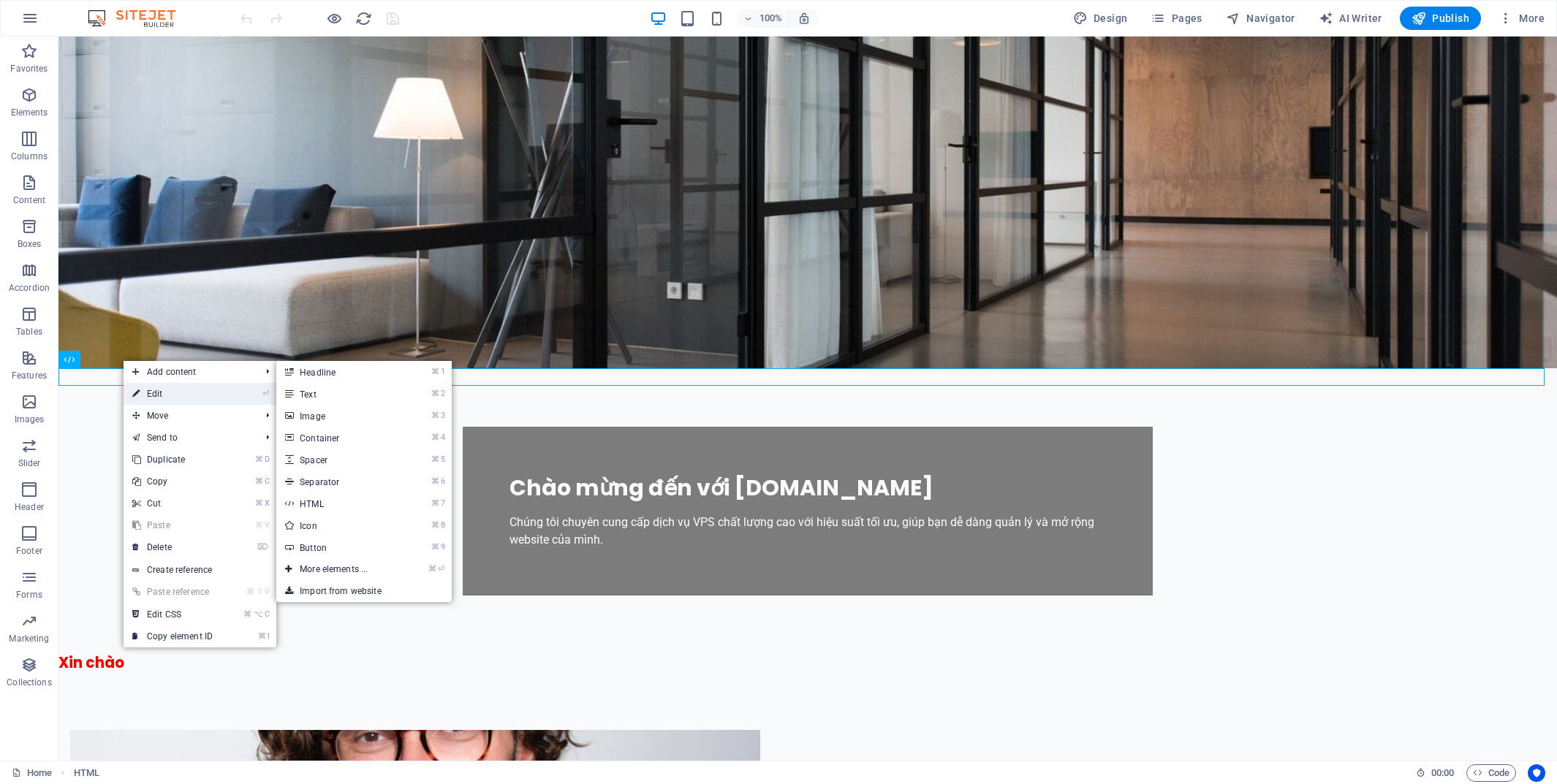
click at [151, 389] on link "⏎ Edit" at bounding box center [172, 394] width 98 height 22
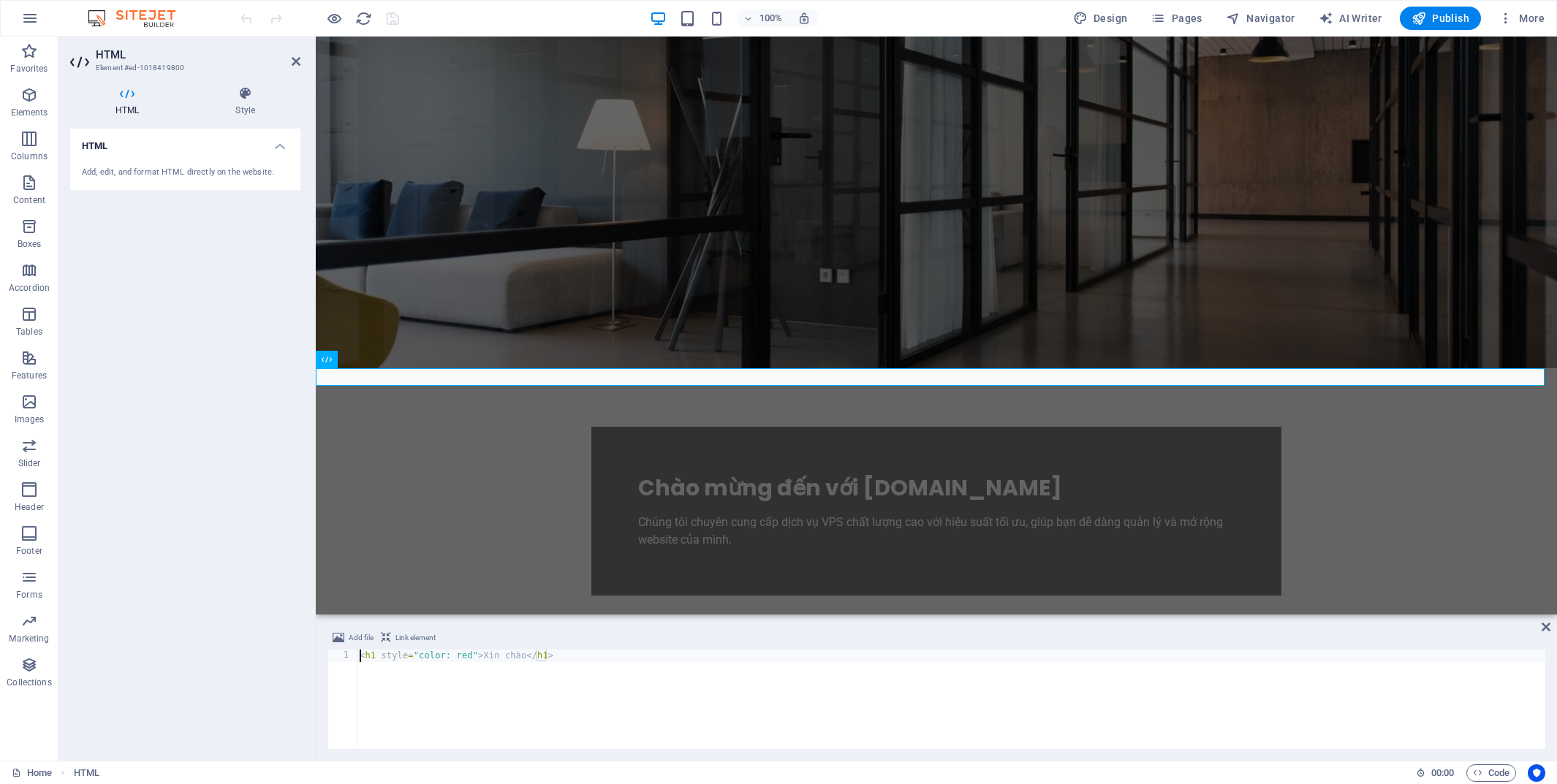
click at [495, 658] on div "< h1 style = "color: red" > Xin chào </ h1 >" at bounding box center [951, 711] width 1188 height 124
click at [209, 170] on div "Add, edit, and format HTML directly on the website." at bounding box center [185, 173] width 207 height 12
click at [278, 149] on h4 "HTML" at bounding box center [185, 142] width 230 height 26
click at [278, 150] on h4 "HTML" at bounding box center [185, 146] width 230 height 35
click at [188, 305] on div "HTML Add, edit, and format HTML directly on the website." at bounding box center [185, 439] width 230 height 620
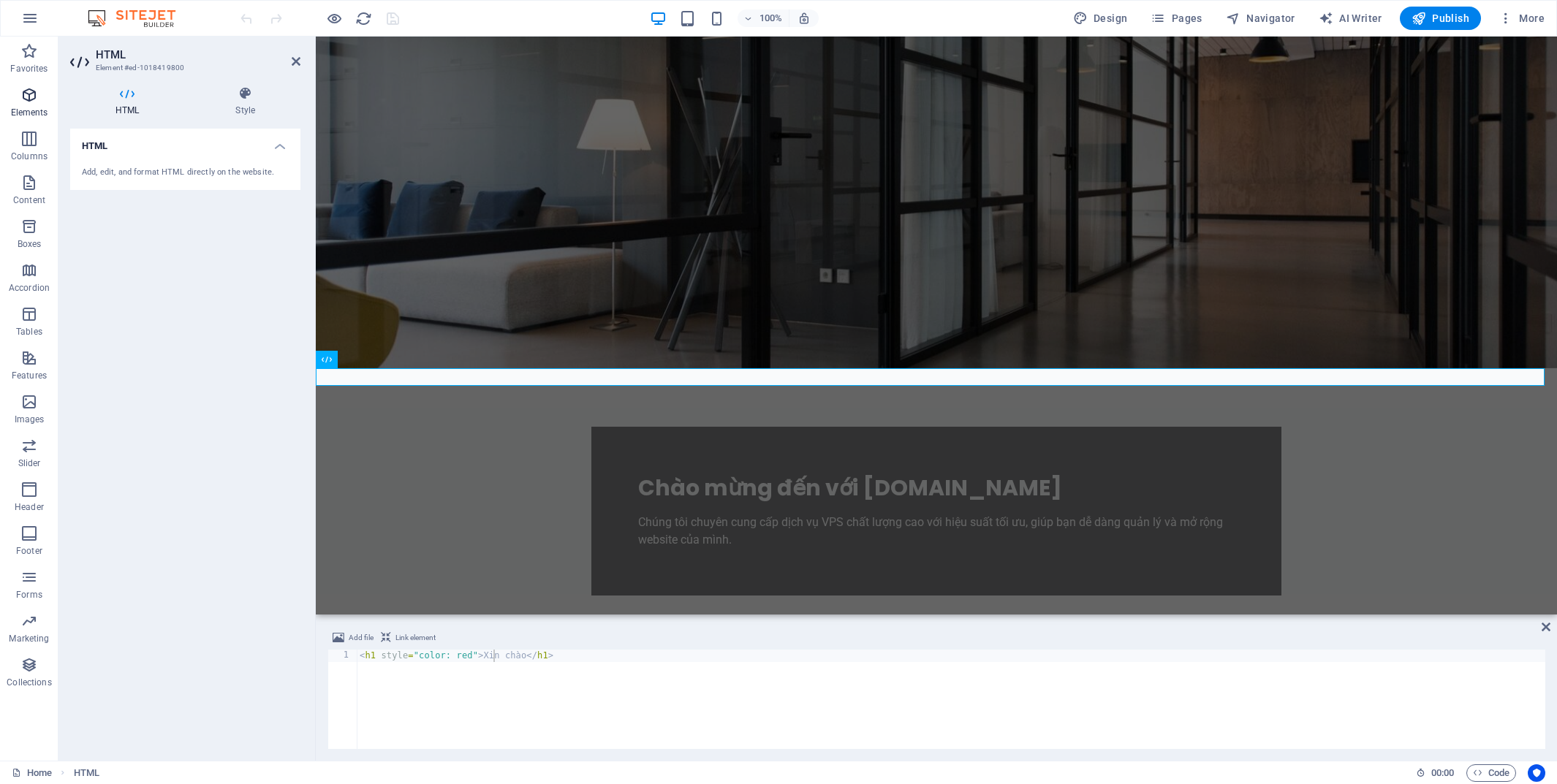
click at [31, 100] on icon "button" at bounding box center [29, 95] width 18 height 18
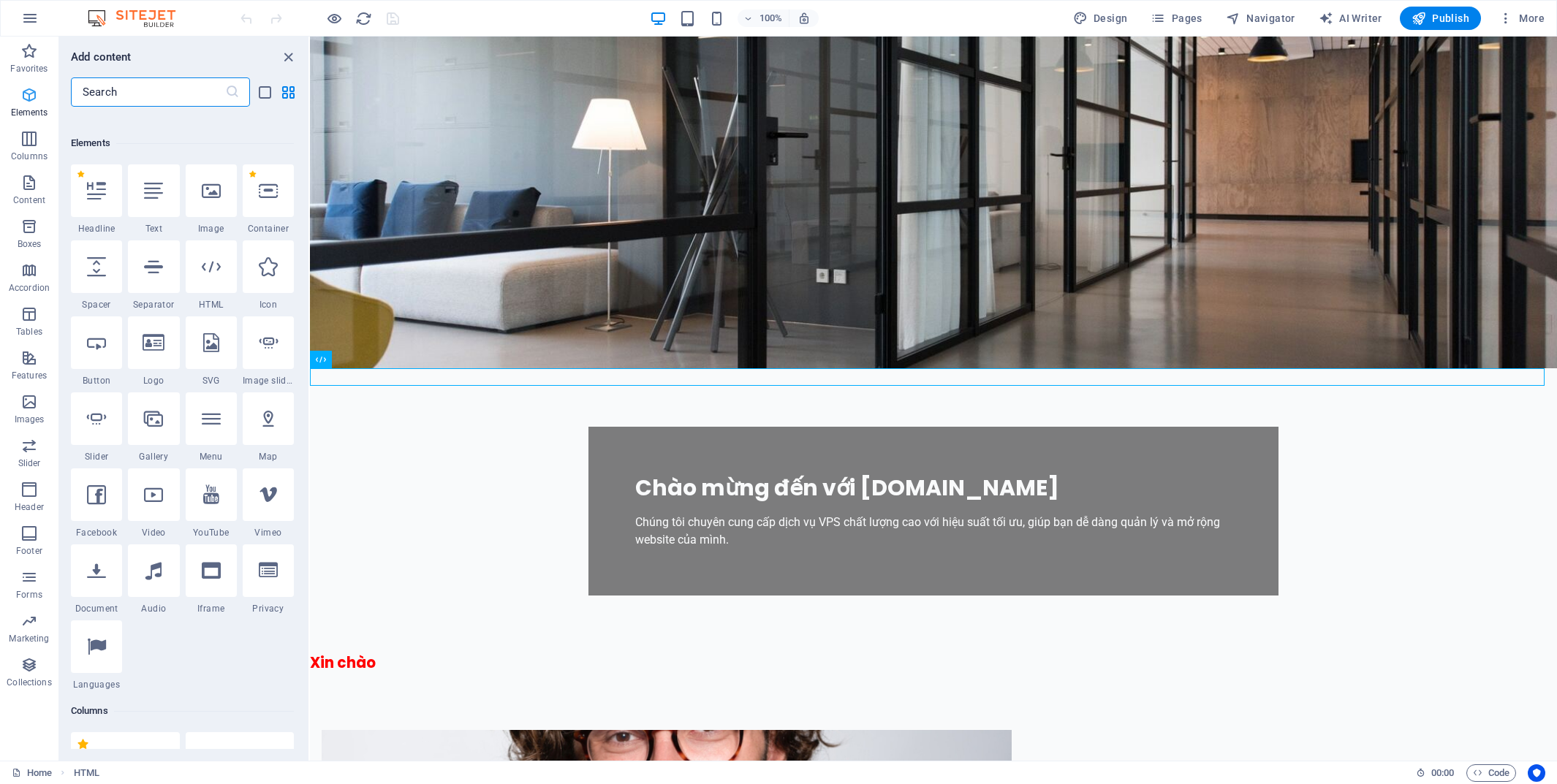
scroll to position [156, 0]
